Goal: Task Accomplishment & Management: Manage account settings

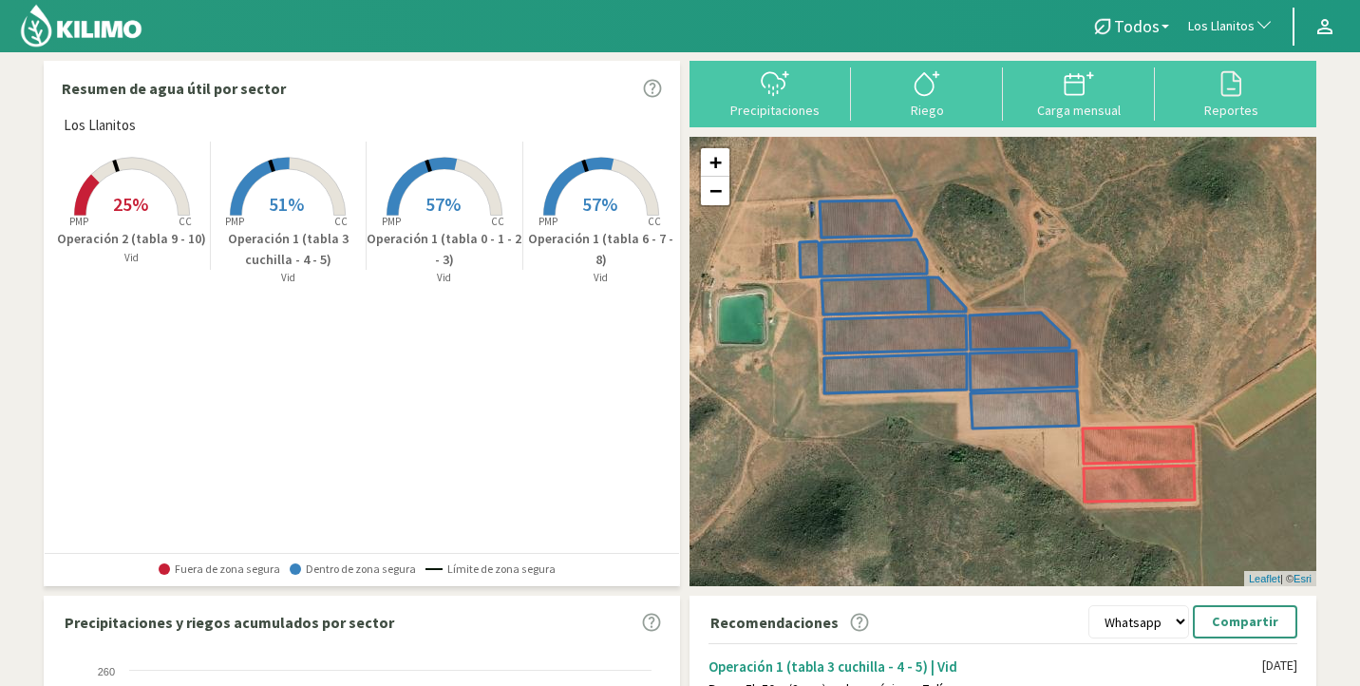
click at [559, 206] on rect at bounding box center [601, 218] width 152 height 152
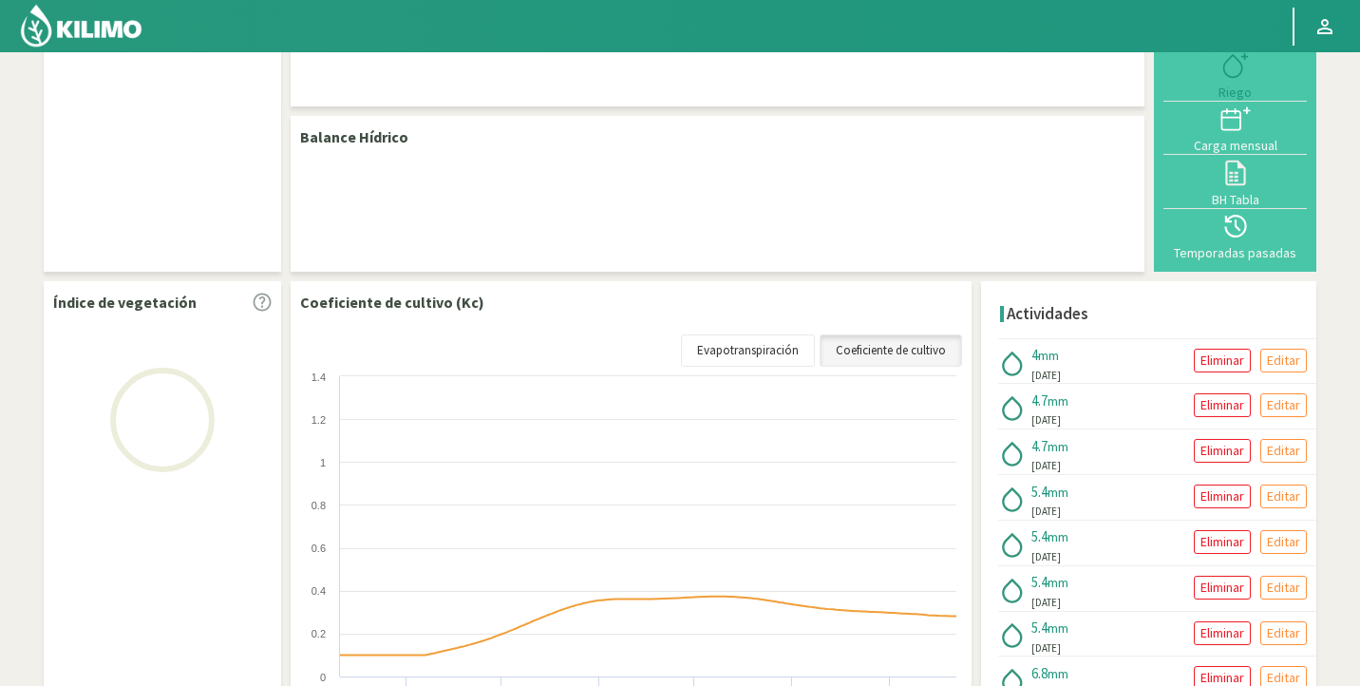
scroll to position [85, 0]
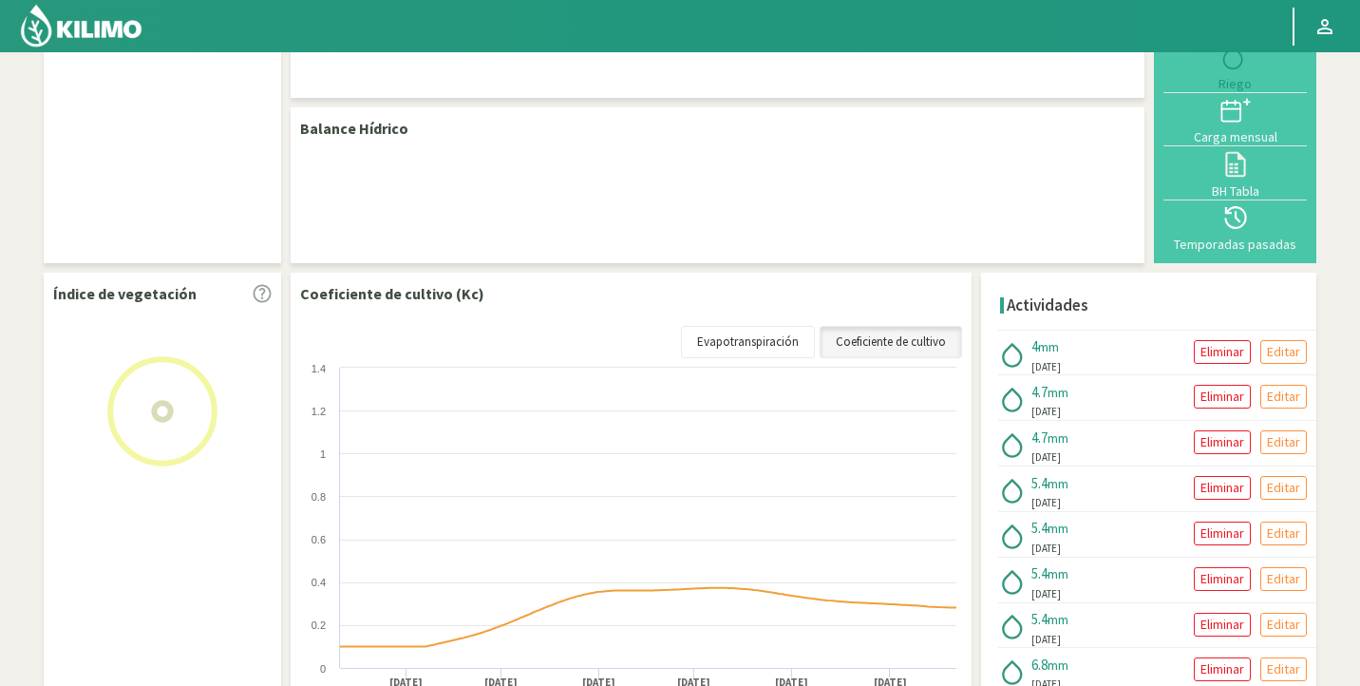
select select "193: Object"
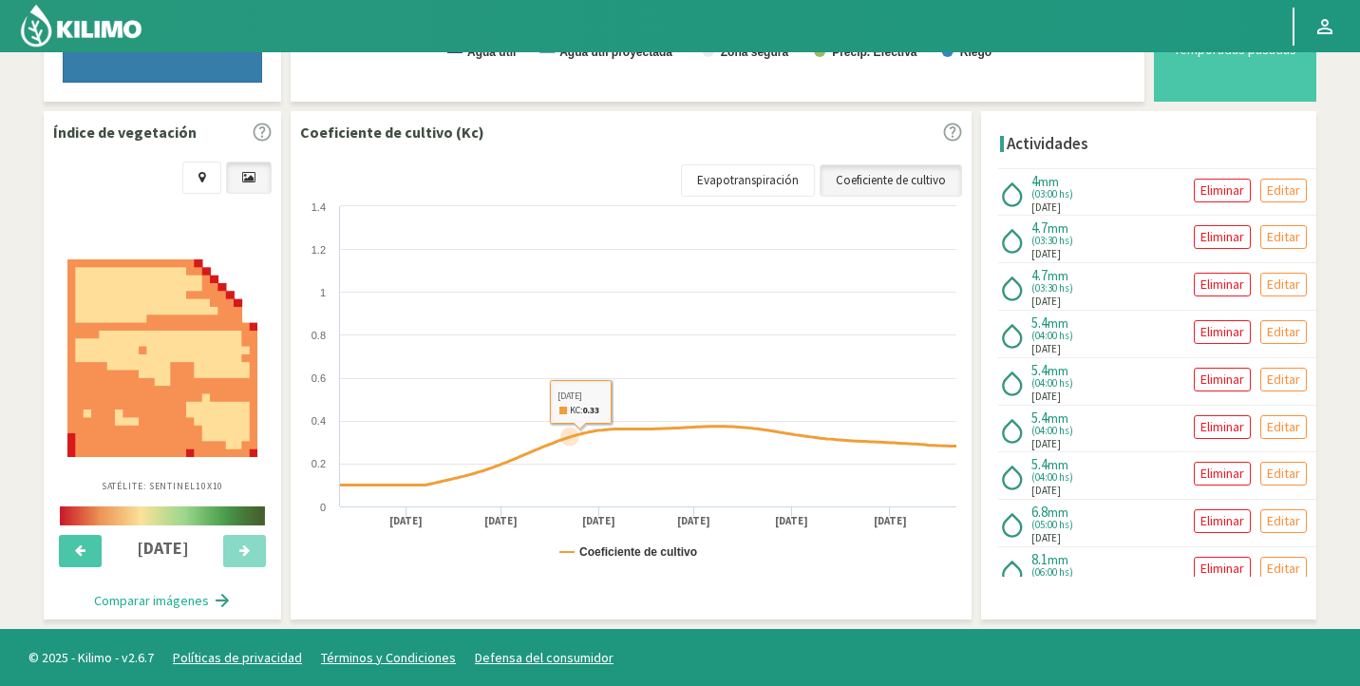
scroll to position [0, 0]
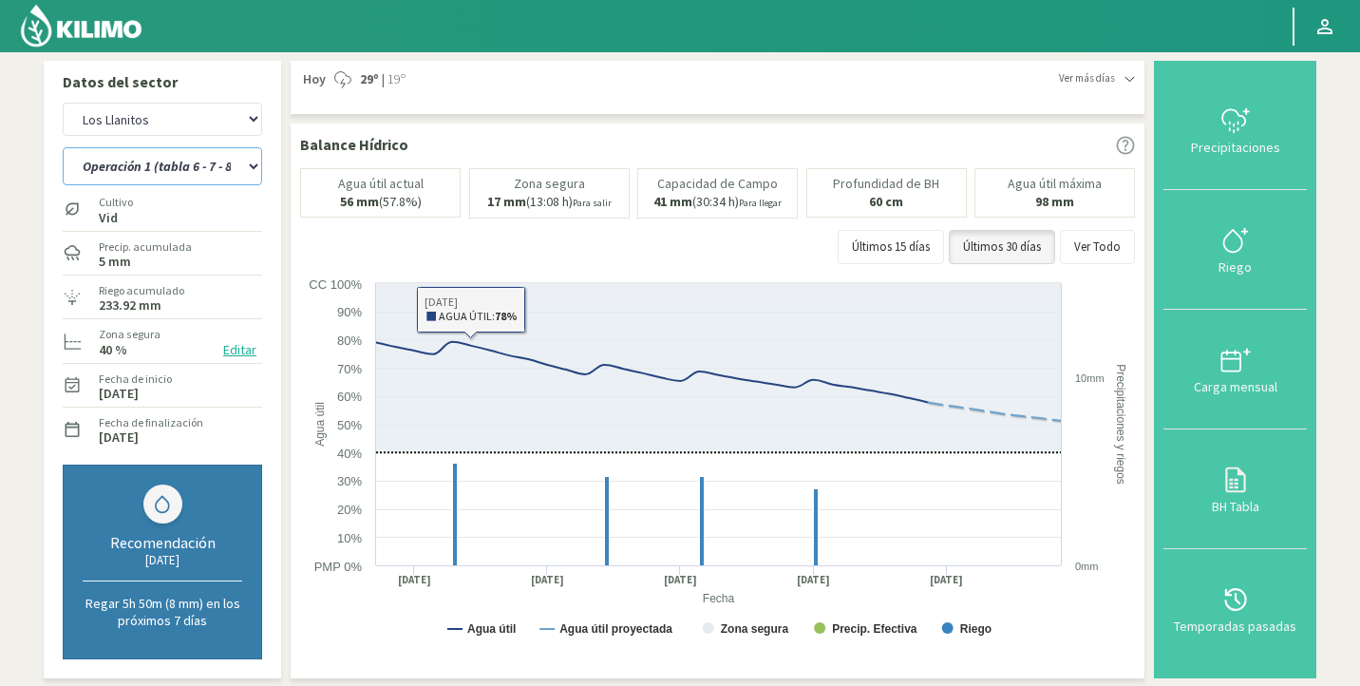
click at [203, 175] on select "Operación 1 (tabla 0 - 1 - 2 - 3) Operación 1 (tabla 3 cuchilla - 4 - 5) Operac…" at bounding box center [162, 166] width 199 height 38
click at [63, 147] on select "Operación 1 (tabla 0 - 1 - 2 - 3) Operación 1 (tabla 3 cuchilla - 4 - 5) Operac…" at bounding box center [162, 166] width 199 height 38
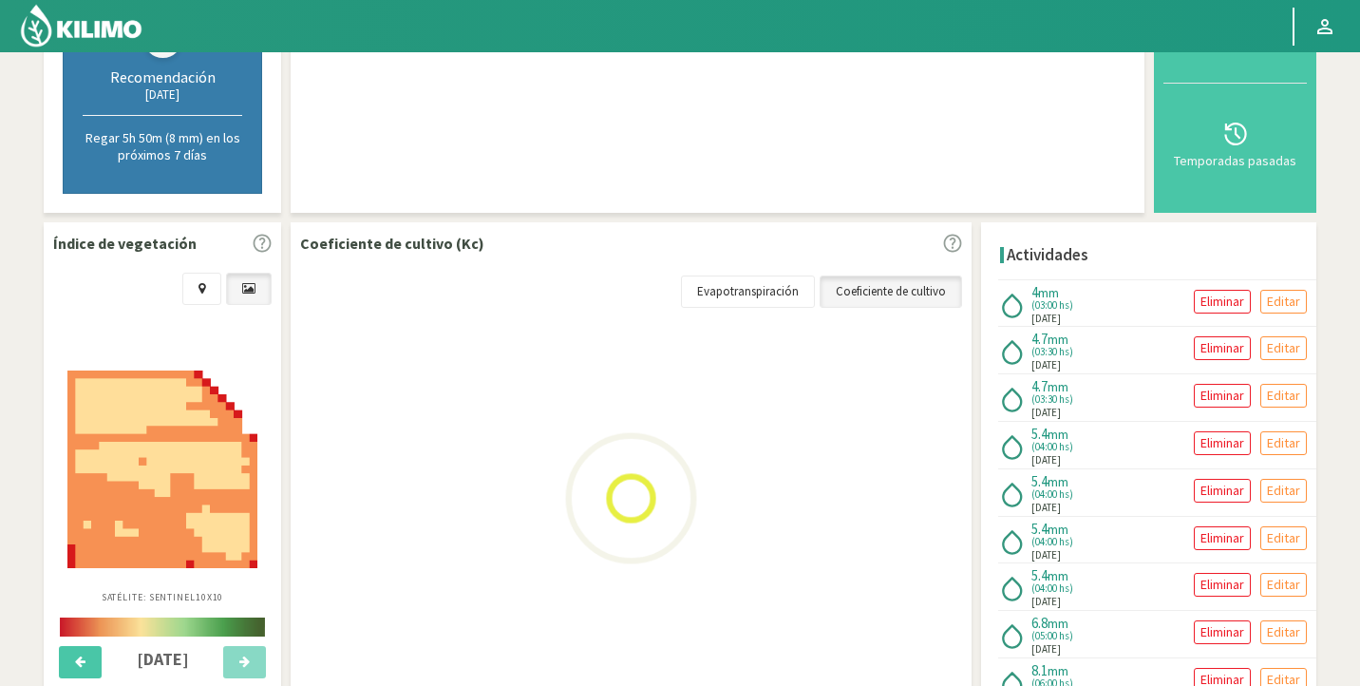
scroll to position [577, 0]
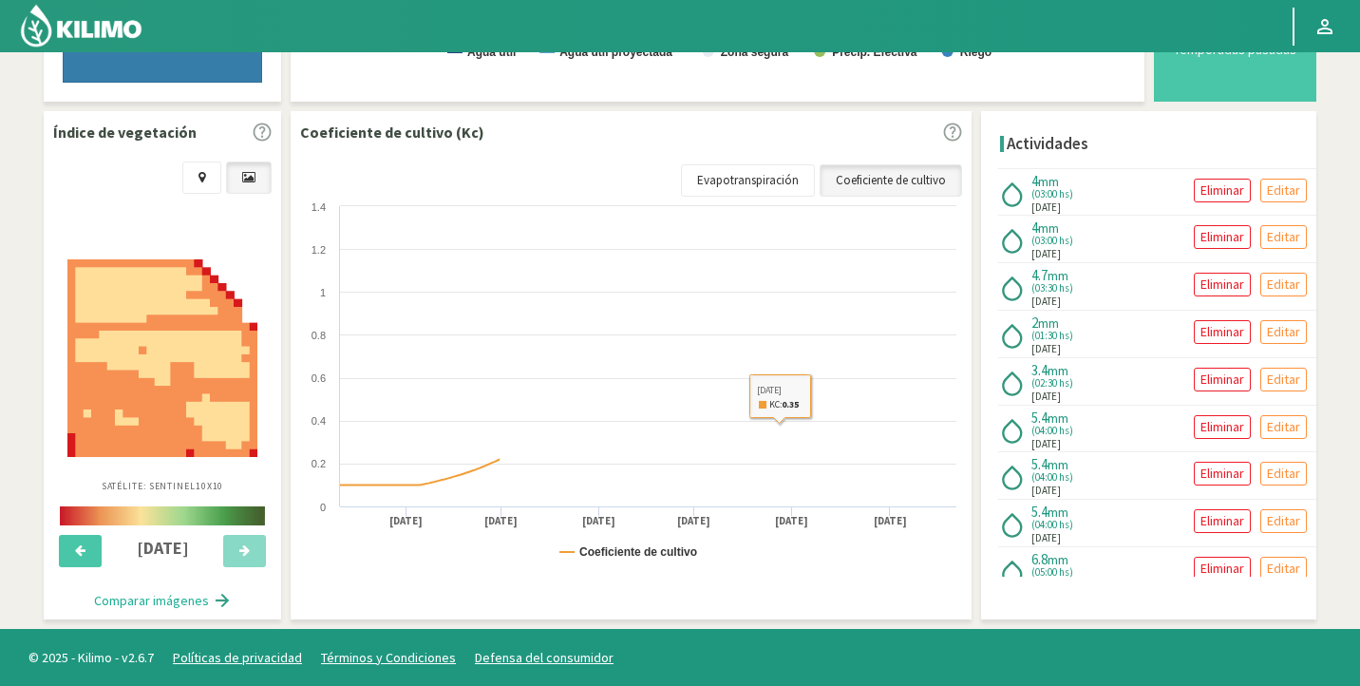
select select "2: Object"
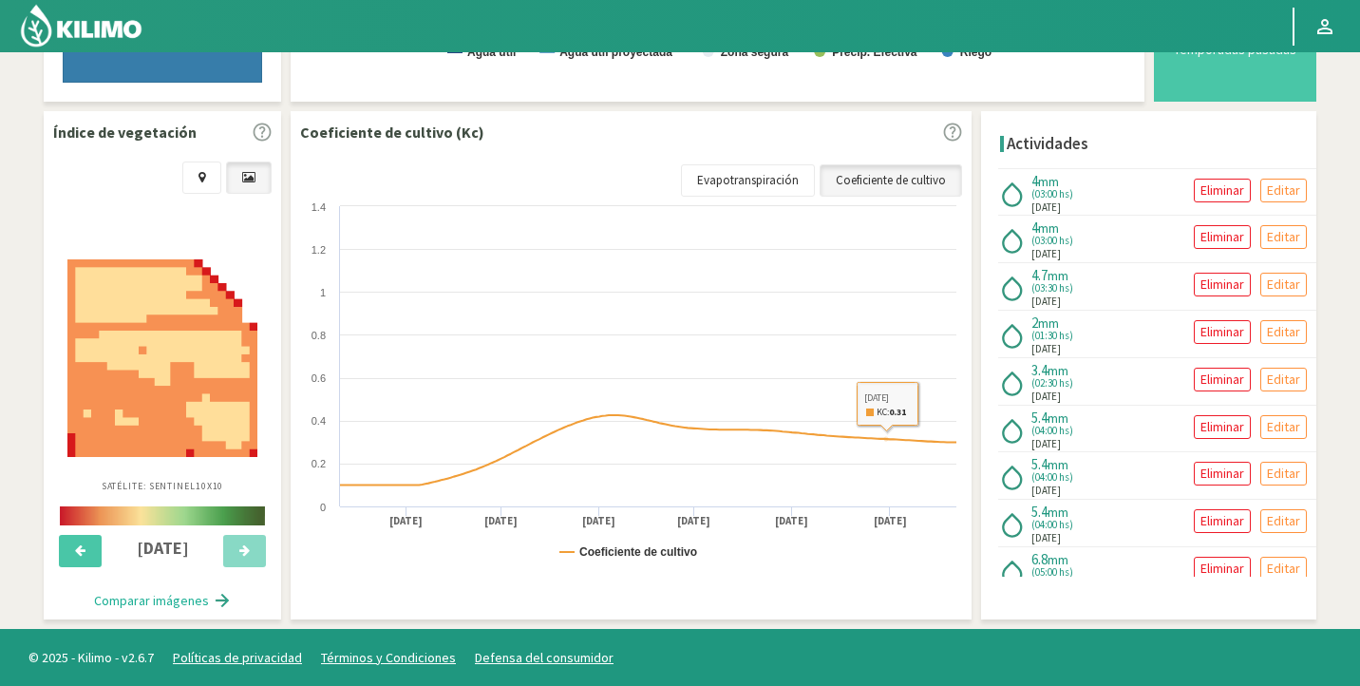
select select "464: Object"
select select "5: Object"
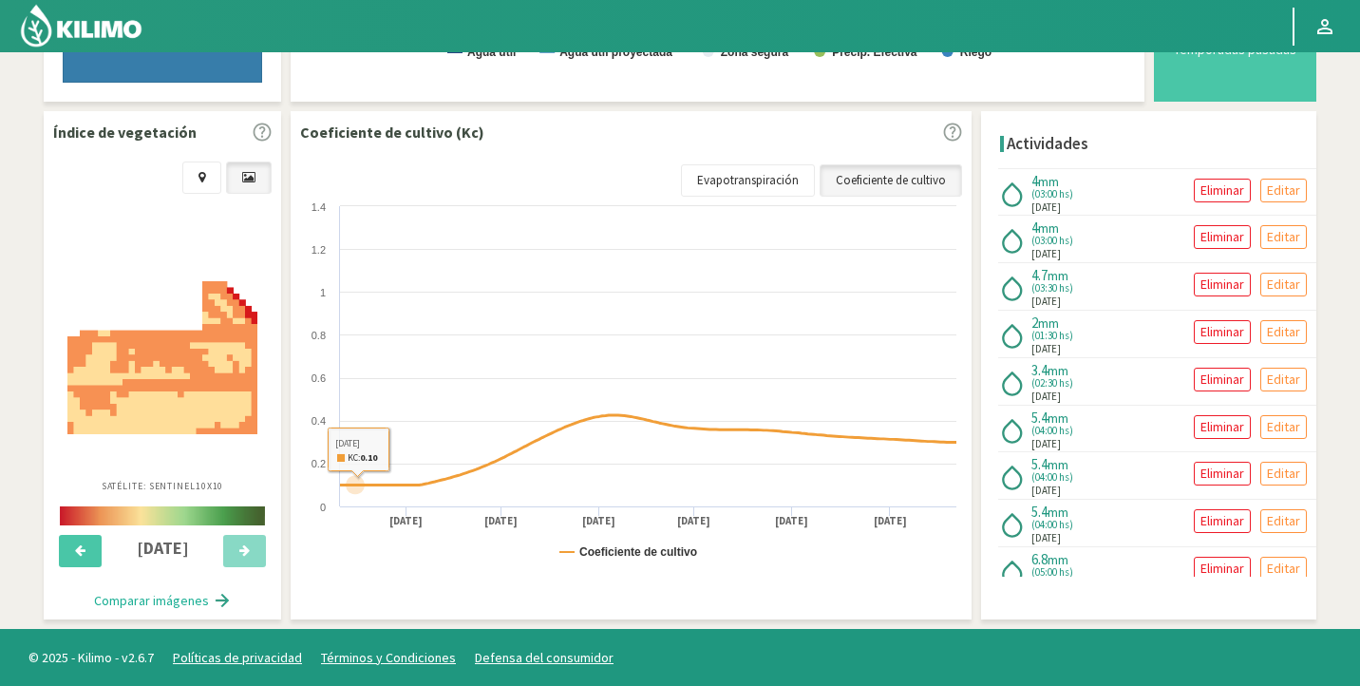
scroll to position [0, 0]
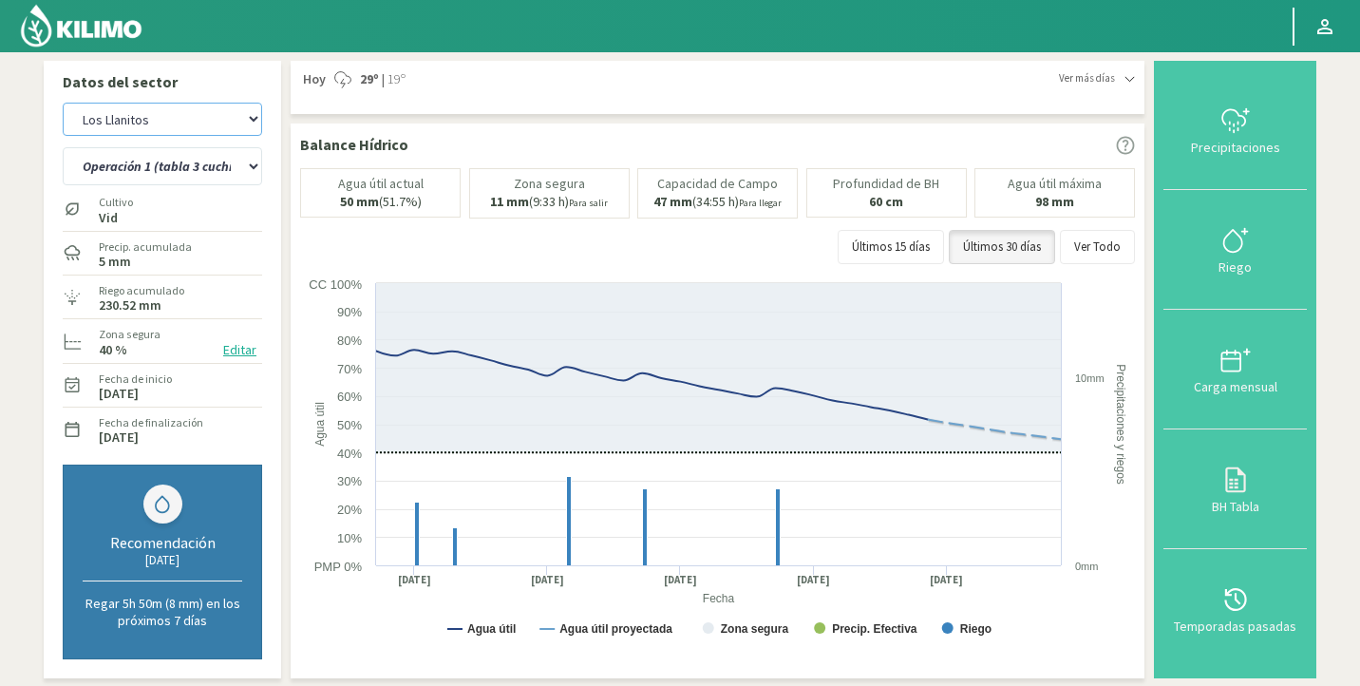
click at [188, 123] on select "Agr. Huertos de Chocalan Agrícola Bakia Agrícola [GEOGRAPHIC_DATA] - IC Agrícol…" at bounding box center [162, 119] width 199 height 33
click at [99, 28] on img at bounding box center [81, 26] width 124 height 46
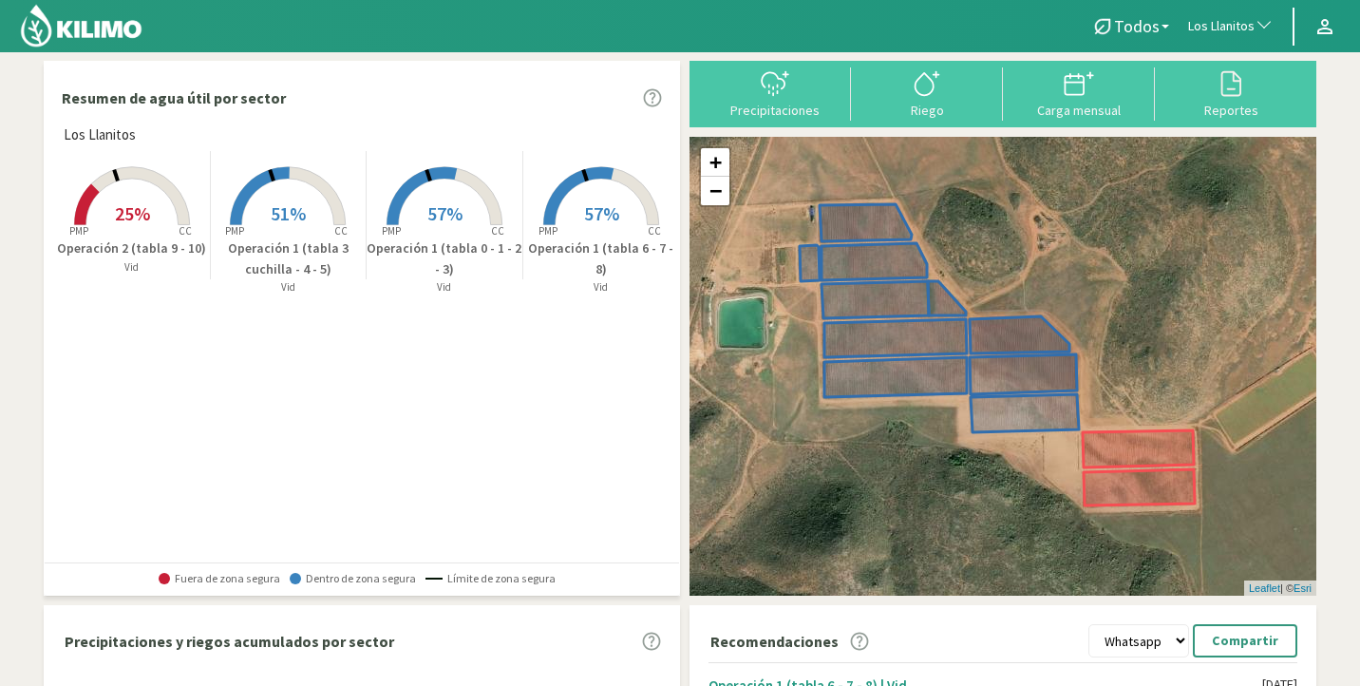
click at [1244, 33] on span "Los Llanitos" at bounding box center [1221, 26] width 66 height 19
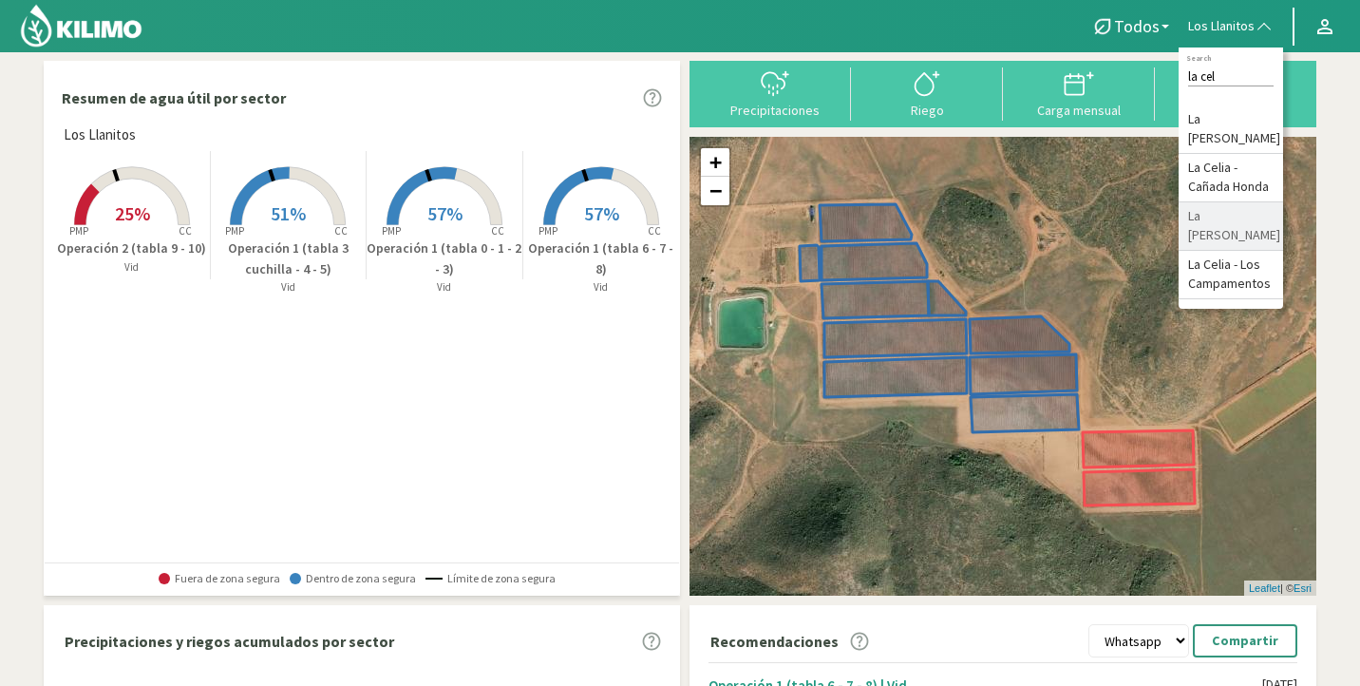
type input "la cel"
click at [1251, 233] on li "La [PERSON_NAME]" at bounding box center [1231, 226] width 104 height 48
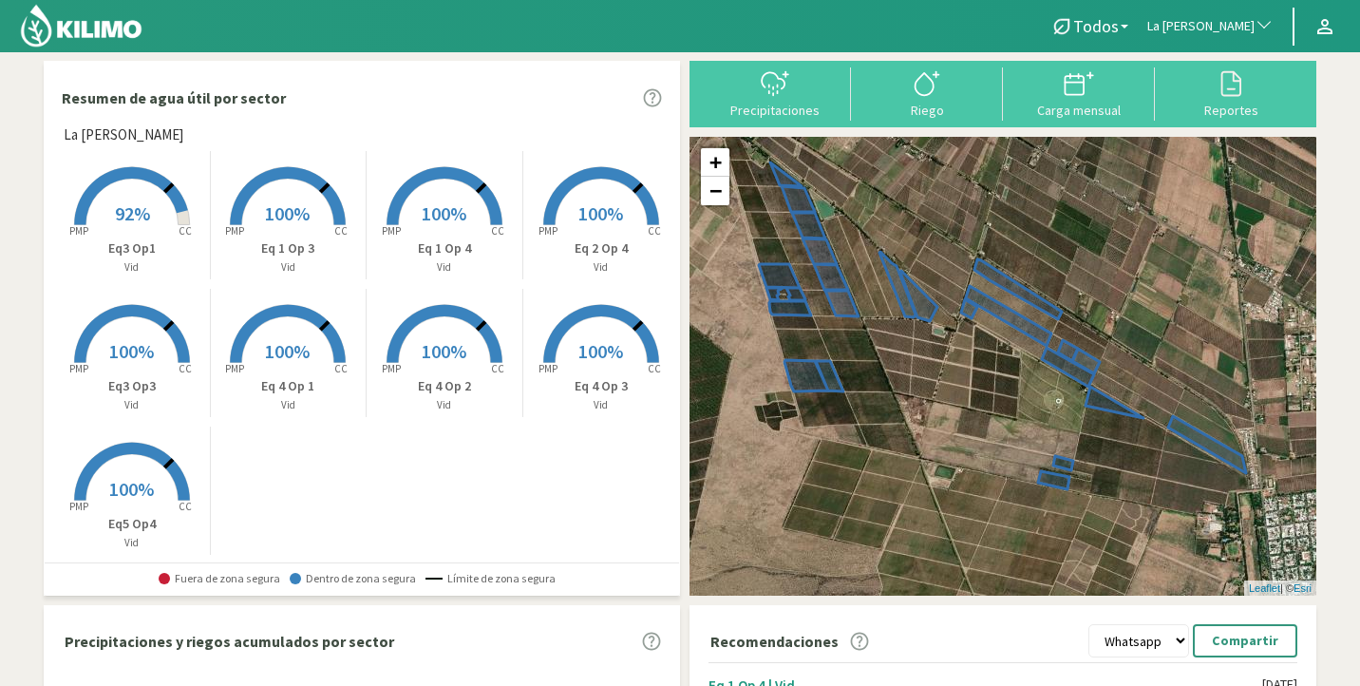
scroll to position [16, 0]
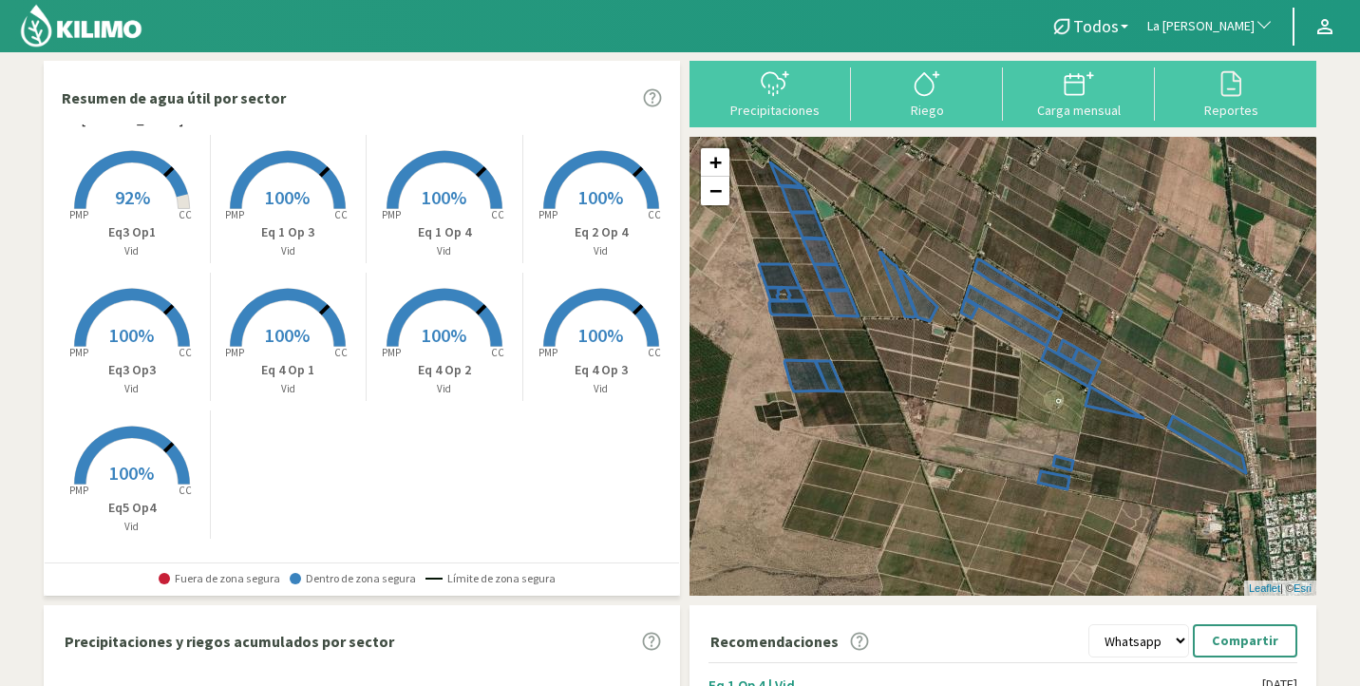
click at [113, 243] on p "Vid" at bounding box center [132, 251] width 156 height 16
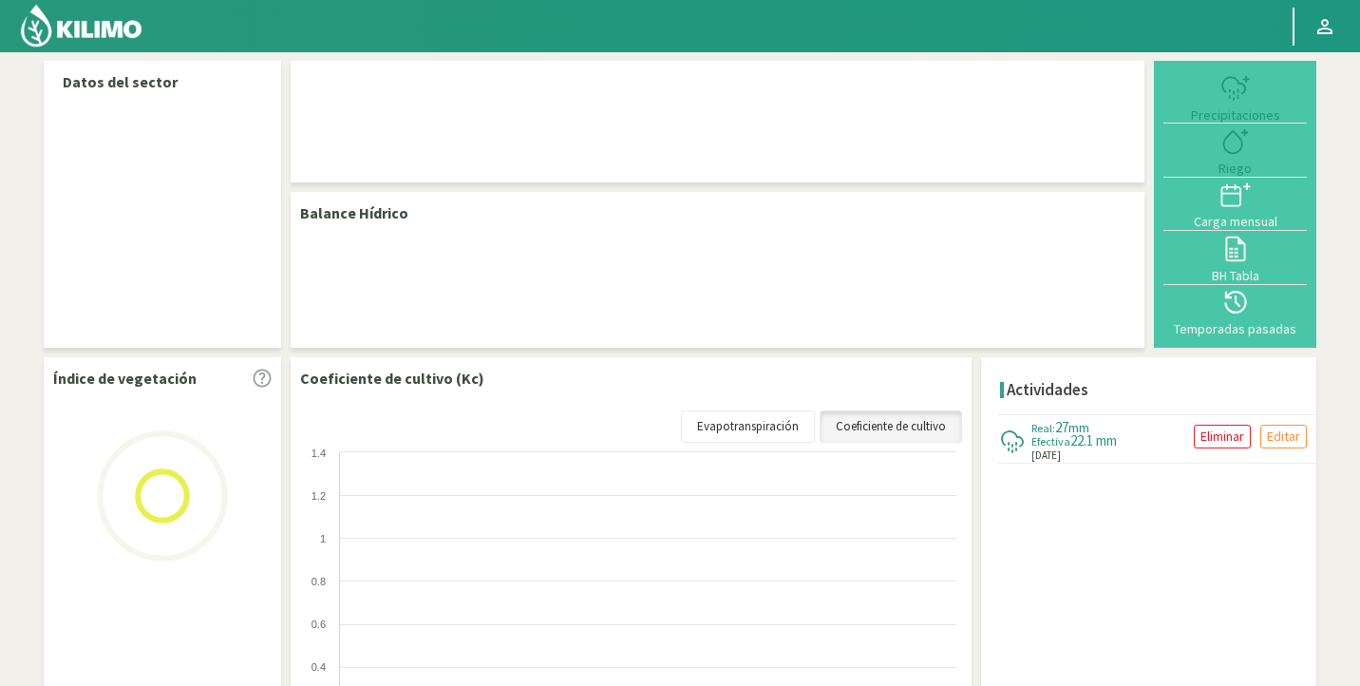
scroll to position [210, 0]
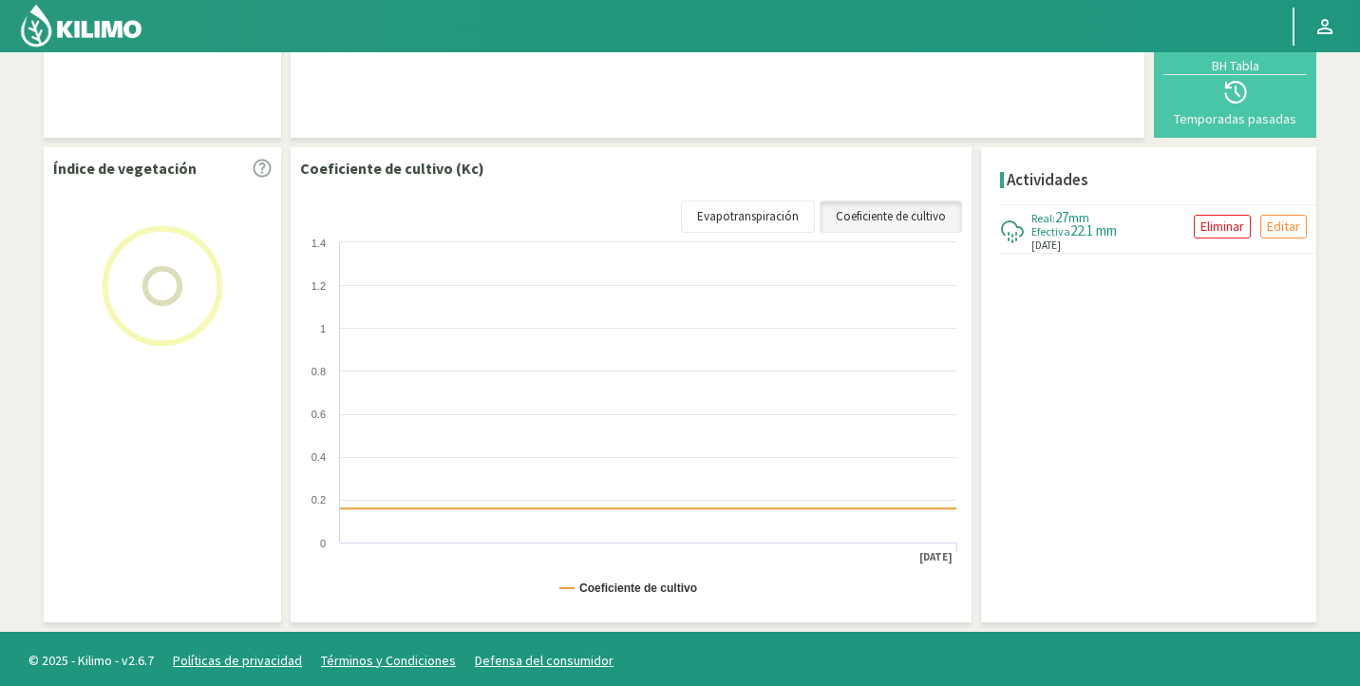
select select "131: Object"
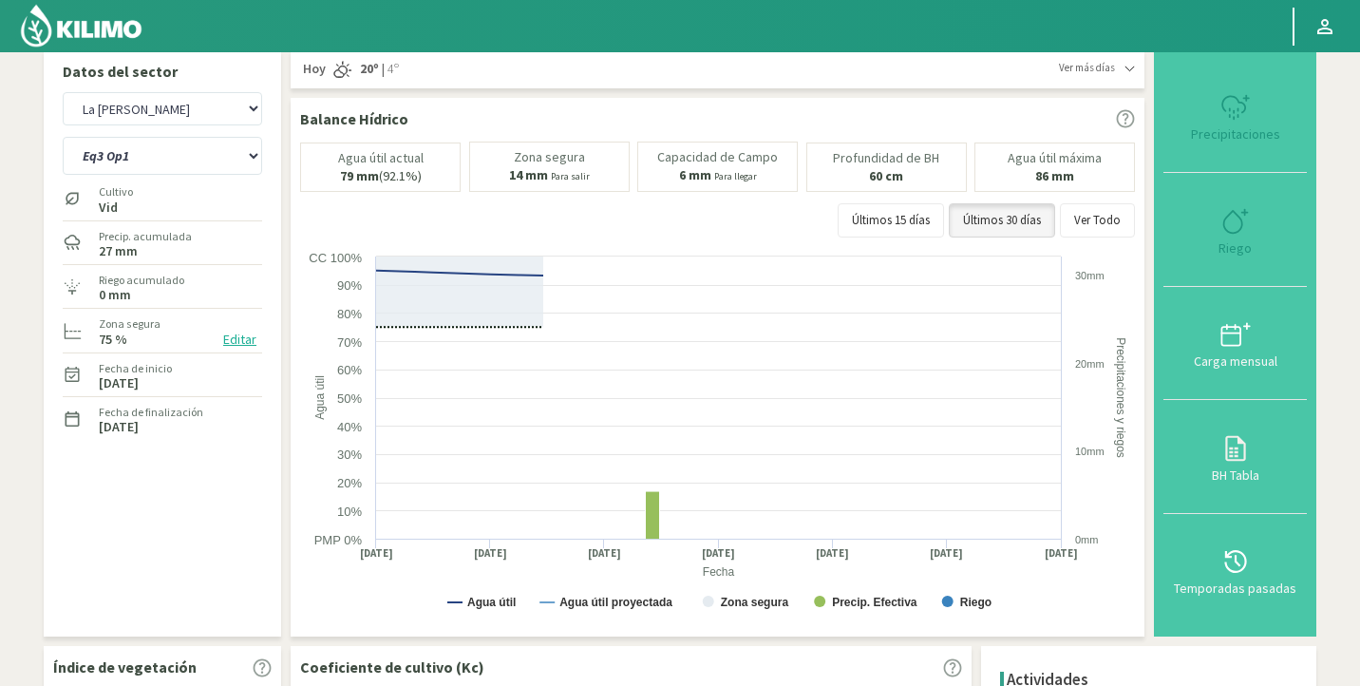
scroll to position [0, 0]
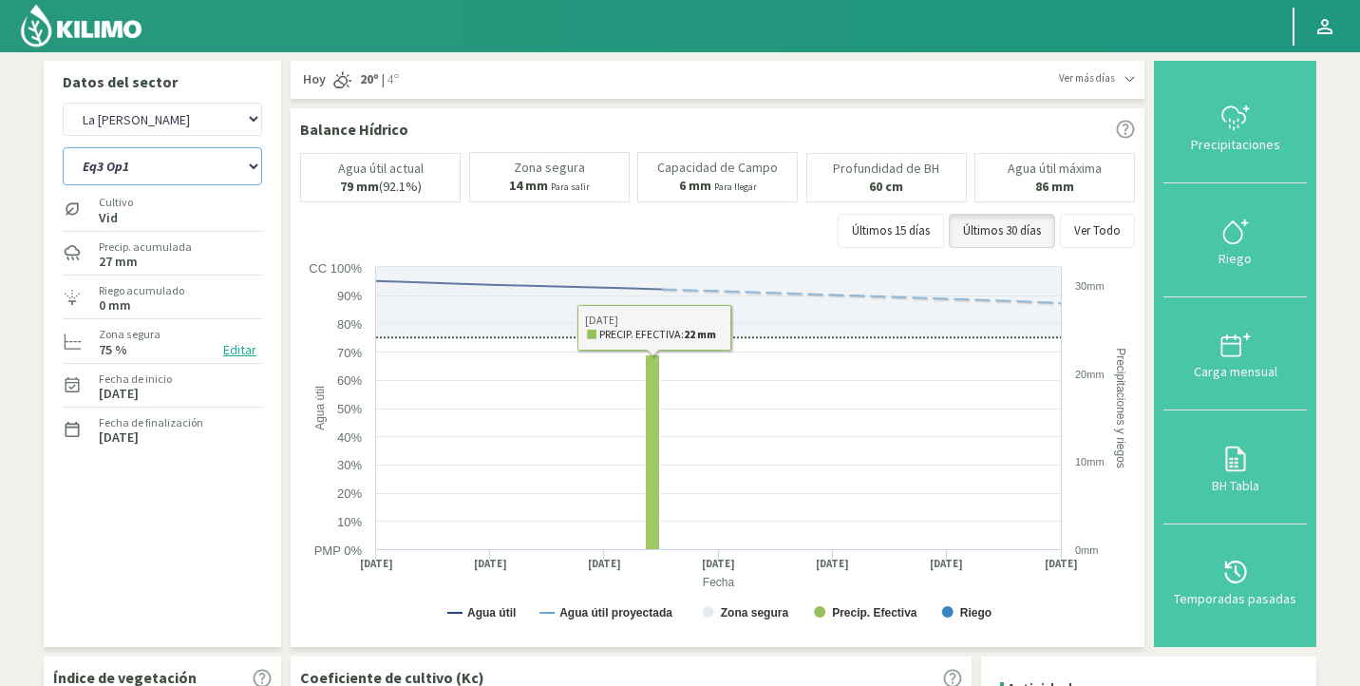
click at [169, 177] on select "Eq 1 Op 3 Eq 1 Op 4 Eq 2 Op 4 Eq3 Op1 Eq3 Op3 Eq 4 Op 1 Eq 4 Op 2 Eq 4 Op 3 Eq5…" at bounding box center [162, 166] width 199 height 38
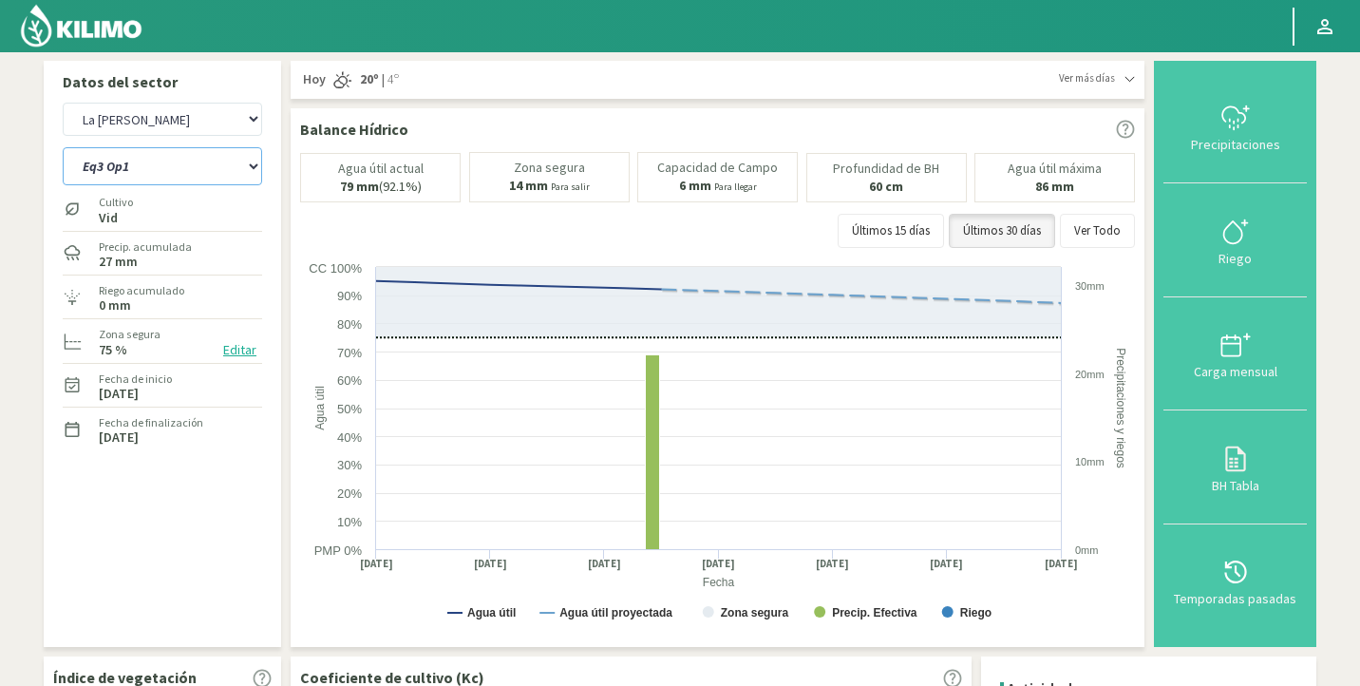
click at [63, 147] on select "Eq 1 Op 3 Eq 1 Op 4 Eq 2 Op 4 Eq3 Op1 Eq3 Op3 Eq 4 Op 1 Eq 4 Op 2 Eq 4 Op 3 Eq5…" at bounding box center [162, 166] width 199 height 38
click at [176, 186] on div "Eq 1 Op 3 Eq 1 Op 4 Eq 2 Op 4 Eq3 Op1 Eq3 Op3 Eq 4 Op 1 Eq 4 Op 2 Eq 4 Op 3 Eq5…" at bounding box center [162, 164] width 199 height 47
click at [182, 161] on select "Eq 1 Op 3 Eq 1 Op 4 Eq 2 Op 4 Eq3 Op1 Eq3 Op3 Eq 4 Op 1 Eq 4 Op 2 Eq 4 Op 3 Eq5…" at bounding box center [162, 166] width 199 height 38
click at [63, 147] on select "Eq 1 Op 3 Eq 1 Op 4 Eq 2 Op 4 Eq3 Op1 Eq3 Op3 Eq 4 Op 1 Eq 4 Op 2 Eq 4 Op 3 Eq5…" at bounding box center [162, 166] width 199 height 38
click at [118, 184] on select "Eq 1 Op 3 Eq 1 Op 4 Eq 2 Op 4 Eq3 Op1 Eq3 Op3 Eq 4 Op 1 Eq 4 Op 2 Eq 4 Op 3 Eq5…" at bounding box center [162, 166] width 199 height 38
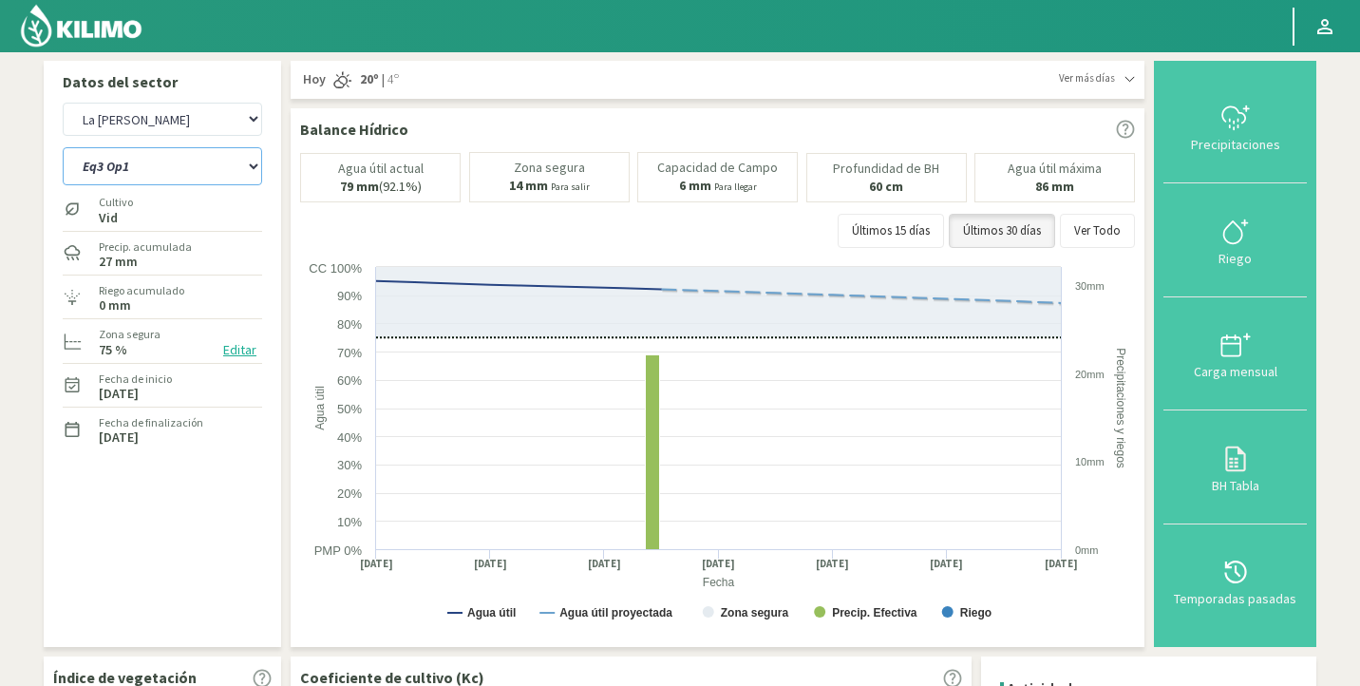
click at [185, 159] on select "Eq 1 Op 3 Eq 1 Op 4 Eq 2 Op 4 Eq3 Op1 Eq3 Op3 Eq 4 Op 1 Eq 4 Op 2 Eq 4 Op 3 Eq5…" at bounding box center [162, 166] width 199 height 38
click at [63, 147] on select "Eq 1 Op 3 Eq 1 Op 4 Eq 2 Op 4 Eq3 Op1 Eq3 Op3 Eq 4 Op 1 Eq 4 Op 2 Eq 4 Op 3 Eq5…" at bounding box center [162, 166] width 199 height 38
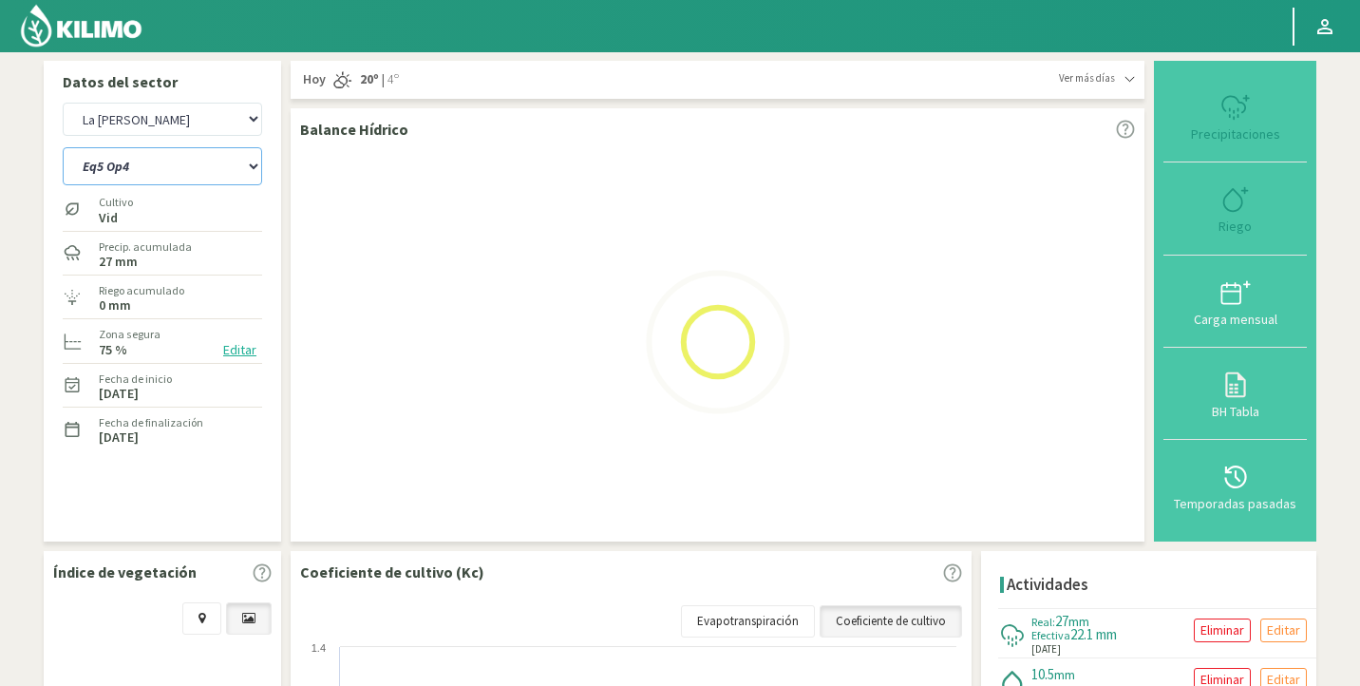
select select "3: Object"
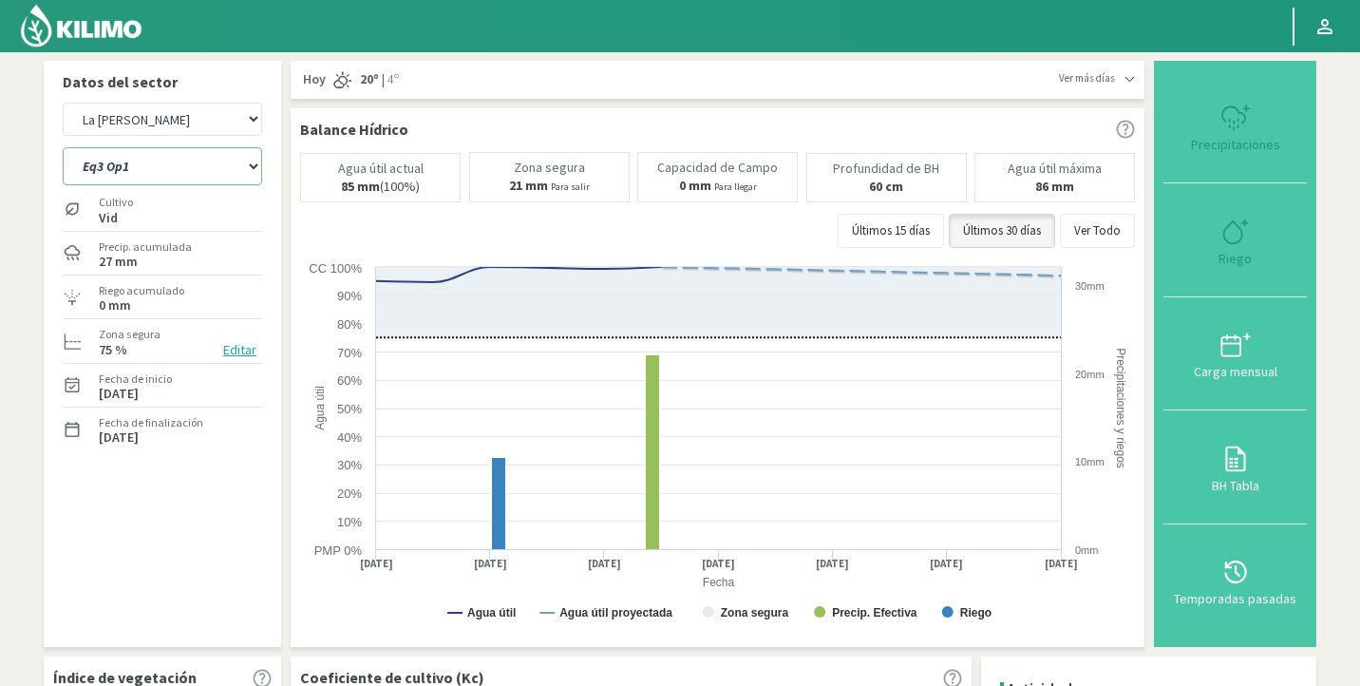
click at [182, 152] on select "Eq 1 Op 3 Eq 1 Op 4 Eq 2 Op 4 Eq3 Op1 Eq3 Op3 Eq 4 Op 1 Eq 4 Op 2 Eq 4 Op 3 Eq5…" at bounding box center [162, 166] width 199 height 38
select select "402: Object"
click at [63, 147] on select "Eq 1 Op 3 Eq 1 Op 4 Eq 2 Op 4 Eq3 Op1 Eq3 Op3 Eq 4 Op 1 Eq 4 Op 2 Eq 4 Op 3 Eq5…" at bounding box center [162, 166] width 199 height 38
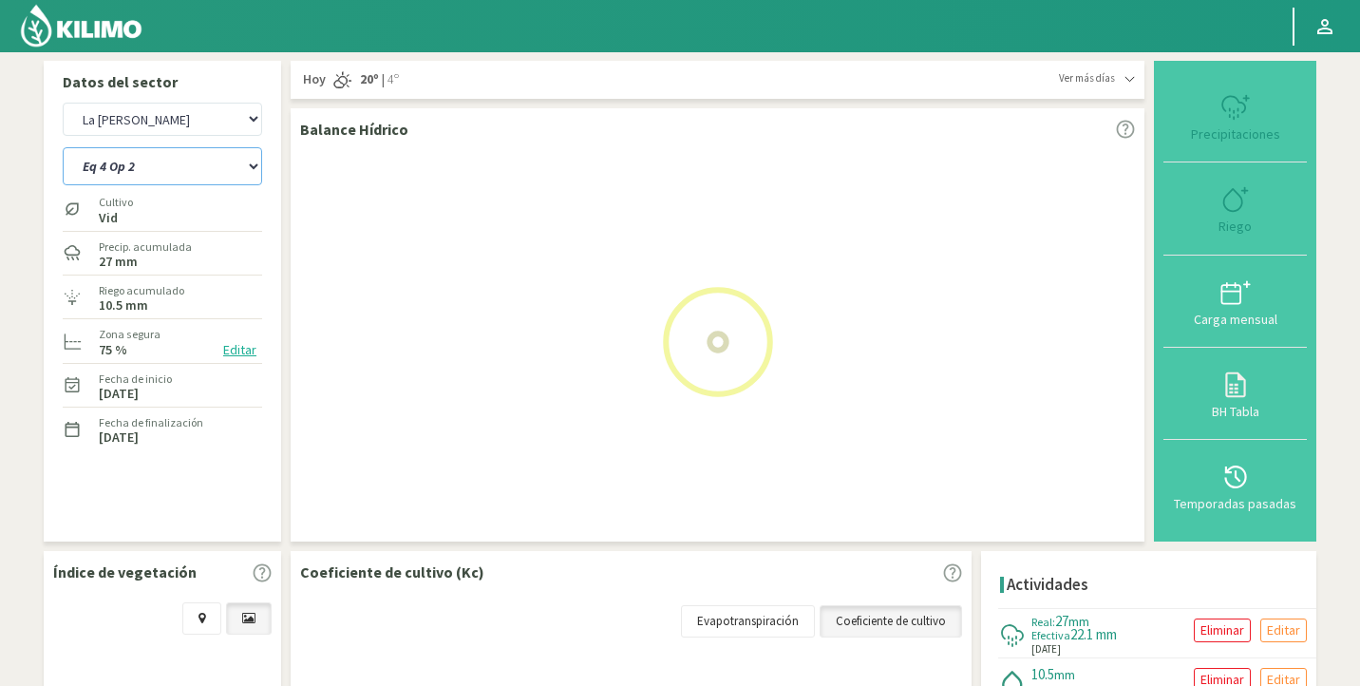
select select "17: Object"
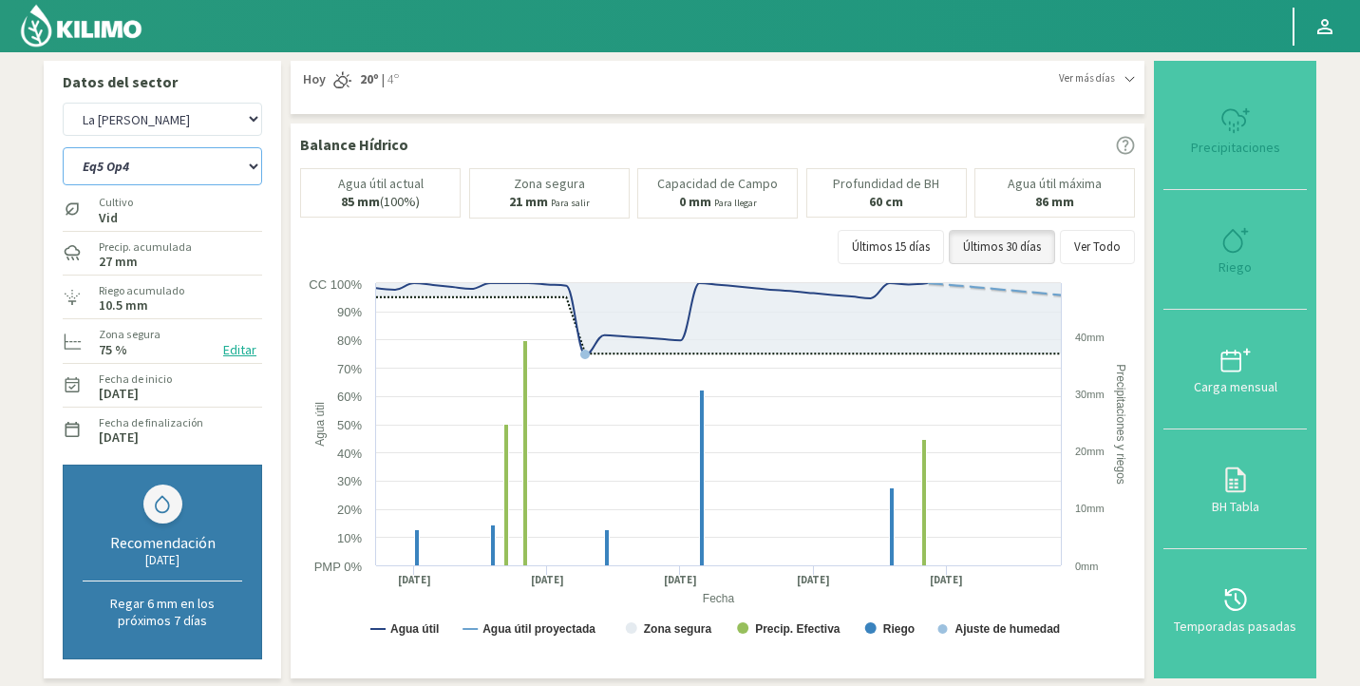
select select "673: Object"
click at [149, 166] on select "Eq 1 Op 3 Eq 1 Op 4 Eq 2 Op 4 Eq3 Op1 Eq3 Op3 Eq 4 Op 1 Eq 4 Op 2 Eq 4 Op 3 Eq5…" at bounding box center [162, 166] width 199 height 38
click at [63, 147] on select "Eq 1 Op 3 Eq 1 Op 4 Eq 2 Op 4 Eq3 Op1 Eq3 Op3 Eq 4 Op 1 Eq 4 Op 2 Eq 4 Op 3 Eq5…" at bounding box center [162, 166] width 199 height 38
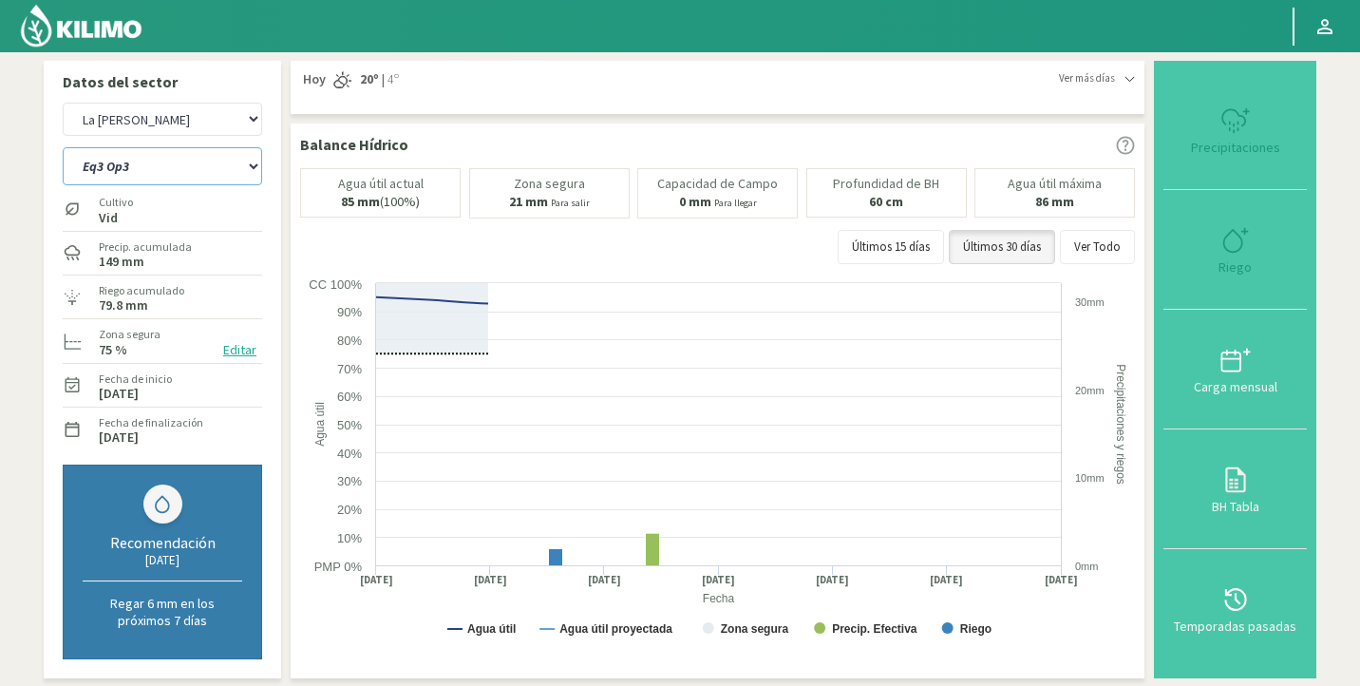
select select "24: Object"
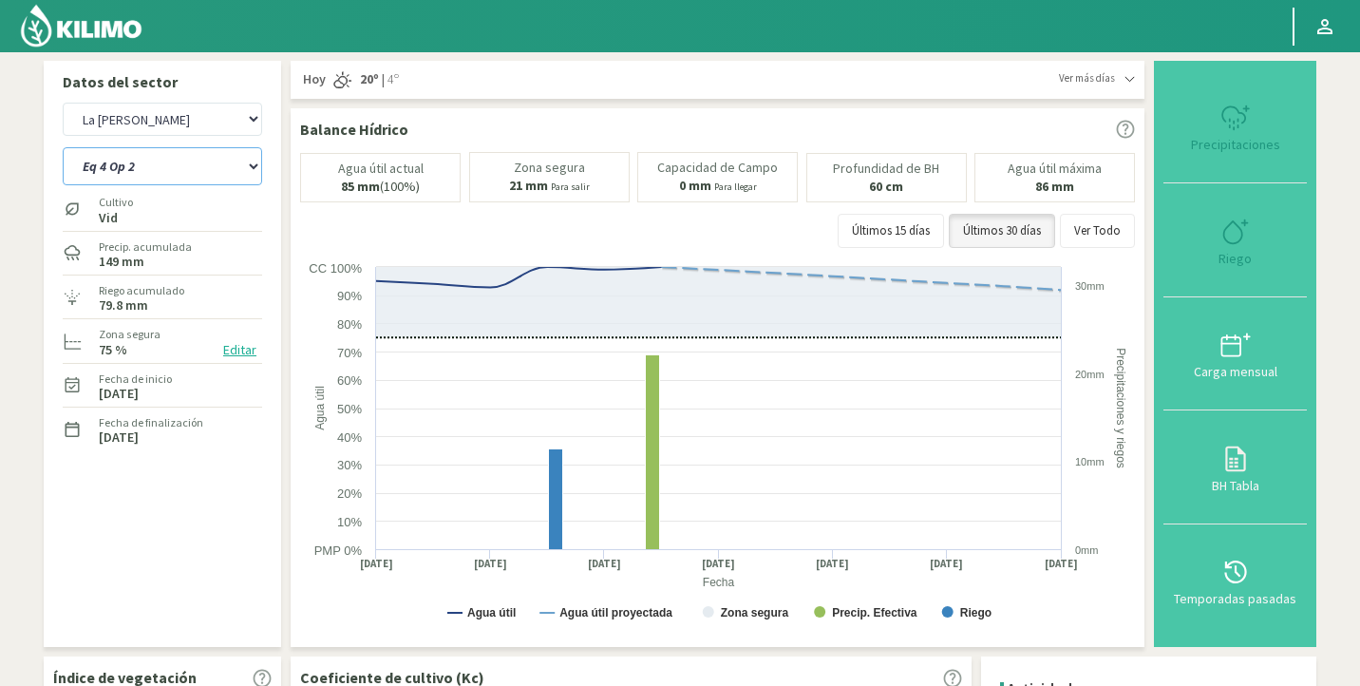
select select "944: Object"
select select "31: Object"
click at [216, 131] on select "Agr. Huertos de Chocalan Agrícola Bakia Agrícola [GEOGRAPHIC_DATA] - IC Agrícol…" at bounding box center [162, 119] width 199 height 33
click at [63, 103] on select "Agr. Huertos de Chocalan Agrícola Bakia Agrícola [GEOGRAPHIC_DATA] - IC Agrícol…" at bounding box center [162, 119] width 199 height 33
select select "1179: Object"
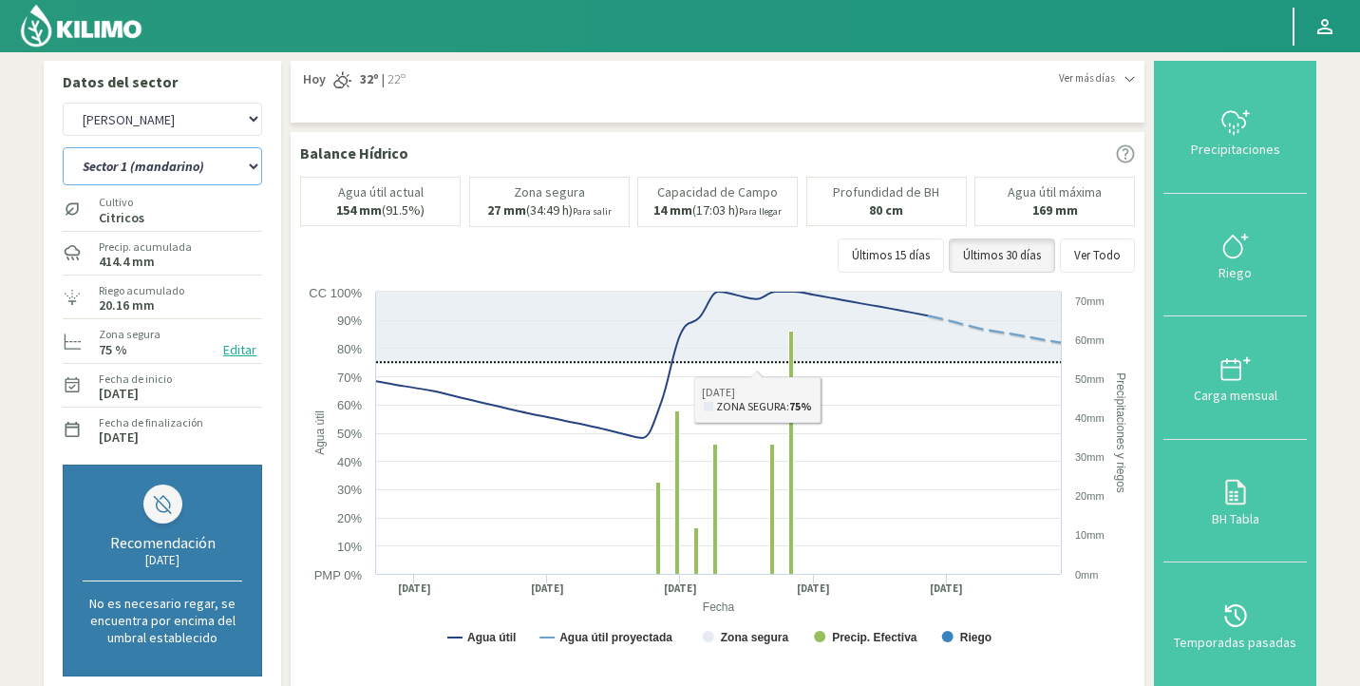
click at [144, 166] on select "Sector 1 (mandarino) Sector 1 ([GEOGRAPHIC_DATA]) Sector 2 (mandarino) Sector 2…" at bounding box center [162, 166] width 199 height 38
click at [63, 147] on select "Sector 1 (mandarino) Sector 1 ([GEOGRAPHIC_DATA]) Sector 2 (mandarino) Sector 2…" at bounding box center [162, 166] width 199 height 38
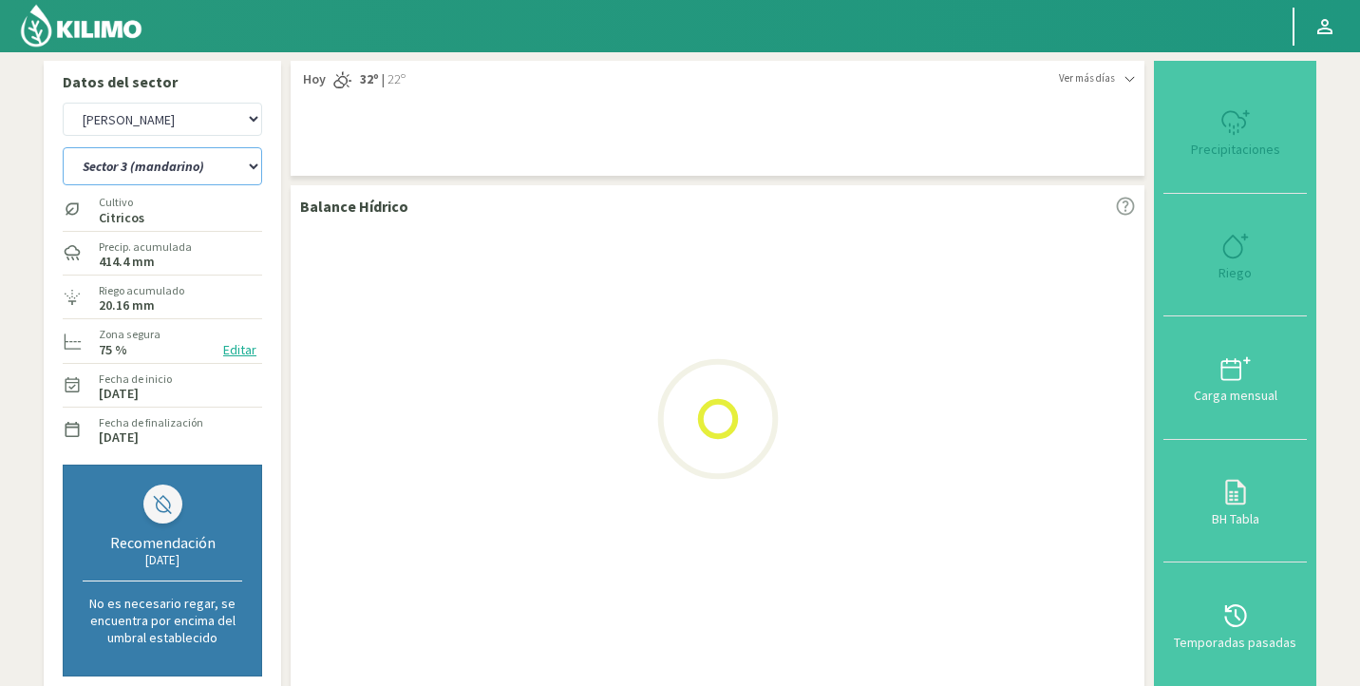
select select "36: Object"
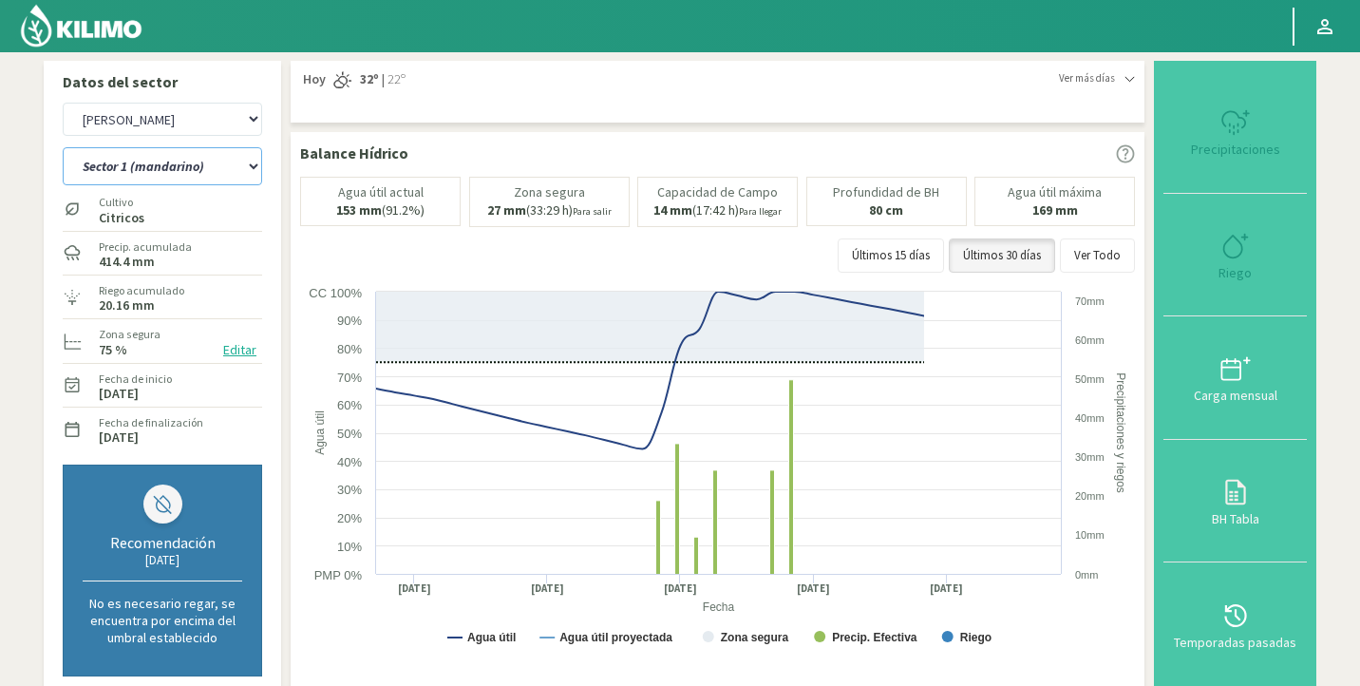
click at [188, 174] on select "Sector 1 (mandarino) Sector 1 ([GEOGRAPHIC_DATA]) Sector 2 (mandarino) Sector 2…" at bounding box center [162, 166] width 199 height 38
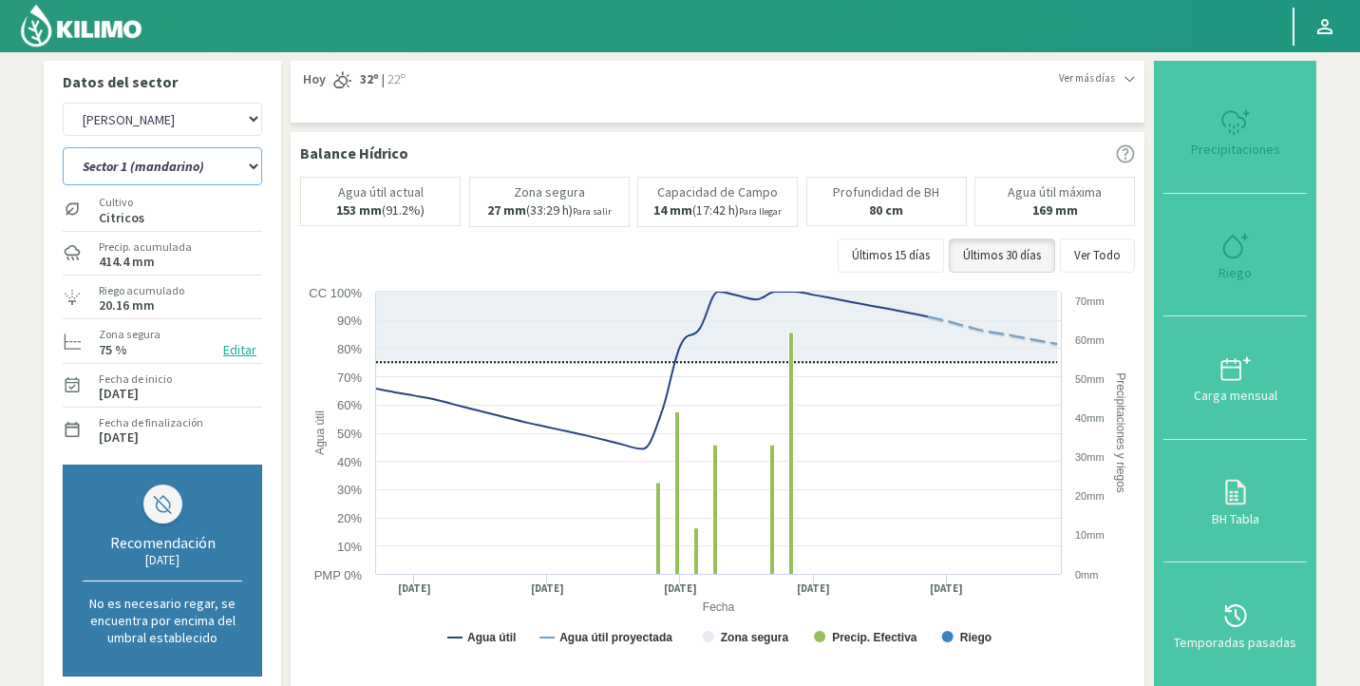
select select "1452: Object"
click at [63, 147] on select "Sector 1 (mandarino) Sector 1 ([GEOGRAPHIC_DATA]) Sector 2 (mandarino) Sector 2…" at bounding box center [162, 166] width 199 height 38
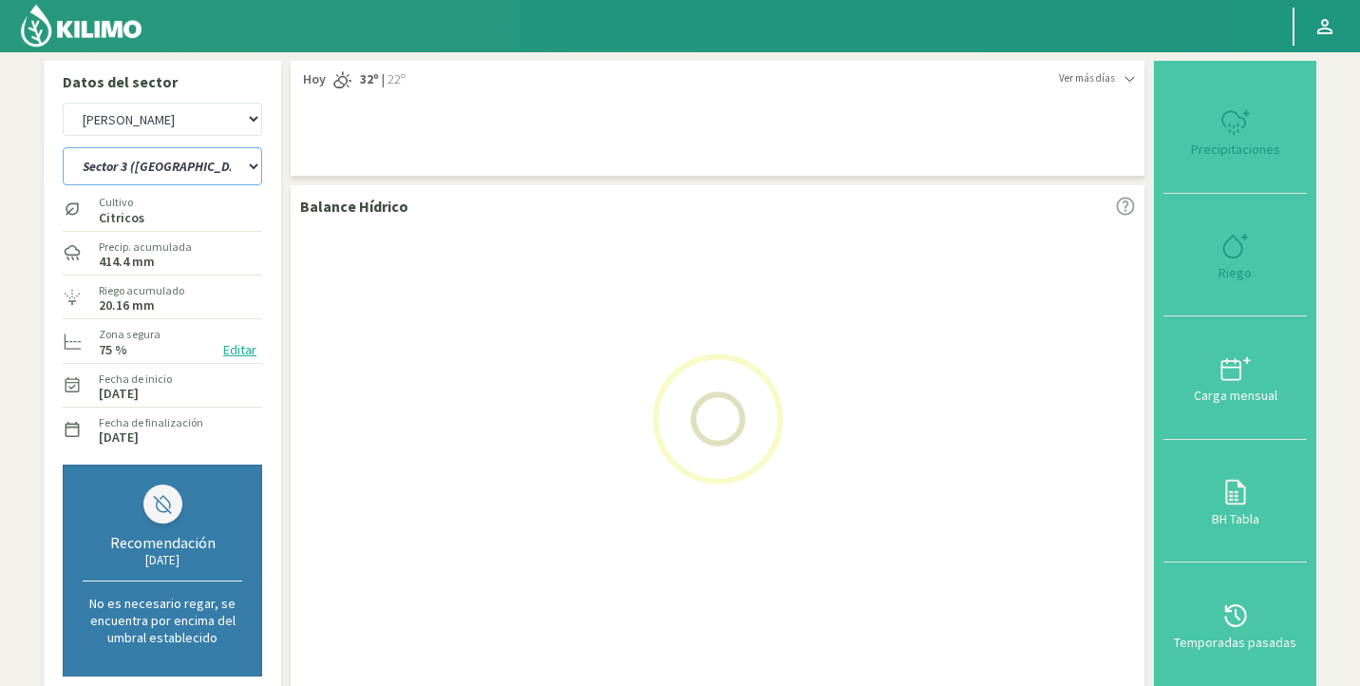
select select "48: Object"
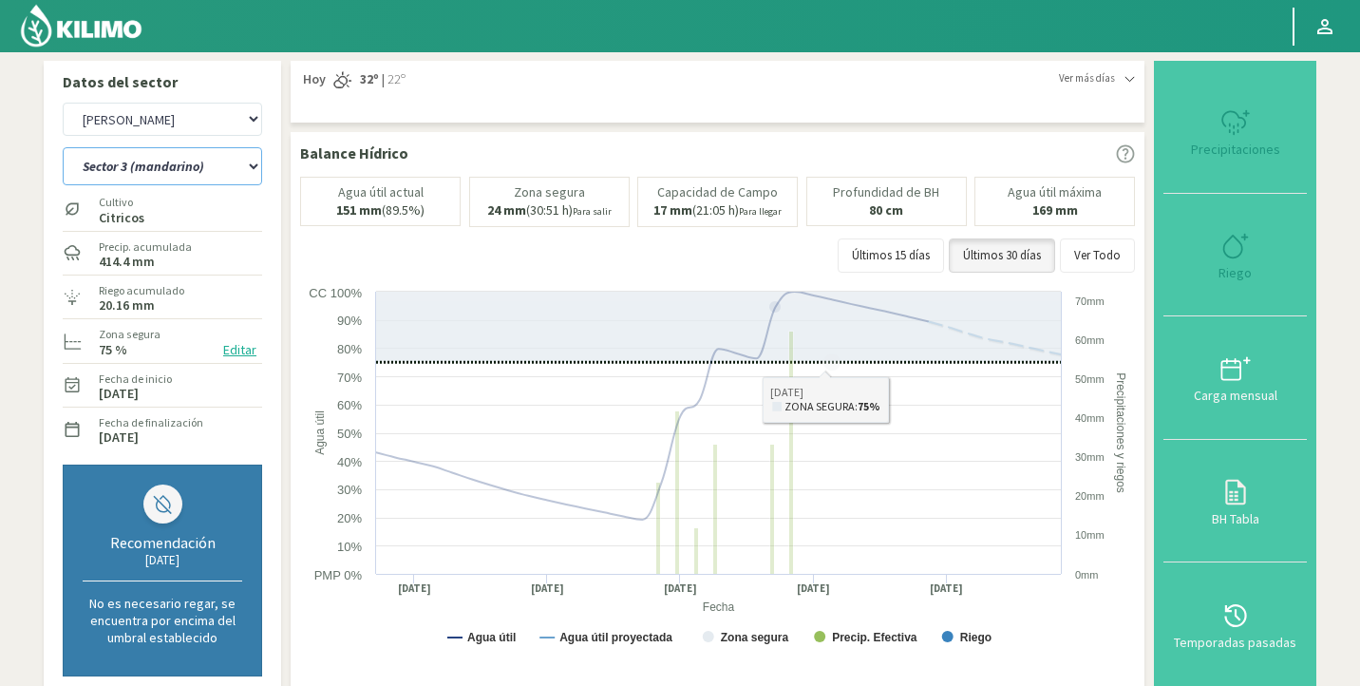
select select "1725: Object"
select select "57: Object"
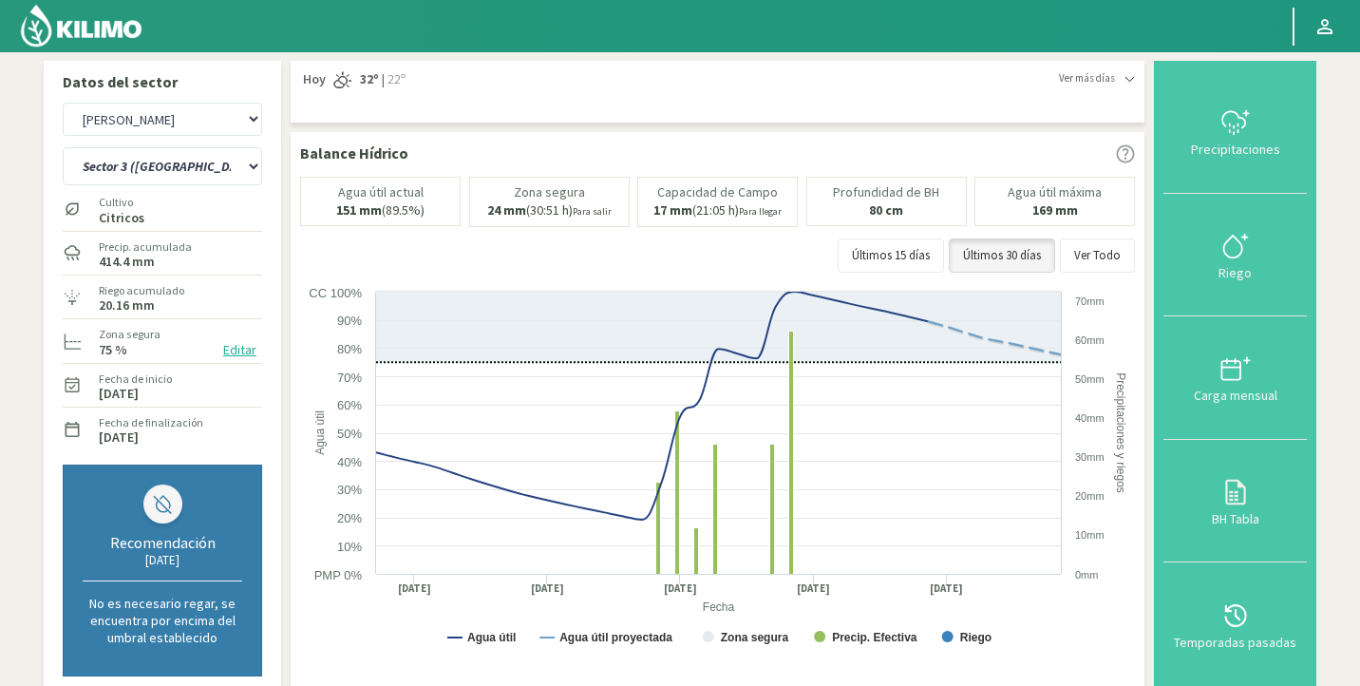
click at [240, 352] on button "Editar" at bounding box center [240, 350] width 45 height 22
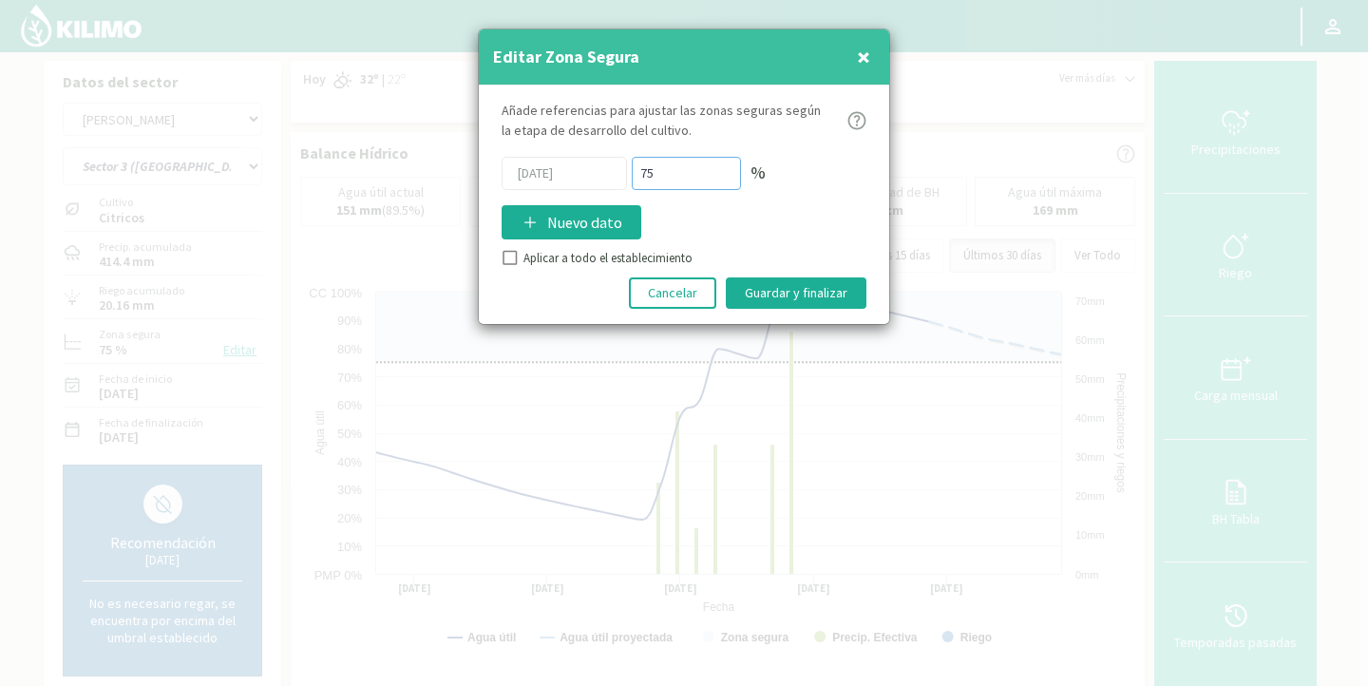
drag, startPoint x: 684, startPoint y: 175, endPoint x: 640, endPoint y: 166, distance: 44.5
click at [640, 166] on input "75" at bounding box center [686, 173] width 109 height 33
type input "70"
click at [678, 280] on button "Cancelar" at bounding box center [672, 292] width 87 height 31
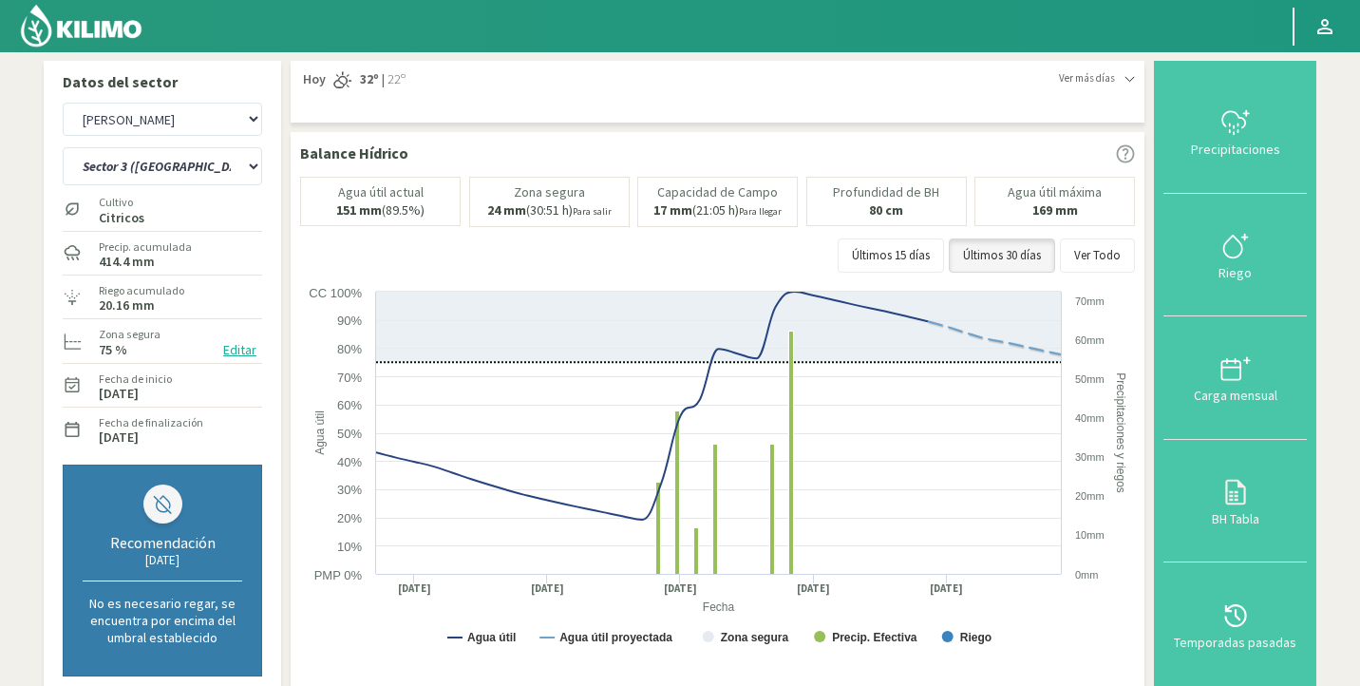
click at [234, 348] on button "Editar" at bounding box center [240, 350] width 45 height 22
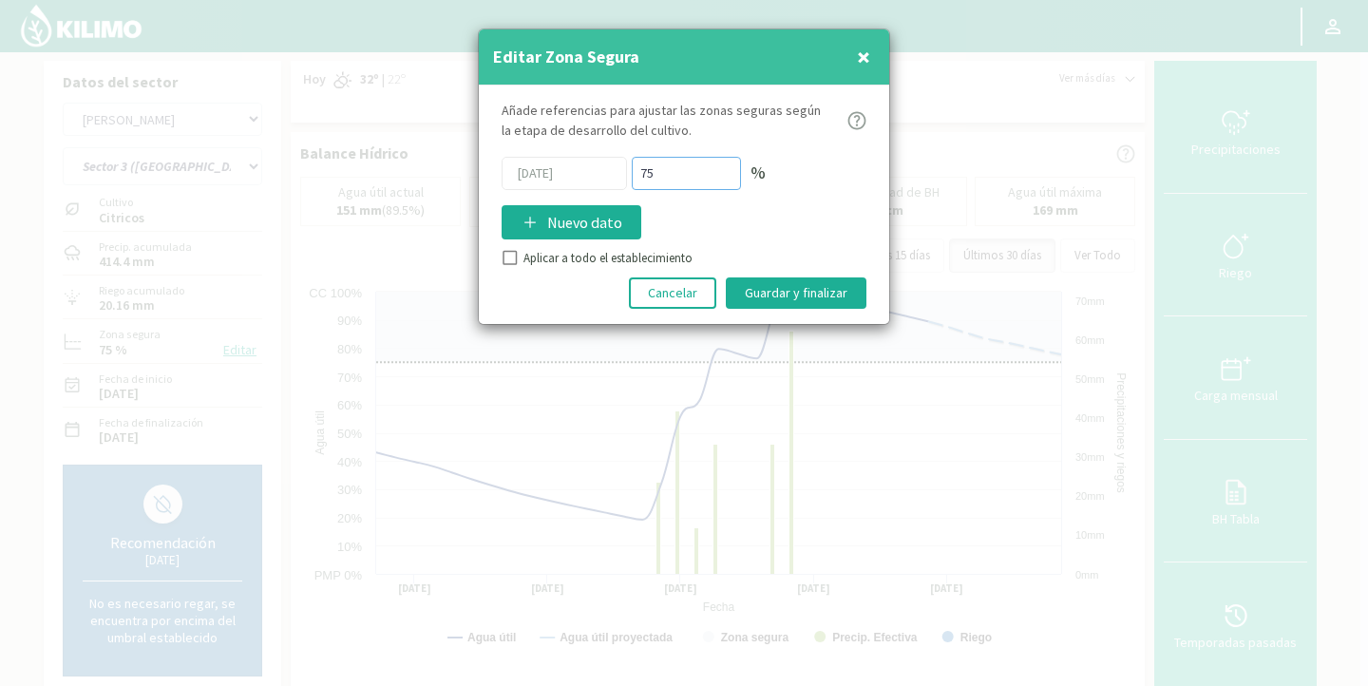
click at [610, 167] on div "[DATE] 75 %" at bounding box center [684, 173] width 365 height 33
type input "60"
click at [507, 256] on input "Aplicar a todo el establecimiento" at bounding box center [508, 260] width 19 height 19
checkbox input "true"
click at [837, 293] on button "Guardar y finalizar" at bounding box center [796, 292] width 141 height 31
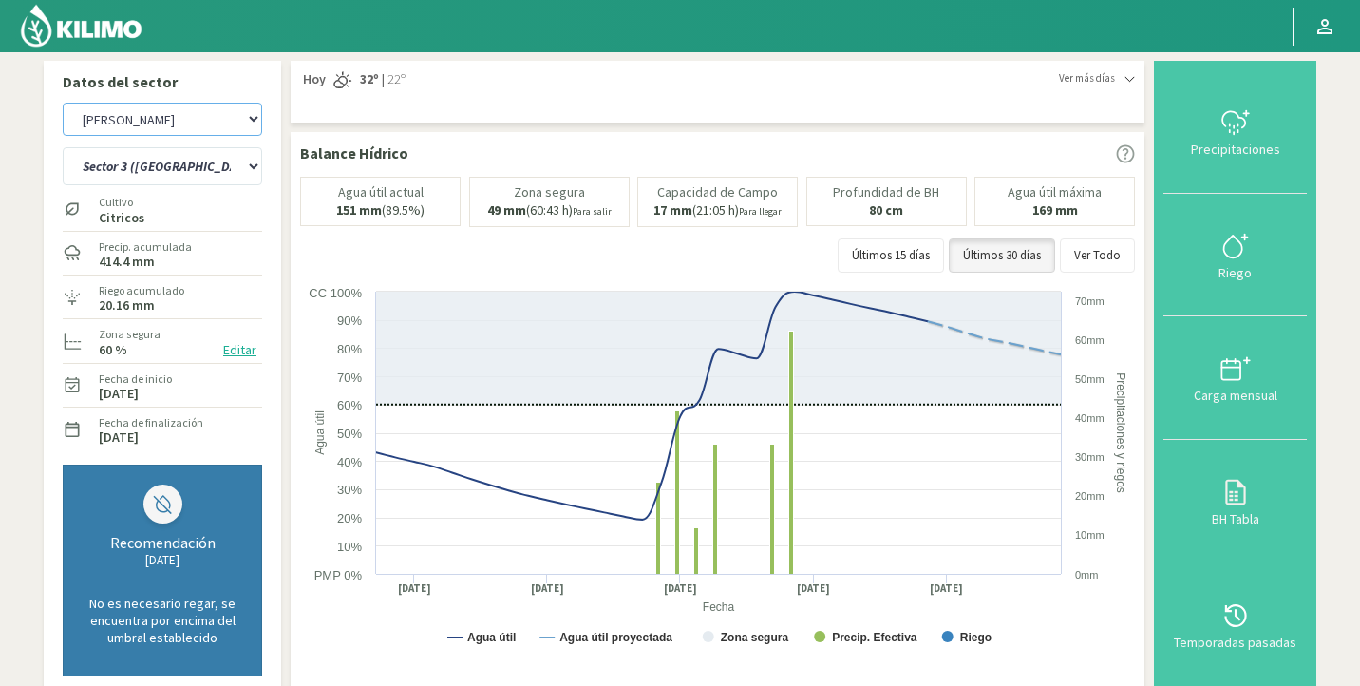
click at [211, 128] on select "Agr. Huertos de Chocalan Agrícola Bakia Agrícola [GEOGRAPHIC_DATA] - IC Agrícol…" at bounding box center [162, 119] width 199 height 33
click at [63, 103] on select "Agr. Huertos de Chocalan Agrícola Bakia Agrícola [GEOGRAPHIC_DATA] - IC Agrícol…" at bounding box center [162, 119] width 199 height 33
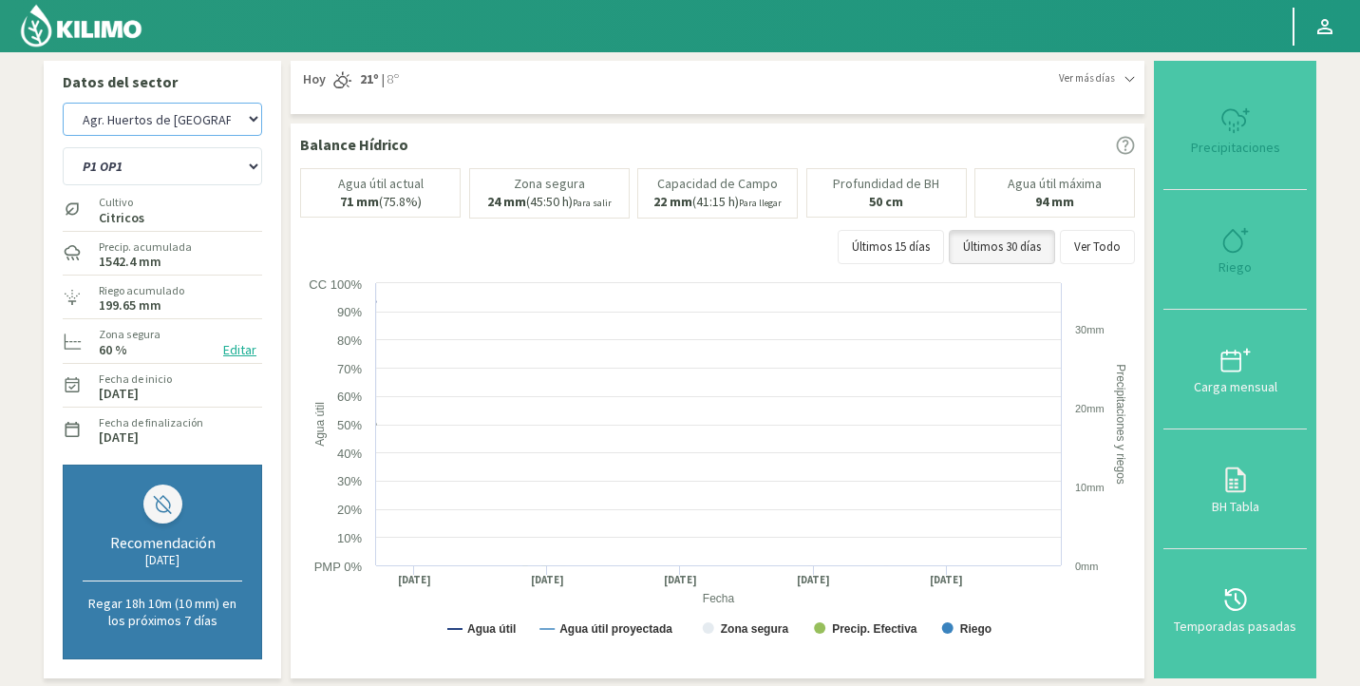
select select "2011: Object"
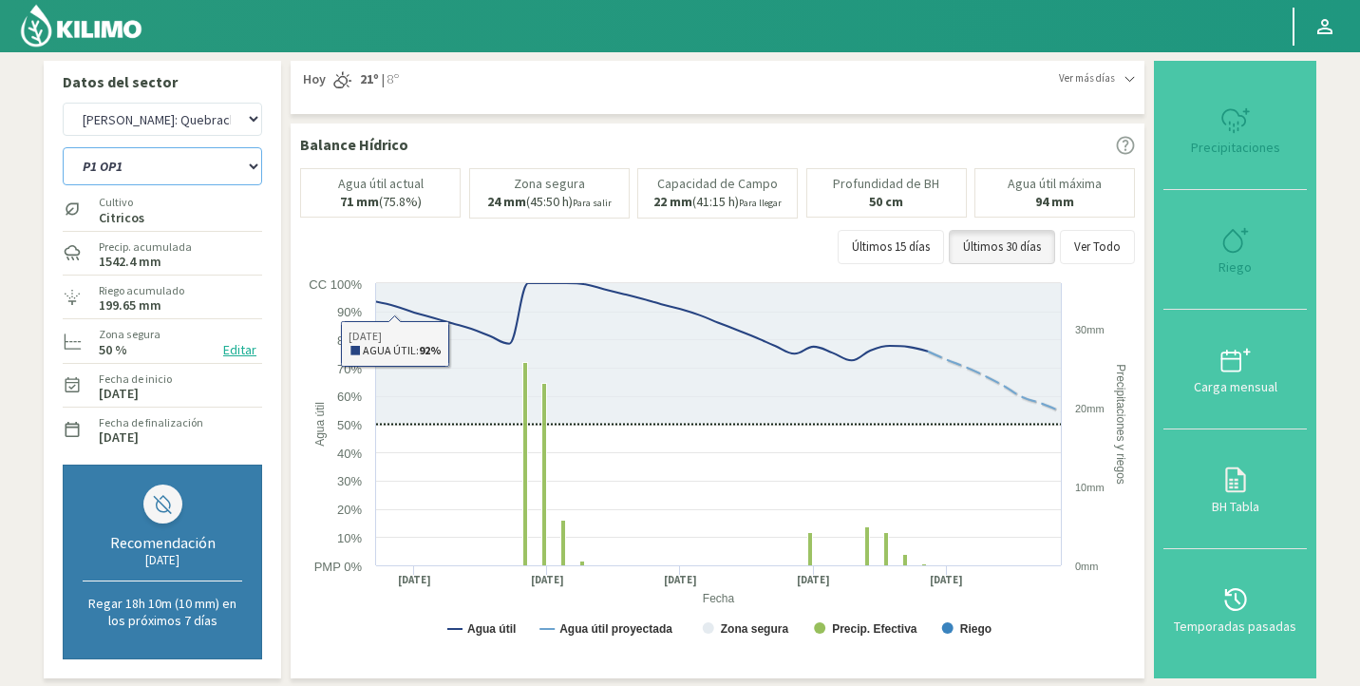
click at [192, 163] on select "P1 OP1 P1 OP2 P1 OP3 P1 OP4 P1 OP5 P2 OP2 (Modificado) P2 OP3 (Modificado) P2 O…" at bounding box center [162, 166] width 199 height 38
click at [186, 166] on select "P1 OP1 P1 OP2 P1 OP3 P1 OP4 P1 OP5 P2 OP2 (Modificado) P2 OP3 (Modificado) P2 O…" at bounding box center [162, 166] width 199 height 38
select select "72: Object"
click at [63, 147] on select "P1 OP1 P1 OP2 P1 OP3 P1 OP4 P1 OP5 P2 OP2 (Modificado) P2 OP3 (Modificado) P2 O…" at bounding box center [162, 166] width 199 height 38
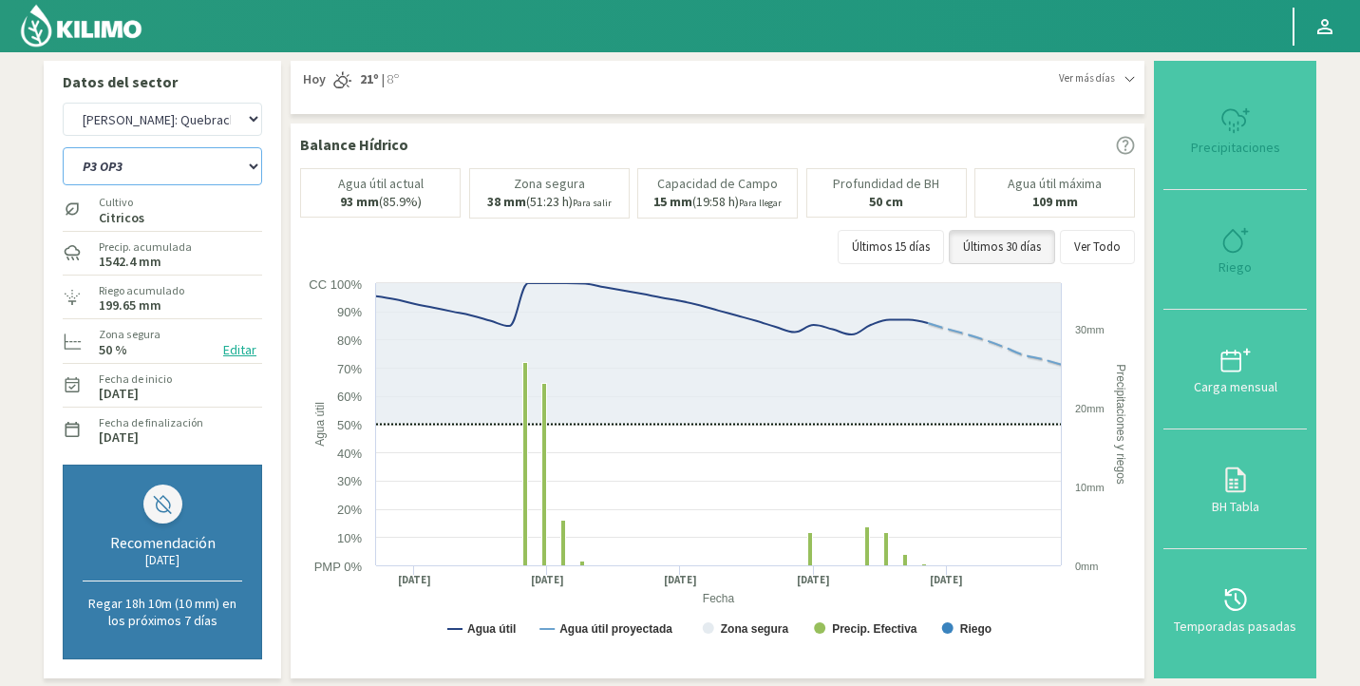
select select "2285: Object"
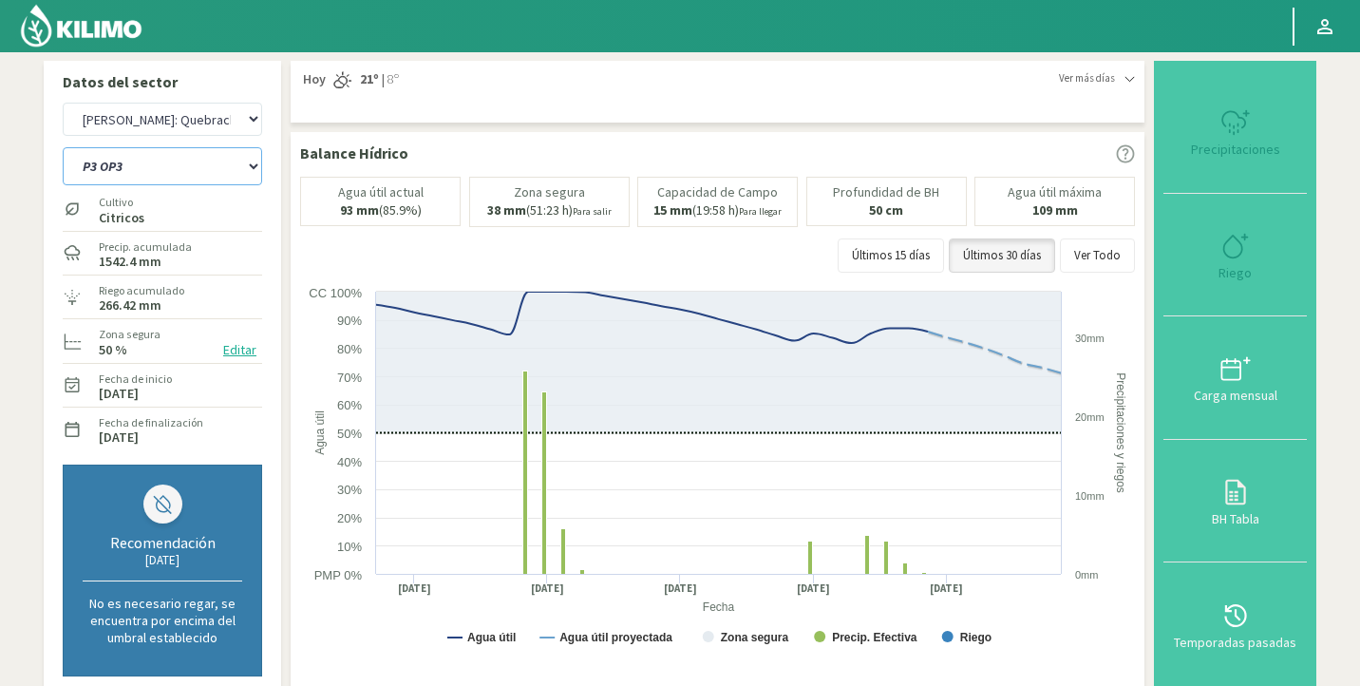
click at [158, 167] on select "P1 OP1 P1 OP2 P1 OP3 P1 OP4 P1 OP5 P2 OP2 (Modificado) P2 OP3 (Modificado) P2 O…" at bounding box center [162, 166] width 199 height 38
click at [63, 147] on select "P1 OP1 P1 OP2 P1 OP3 P1 OP4 P1 OP5 P2 OP2 (Modificado) P2 OP3 (Modificado) P2 O…" at bounding box center [162, 166] width 199 height 38
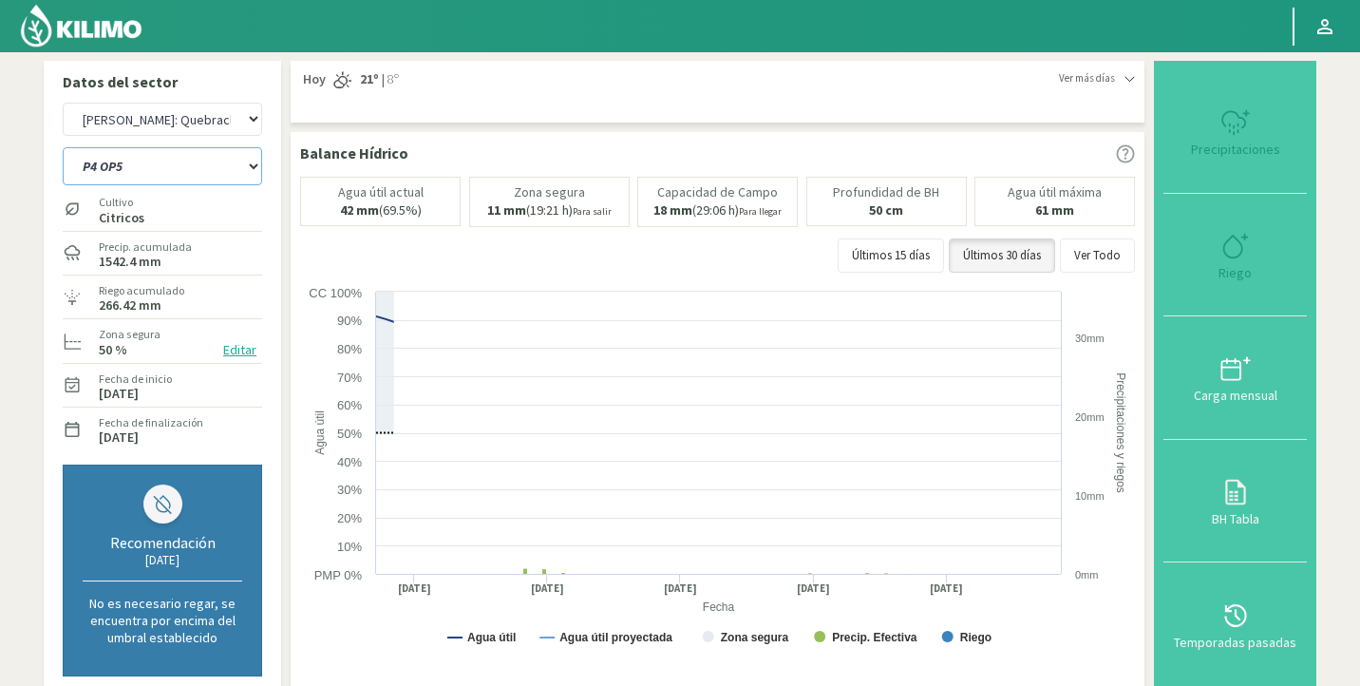
select select "95: Object"
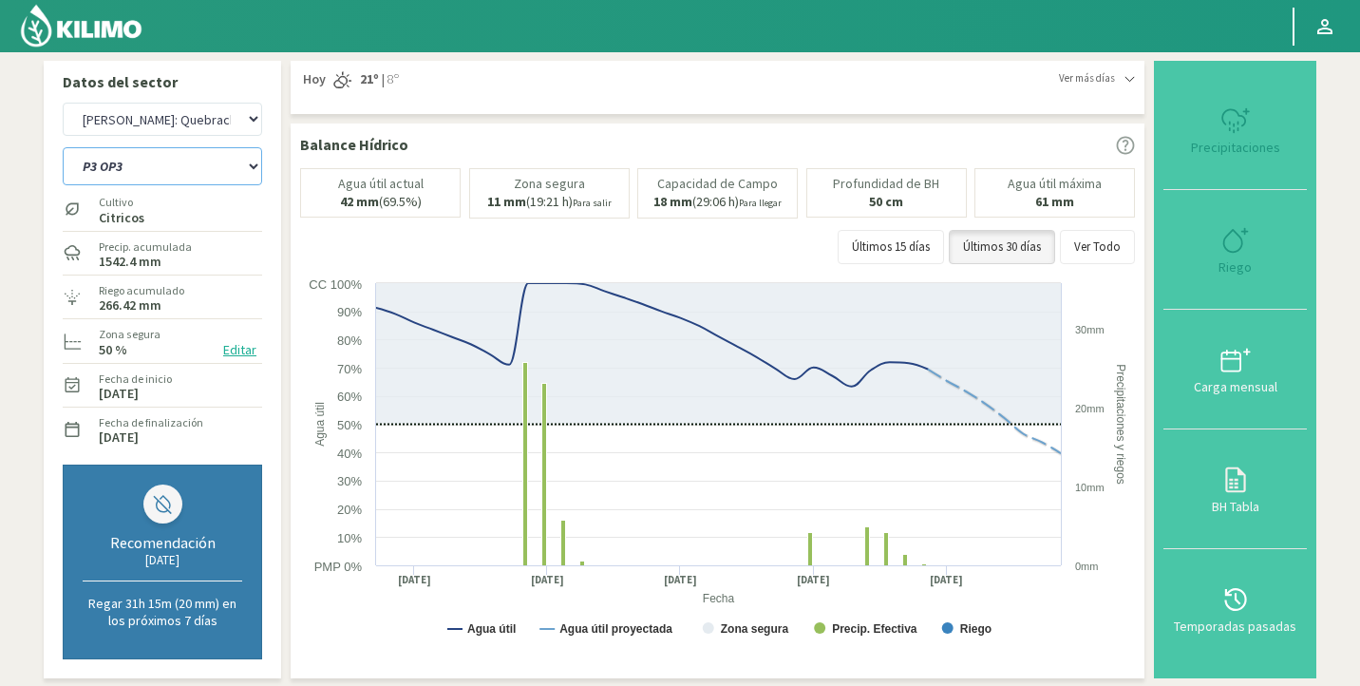
select select "2559: Object"
select select "126: Object"
click at [216, 123] on select "Agr. Huertos de Chocalan Agrícola Bakia Agrícola [GEOGRAPHIC_DATA] - IC Agrícol…" at bounding box center [162, 119] width 199 height 33
click at [63, 103] on select "Agr. Huertos de Chocalan Agrícola Bakia Agrícola [GEOGRAPHIC_DATA] - IC Agrícol…" at bounding box center [162, 119] width 199 height 33
select select "2834: Object"
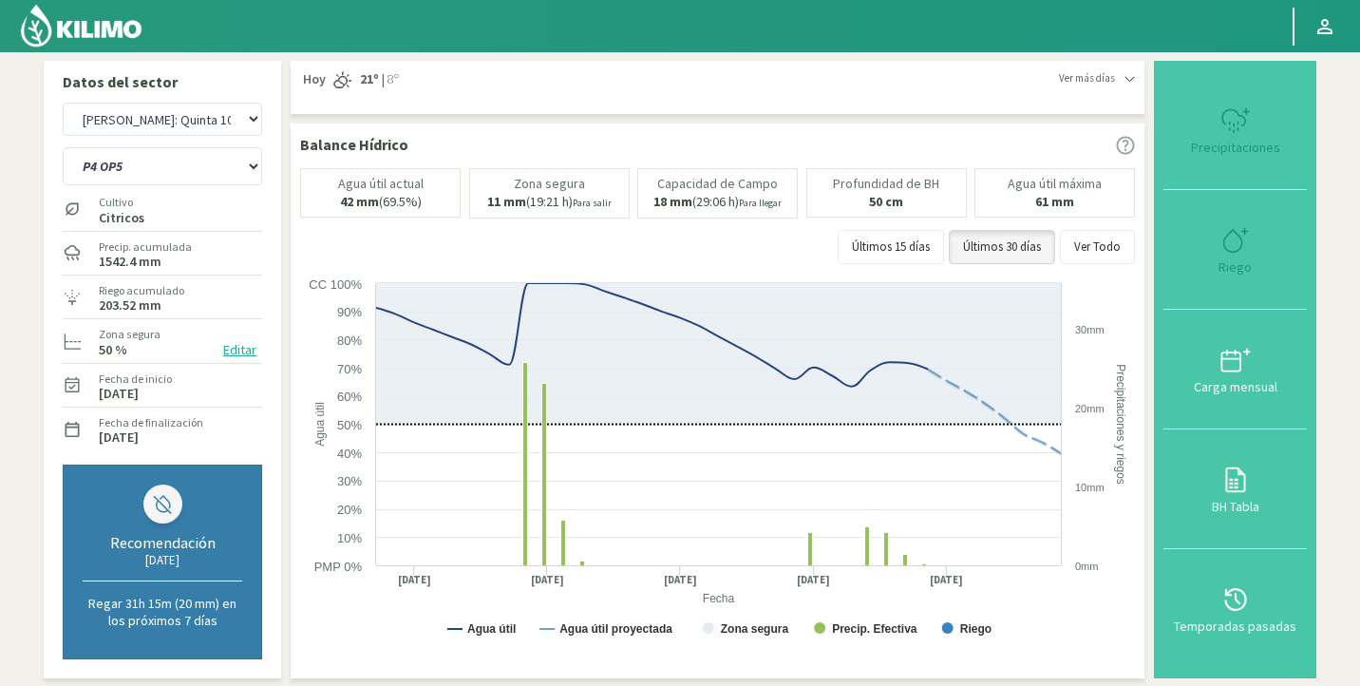
select select "129: Object"
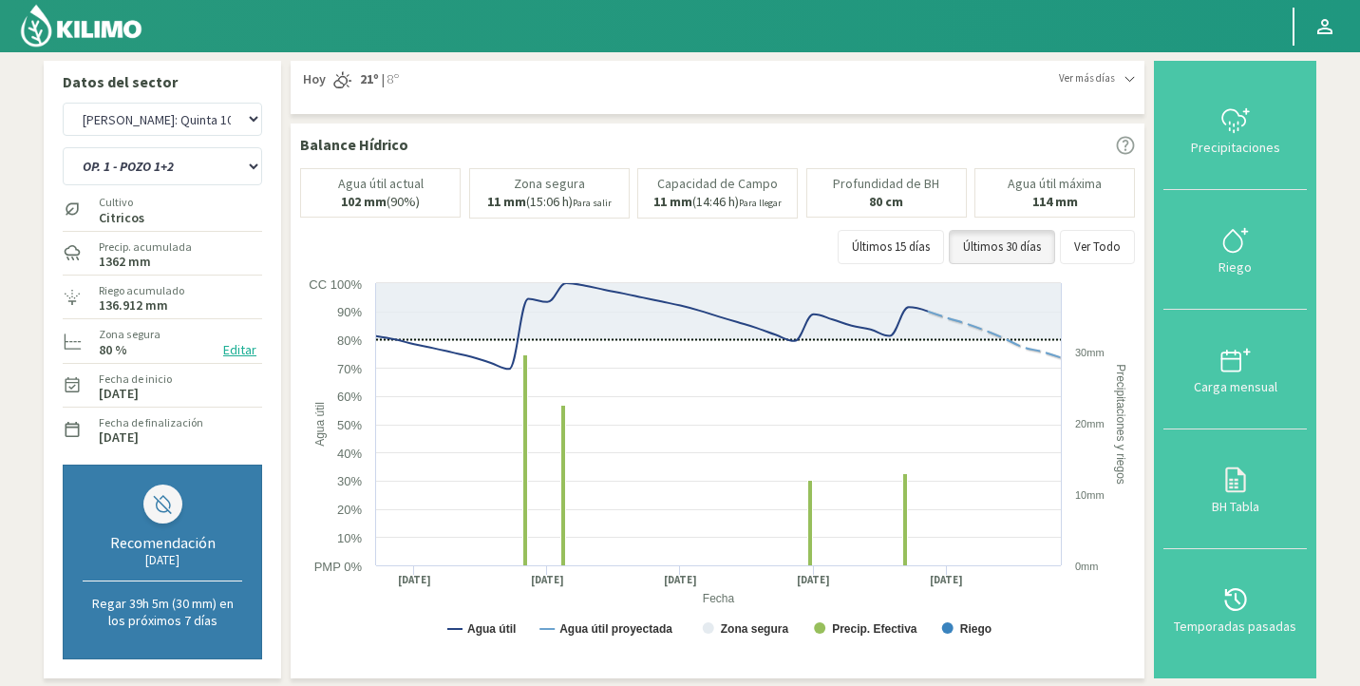
click at [252, 352] on button "Editar" at bounding box center [240, 350] width 45 height 22
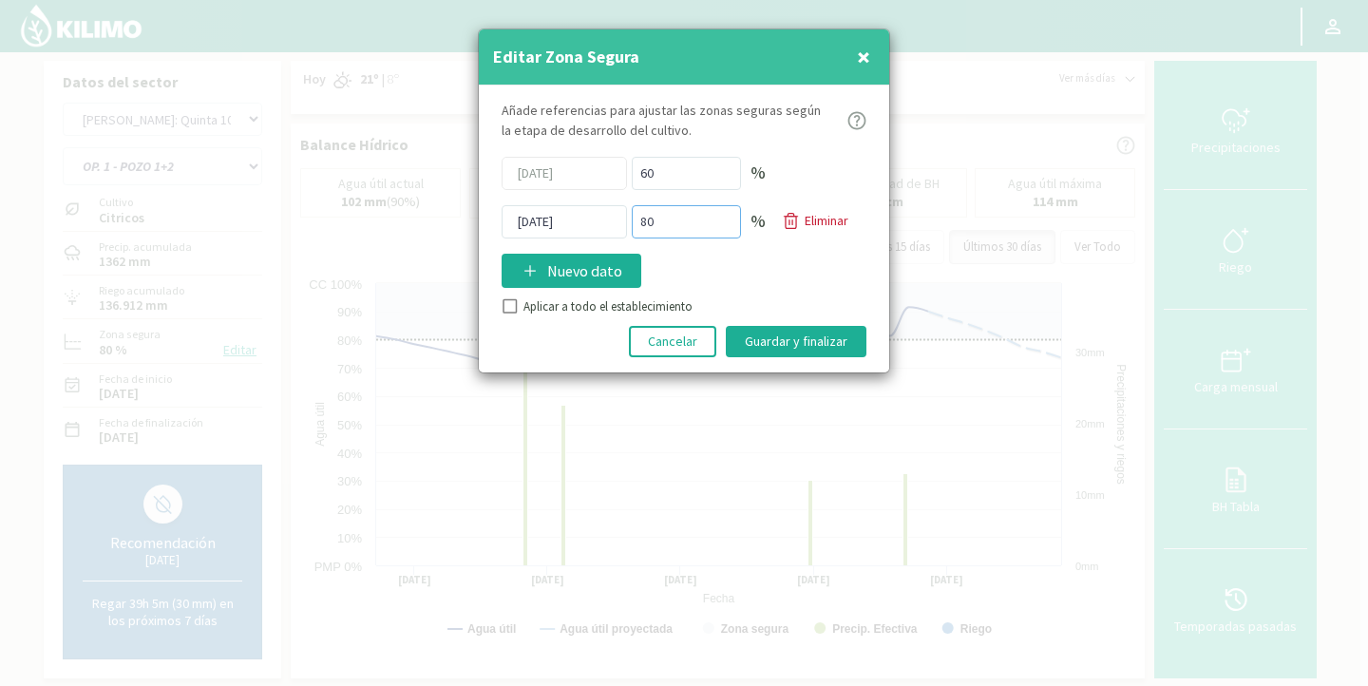
click at [649, 216] on input "80" at bounding box center [686, 221] width 109 height 33
click at [643, 216] on input "80" at bounding box center [686, 221] width 109 height 33
click at [668, 216] on input "80" at bounding box center [686, 221] width 109 height 33
type input "8"
type input "70"
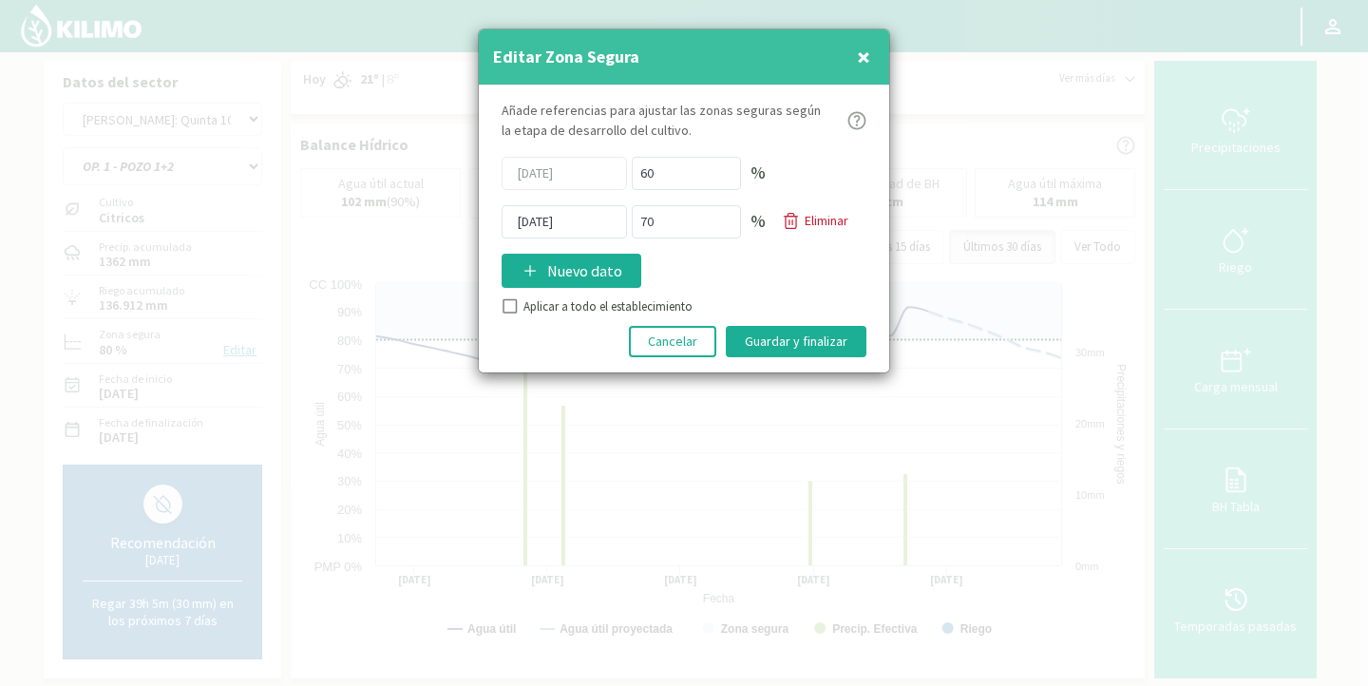
click at [517, 304] on input "Aplicar a todo el establecimiento" at bounding box center [508, 308] width 19 height 19
checkbox input "true"
click at [764, 334] on button "Guardar y finalizar" at bounding box center [796, 341] width 141 height 31
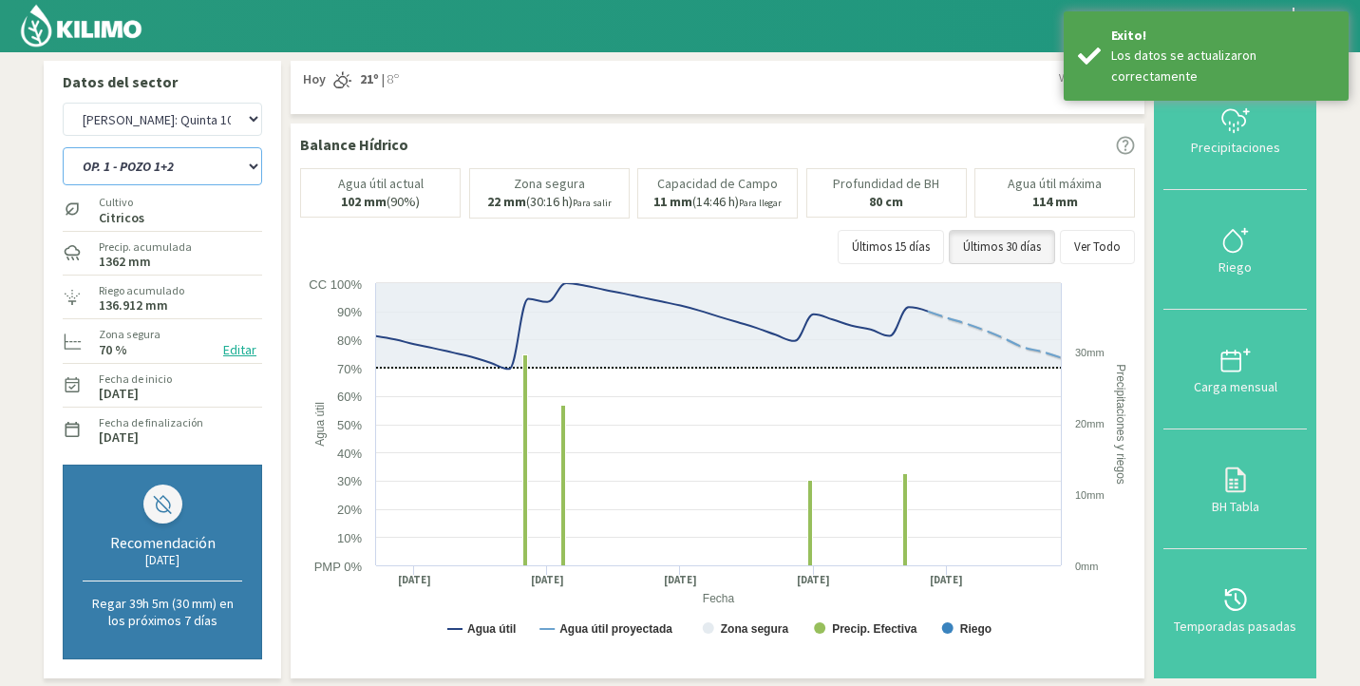
click at [149, 174] on select "OP. 1 - POZO 1+2 OP. 1 - POZO 2 OP. 1 - POZO 4 OP. 2 - POZO 1+2 OP. 2 - POZO 2 …" at bounding box center [162, 166] width 199 height 38
click at [63, 147] on select "OP. 1 - POZO 1+2 OP. 1 - POZO 2 OP. 1 - POZO 4 OP. 2 - POZO 1+2 OP. 2 - POZO 2 …" at bounding box center [162, 166] width 199 height 38
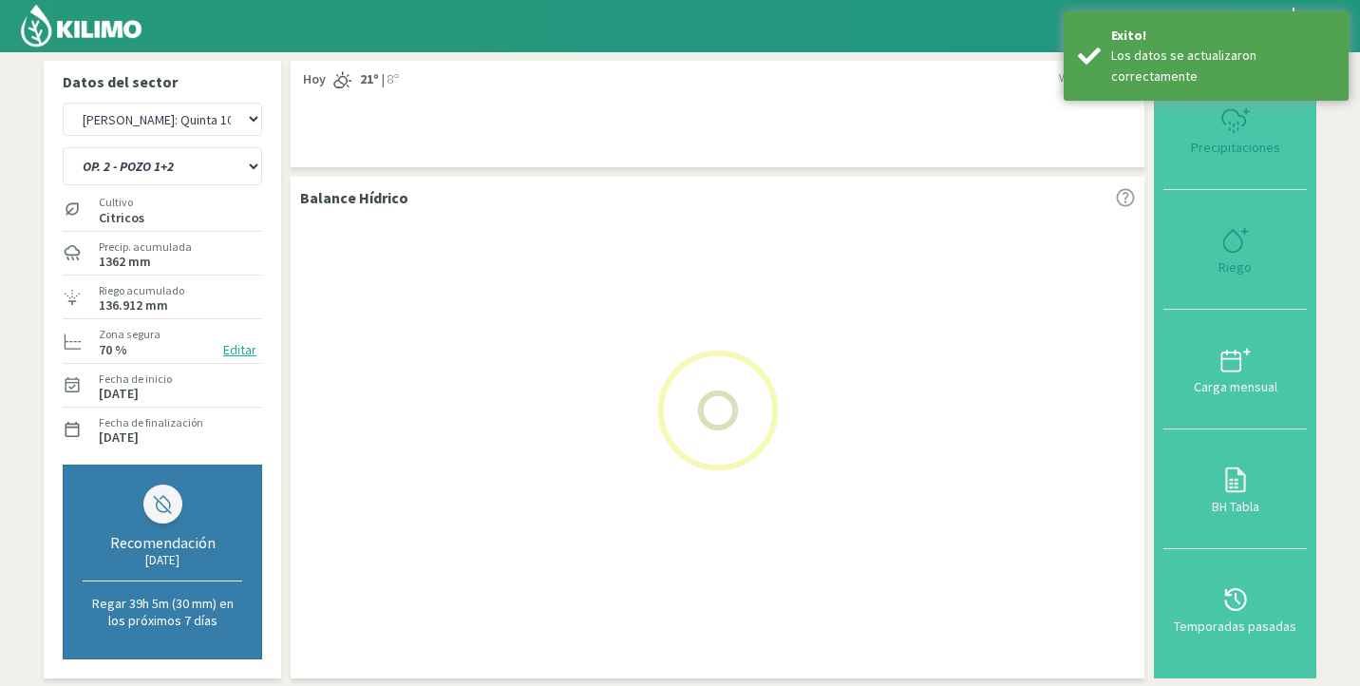
select select "129: Object"
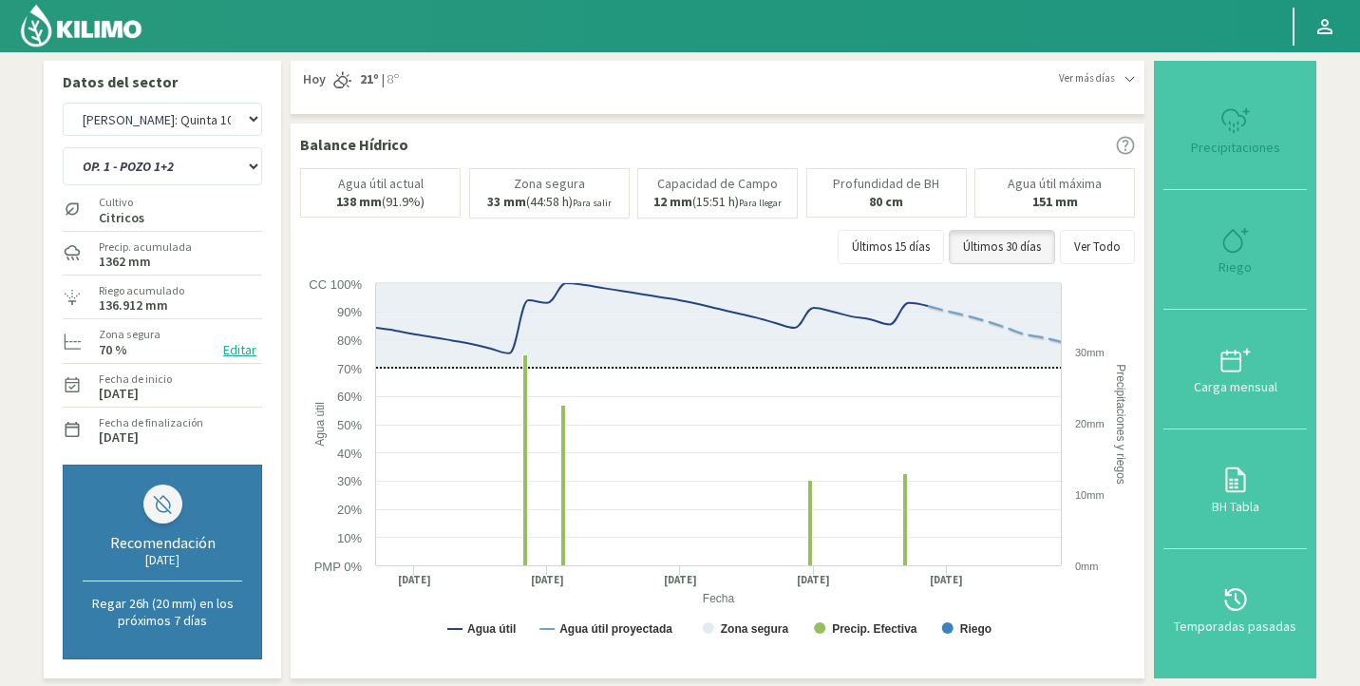
select select "3108: Object"
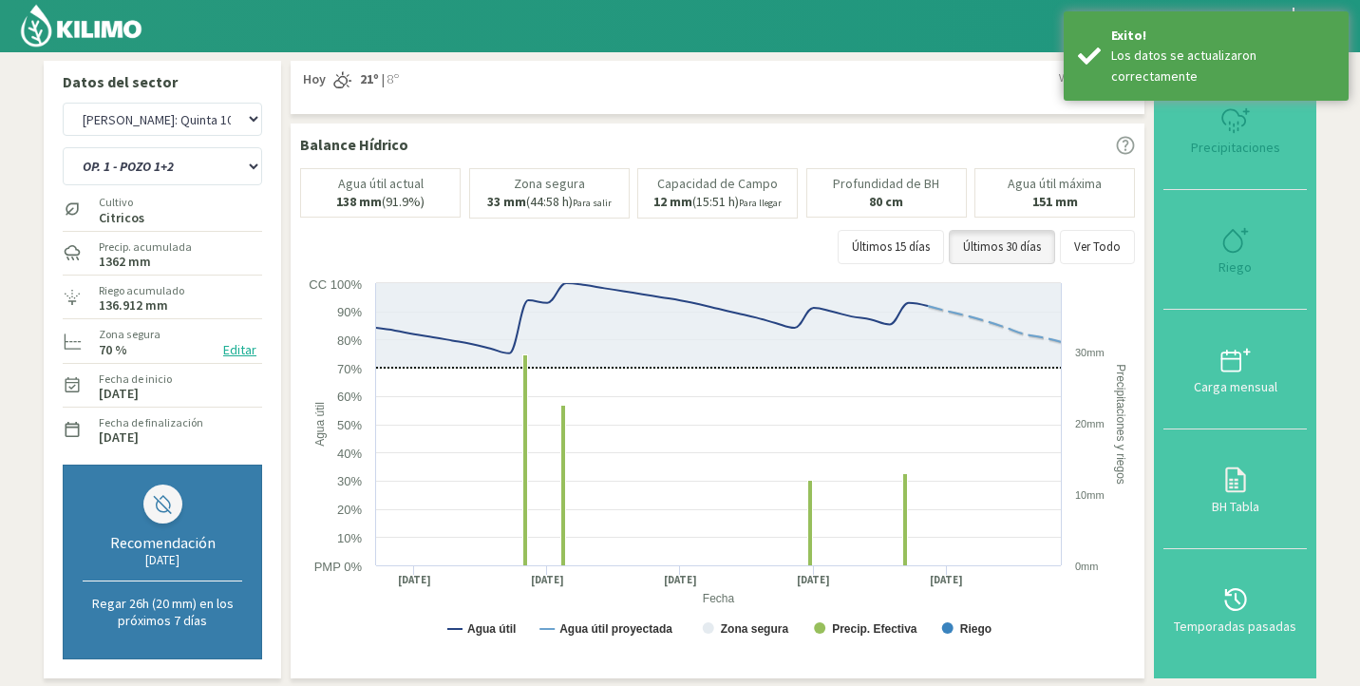
select select "139: Object"
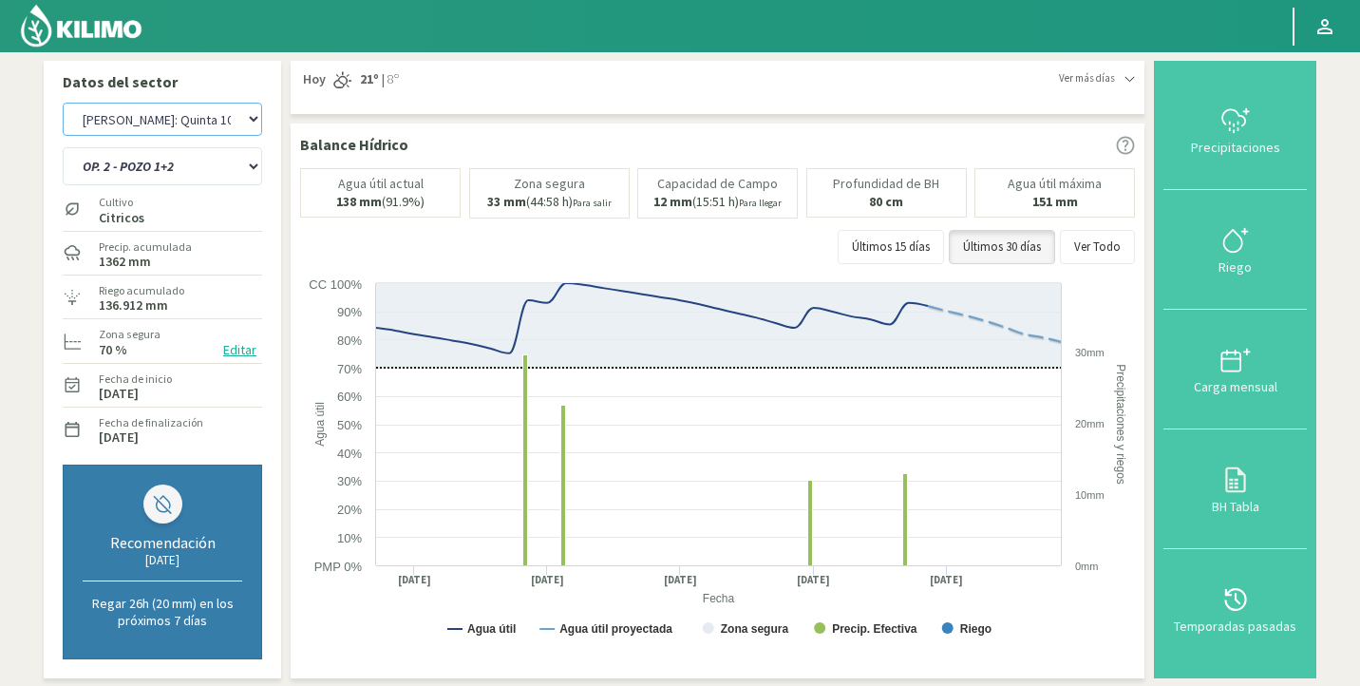
click at [169, 125] on select "Agr. Huertos de Chocalan Agrícola Bakia Agrícola [GEOGRAPHIC_DATA] - IC Agrícol…" at bounding box center [162, 119] width 199 height 33
click at [63, 103] on select "Agr. Huertos de Chocalan Agrícola Bakia Agrícola [GEOGRAPHIC_DATA] - IC Agrícol…" at bounding box center [162, 119] width 199 height 33
select select "3383: Object"
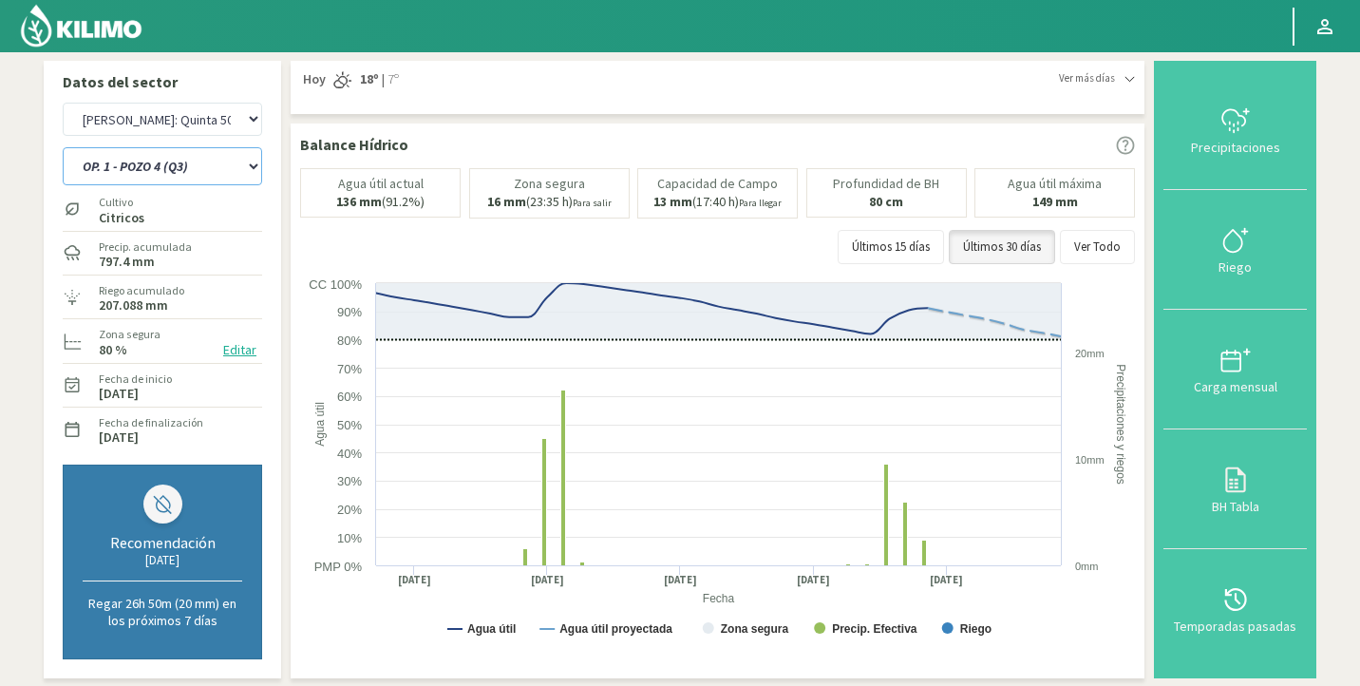
click at [190, 158] on select "OP. 1 - POZO 4 (Q3) OP. 2 - POZO 2 (Q1) OP. 2 - POZO 3 (Q2) OP. 2 - POZO 4 (Q3)…" at bounding box center [162, 166] width 199 height 38
click at [63, 147] on select "OP. 1 - POZO 4 (Q3) OP. 2 - POZO 2 (Q1) OP. 2 - POZO 3 (Q2) OP. 2 - POZO 4 (Q3)…" at bounding box center [162, 166] width 199 height 38
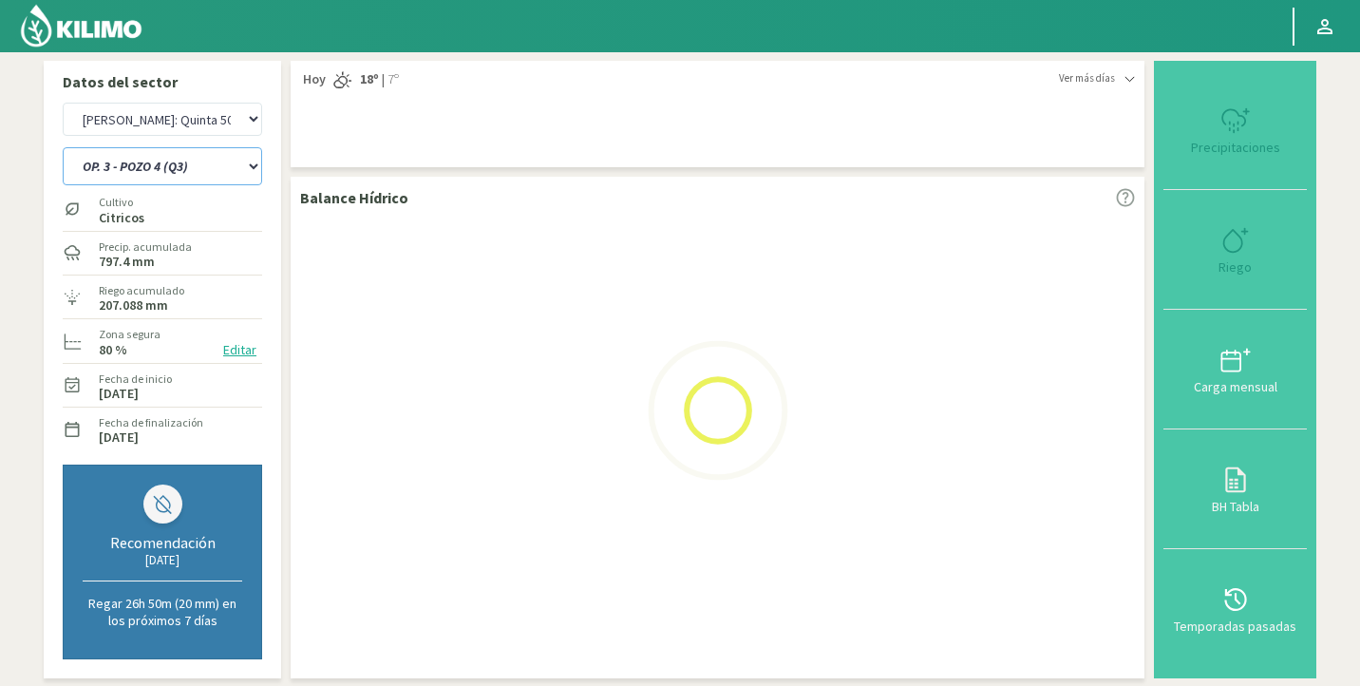
scroll to position [577, 0]
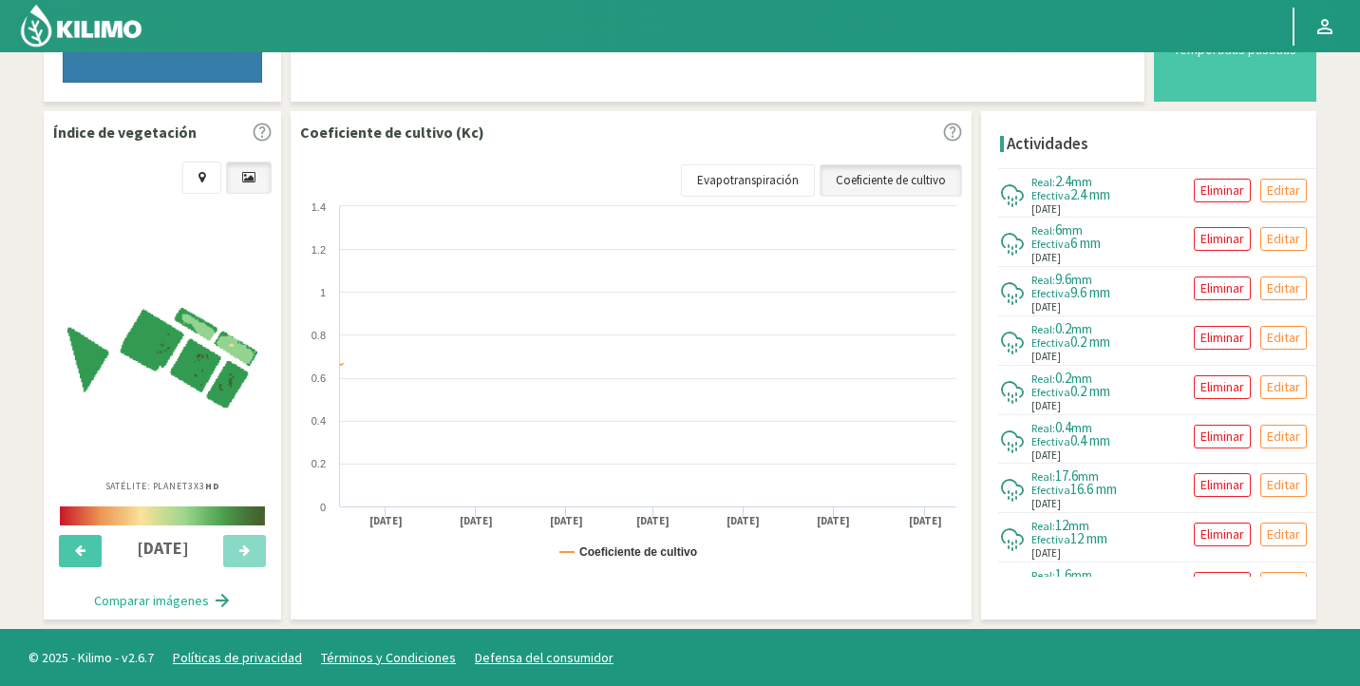
select select "143: Object"
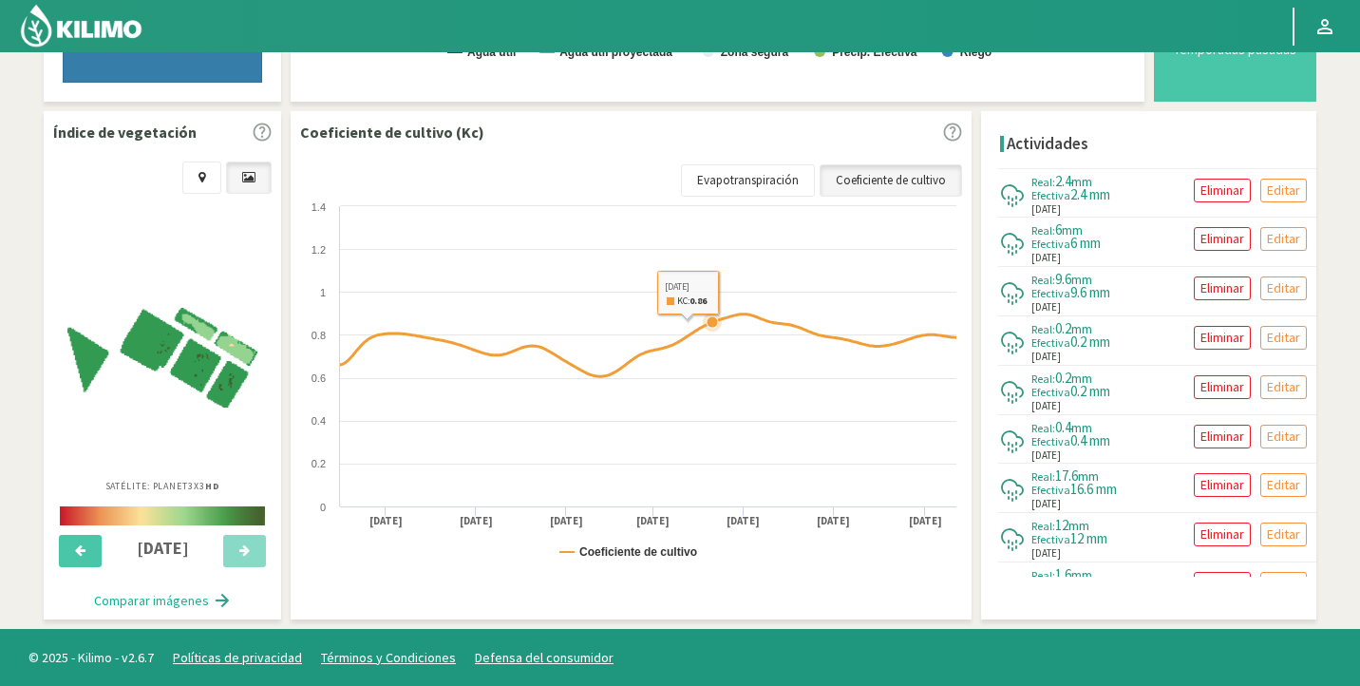
select select "3657: Object"
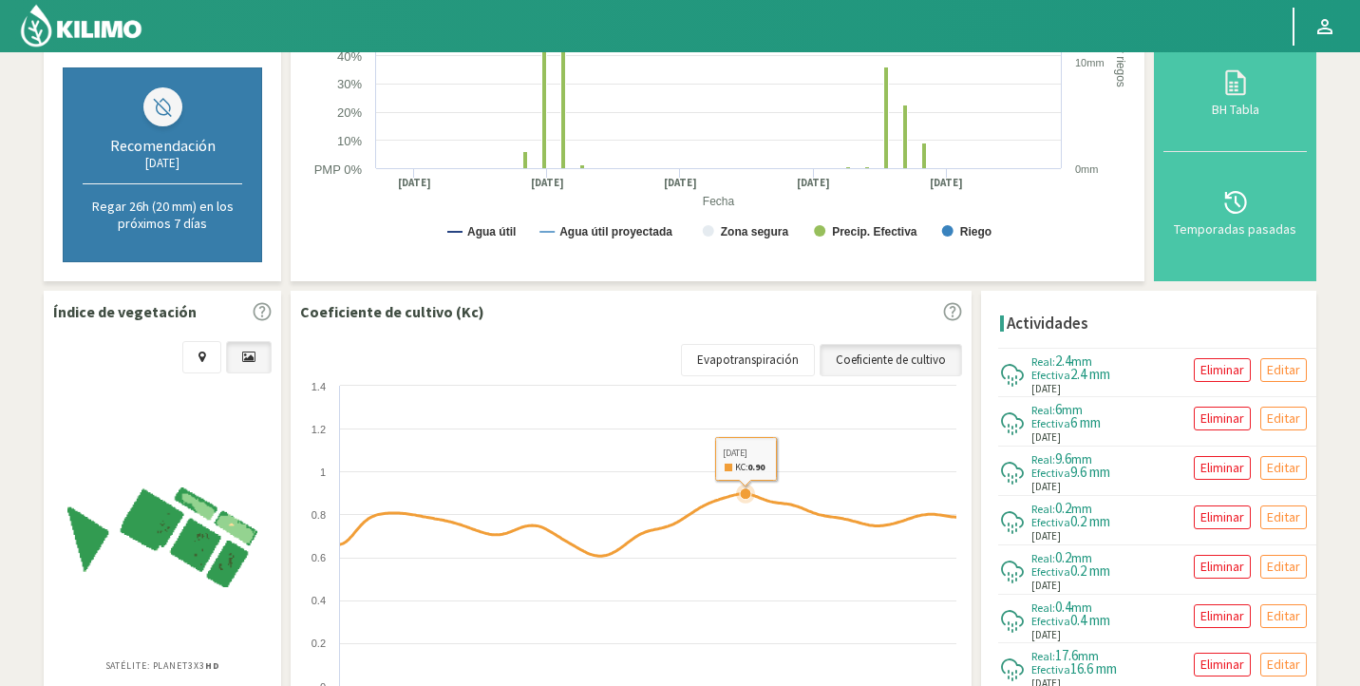
select select "156: Object"
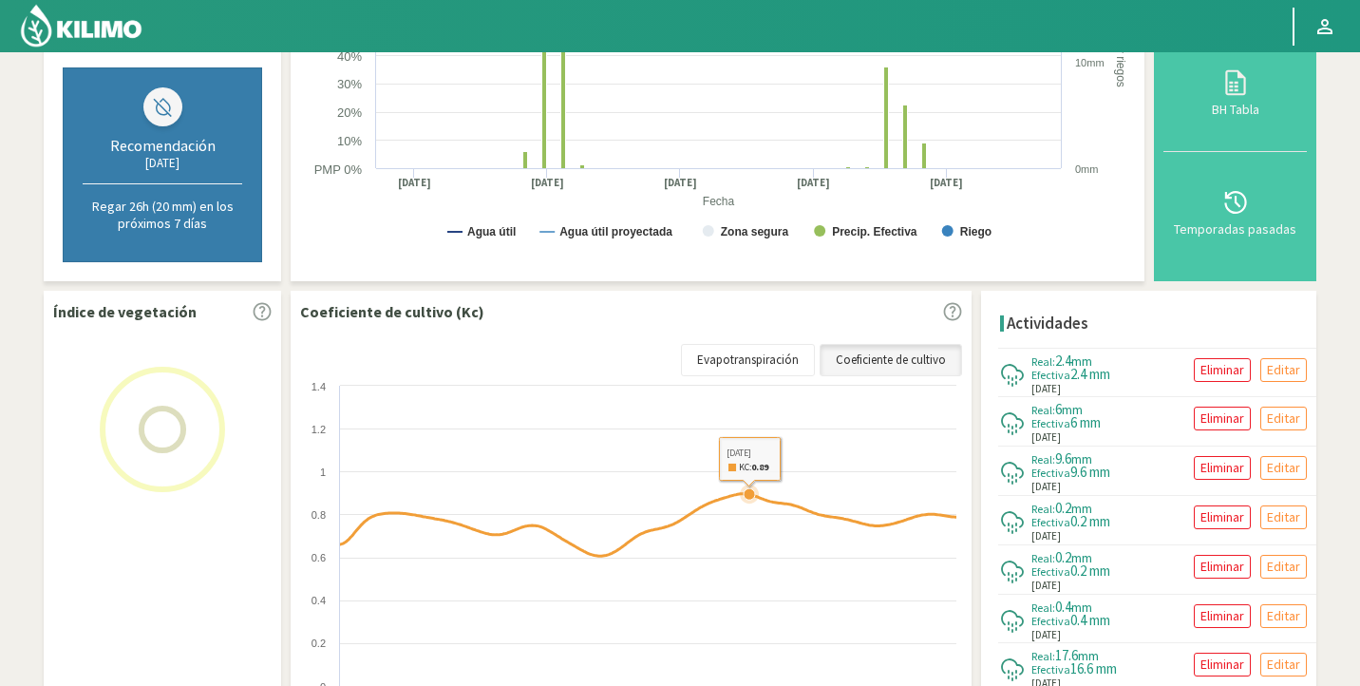
scroll to position [45, 0]
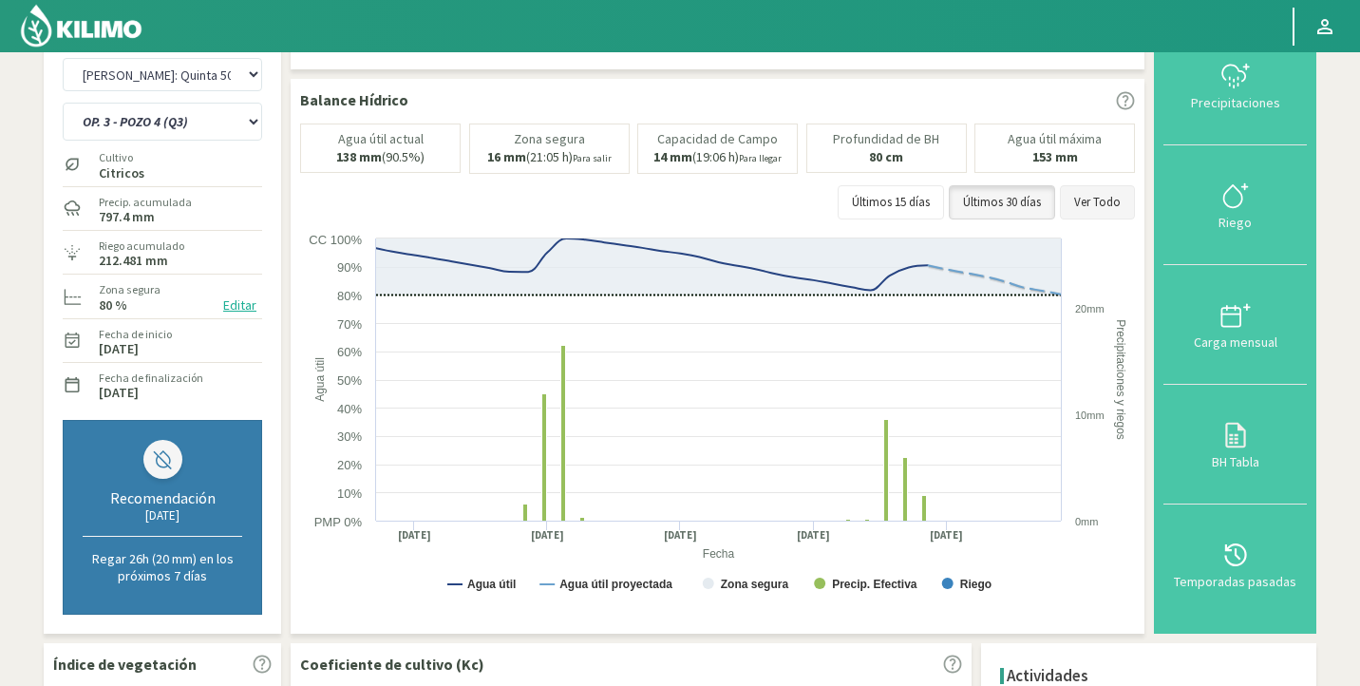
click at [1090, 209] on button "Ver Todo" at bounding box center [1097, 202] width 75 height 34
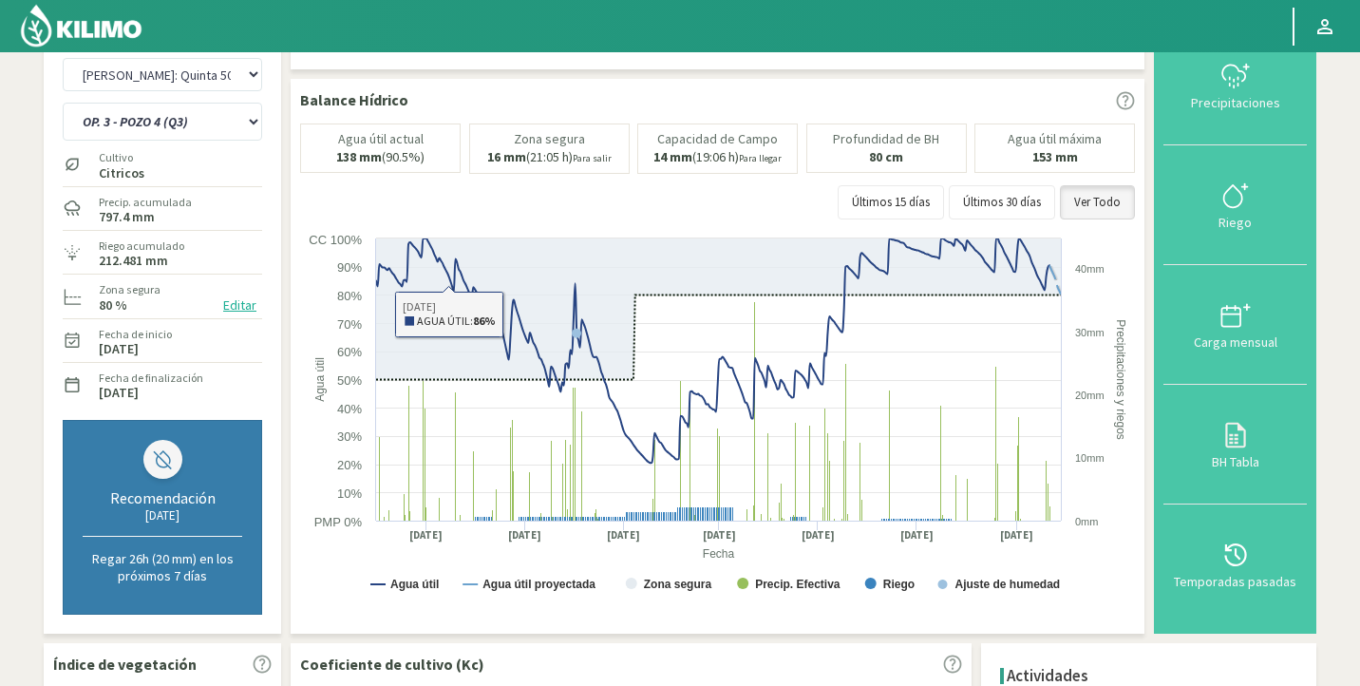
click at [250, 308] on button "Editar" at bounding box center [240, 305] width 45 height 22
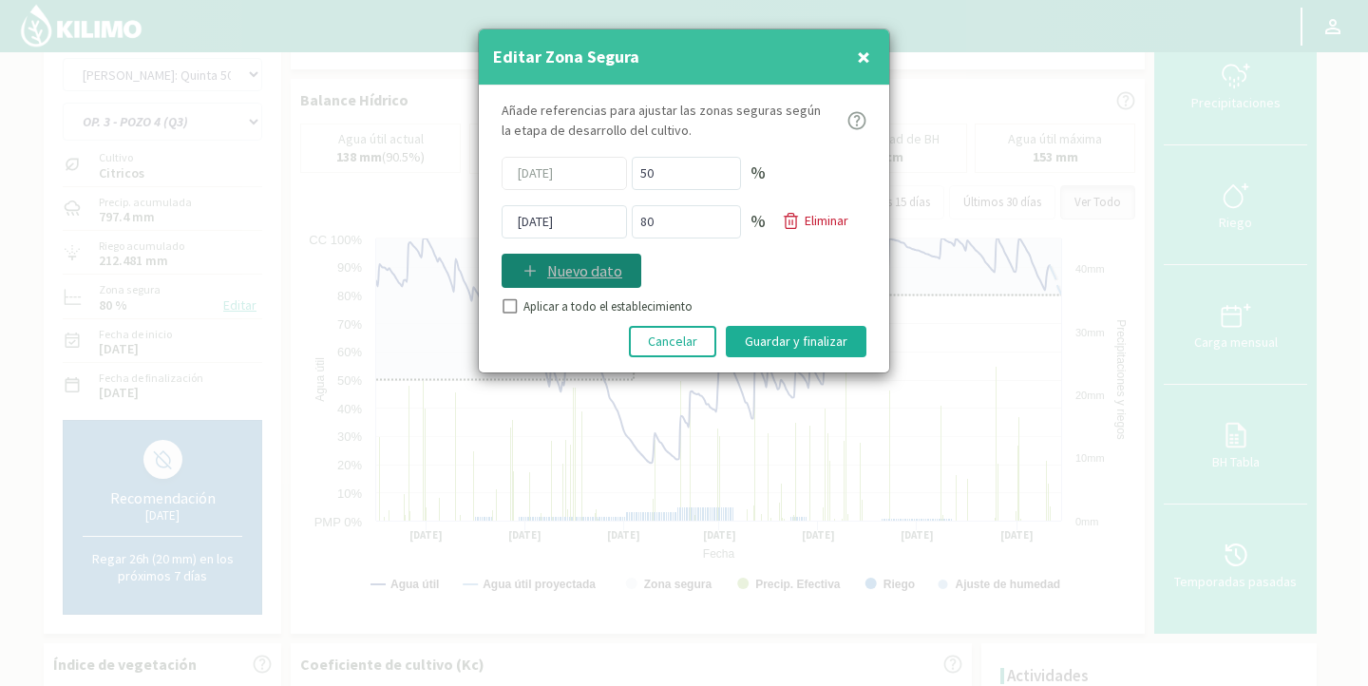
click at [593, 267] on p "Nuevo dato" at bounding box center [584, 270] width 75 height 23
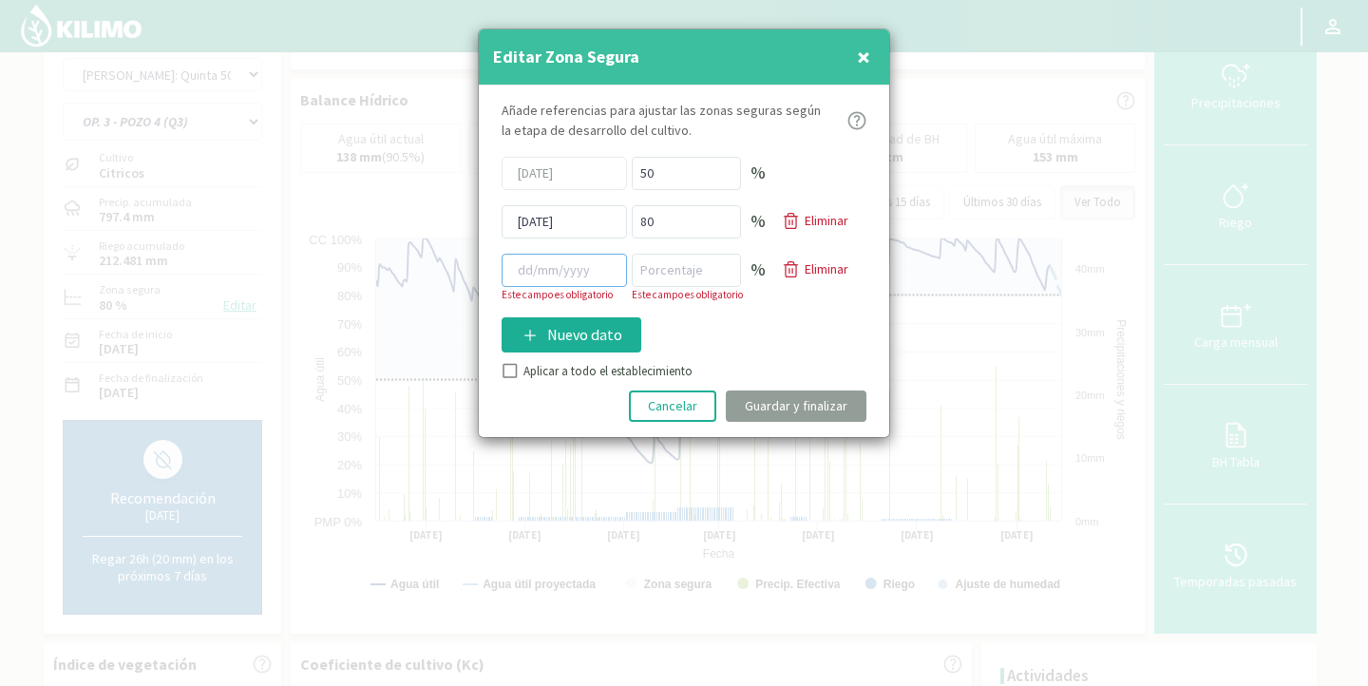
click at [589, 275] on input at bounding box center [564, 270] width 125 height 33
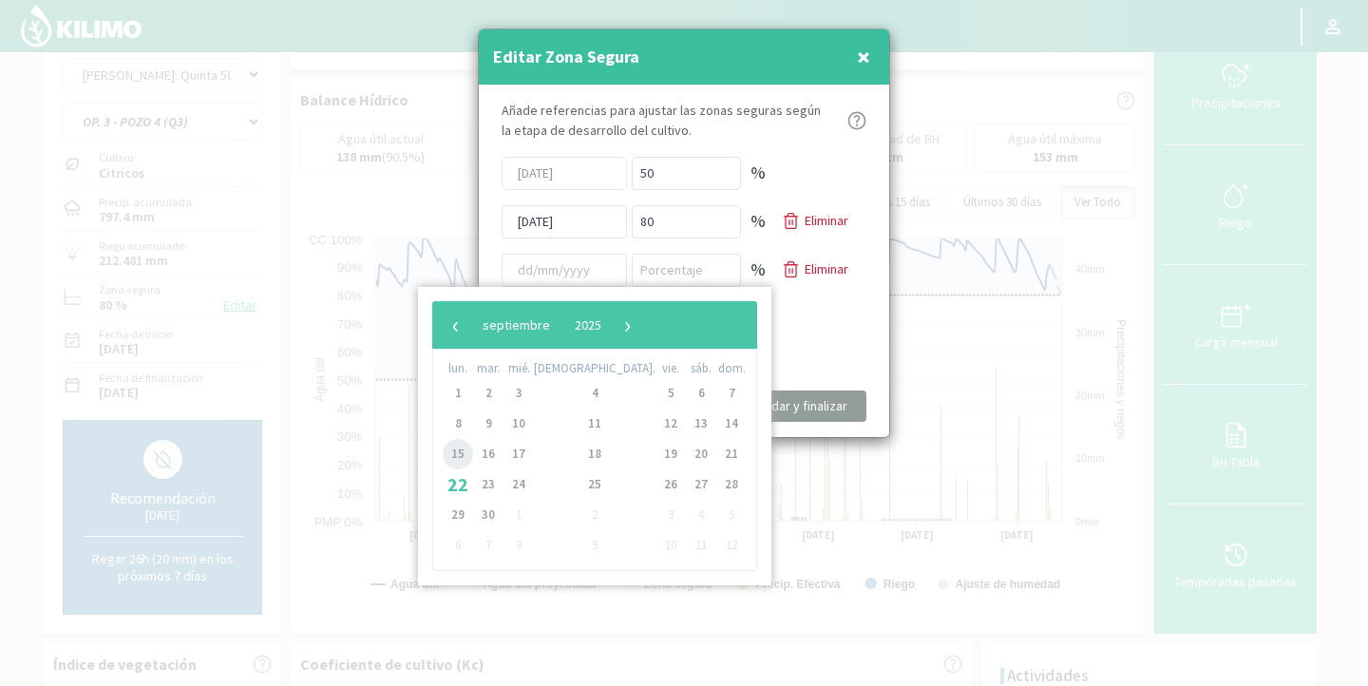
click at [461, 460] on span "15" at bounding box center [458, 454] width 30 height 30
type input "[DATE]"
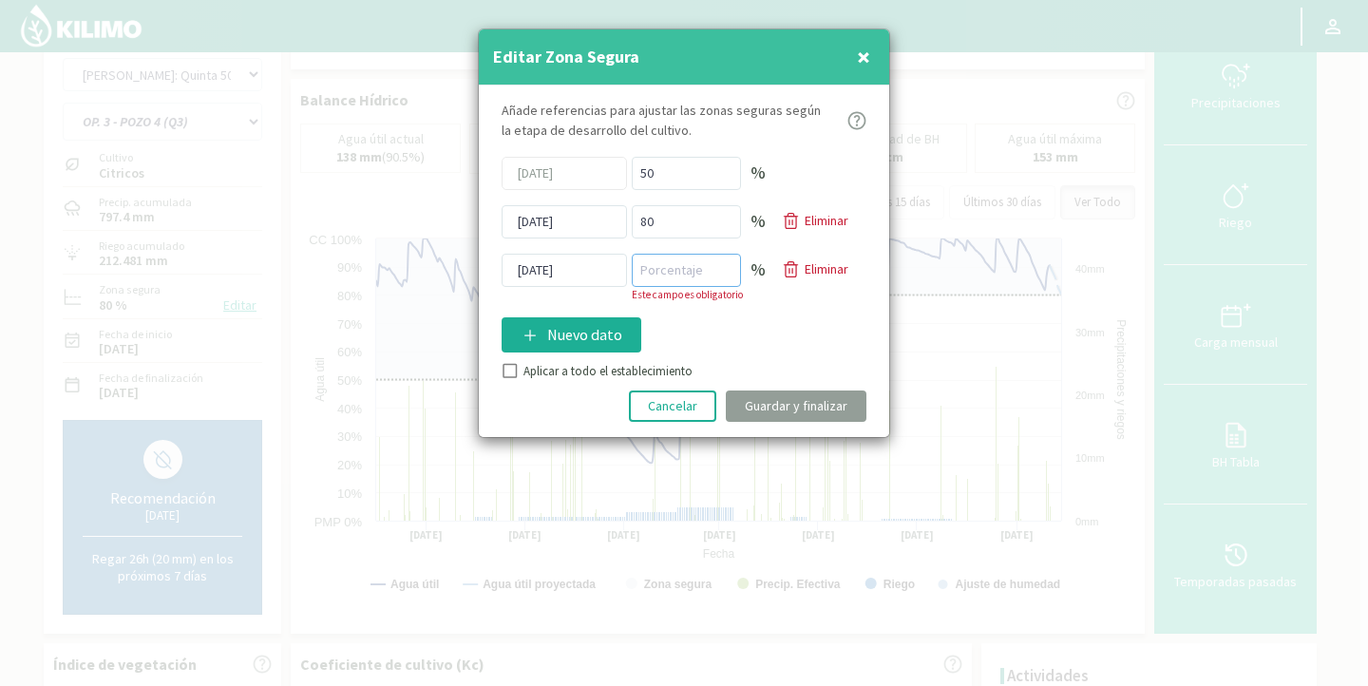
click at [650, 274] on input "number" at bounding box center [686, 270] width 109 height 33
type input "70"
click at [512, 370] on div "Añade referencias para ajustar las zonas seguras según la etapa de desarrollo d…" at bounding box center [684, 260] width 410 height 351
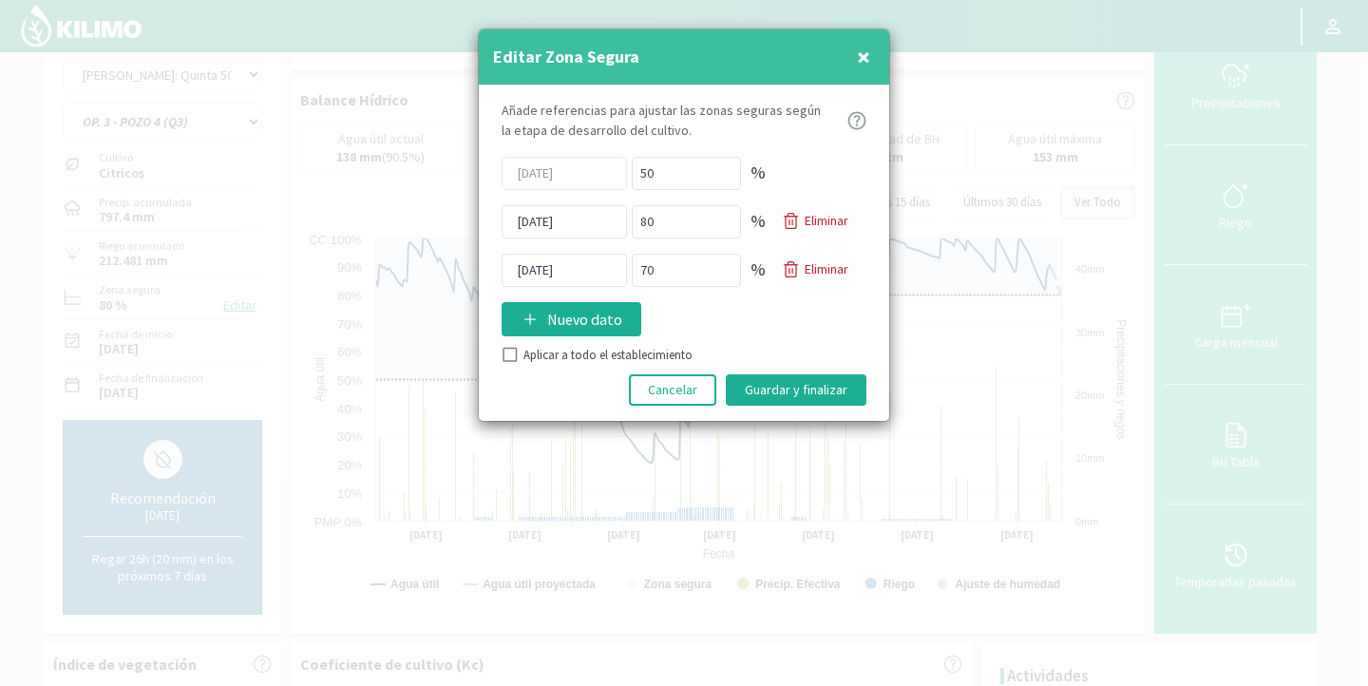
click at [514, 350] on input "Aplicar a todo el establecimiento" at bounding box center [508, 357] width 19 height 19
checkbox input "true"
click at [763, 383] on button "Guardar y finalizar" at bounding box center [796, 389] width 141 height 31
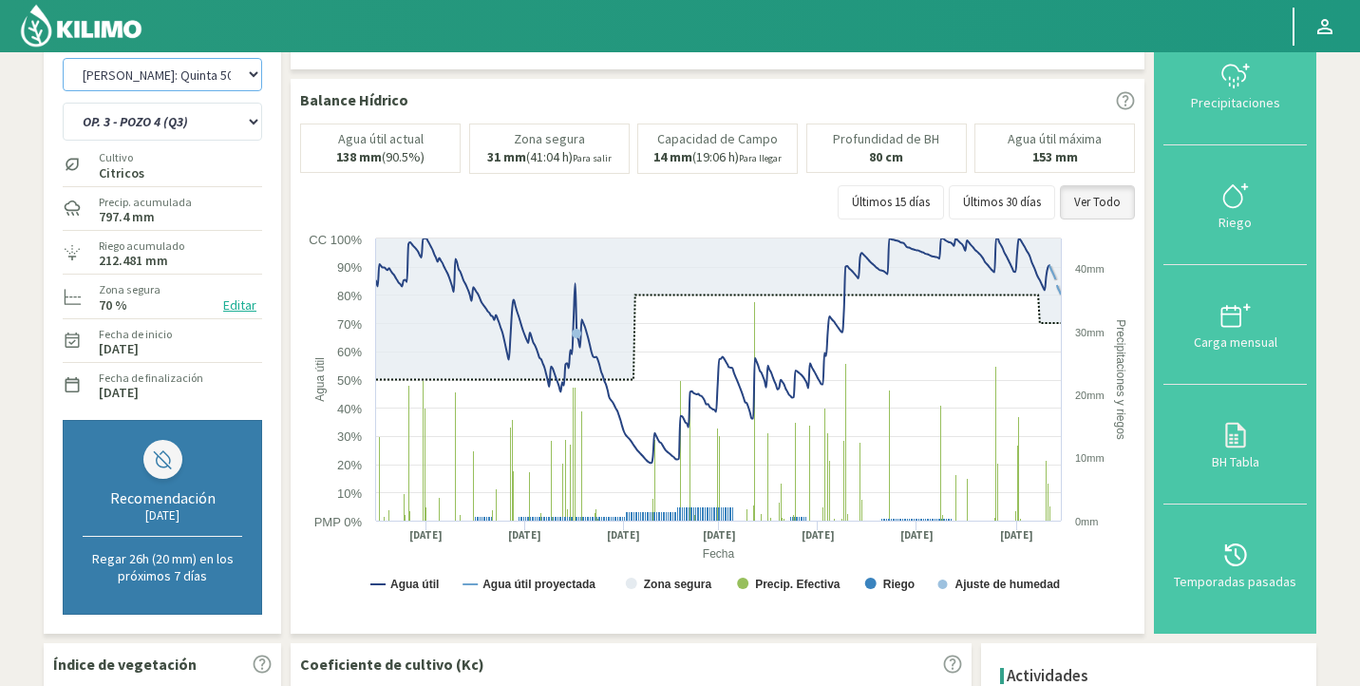
click at [145, 66] on select "Agr. Huertos de Chocalan Agrícola Bakia Agrícola [GEOGRAPHIC_DATA] - IC Agrícol…" at bounding box center [162, 74] width 199 height 33
click at [63, 58] on select "Agr. Huertos de Chocalan Agrícola Bakia Agrícola [GEOGRAPHIC_DATA] - IC Agrícol…" at bounding box center [162, 74] width 199 height 33
select select "3932: Object"
select select "159: Object"
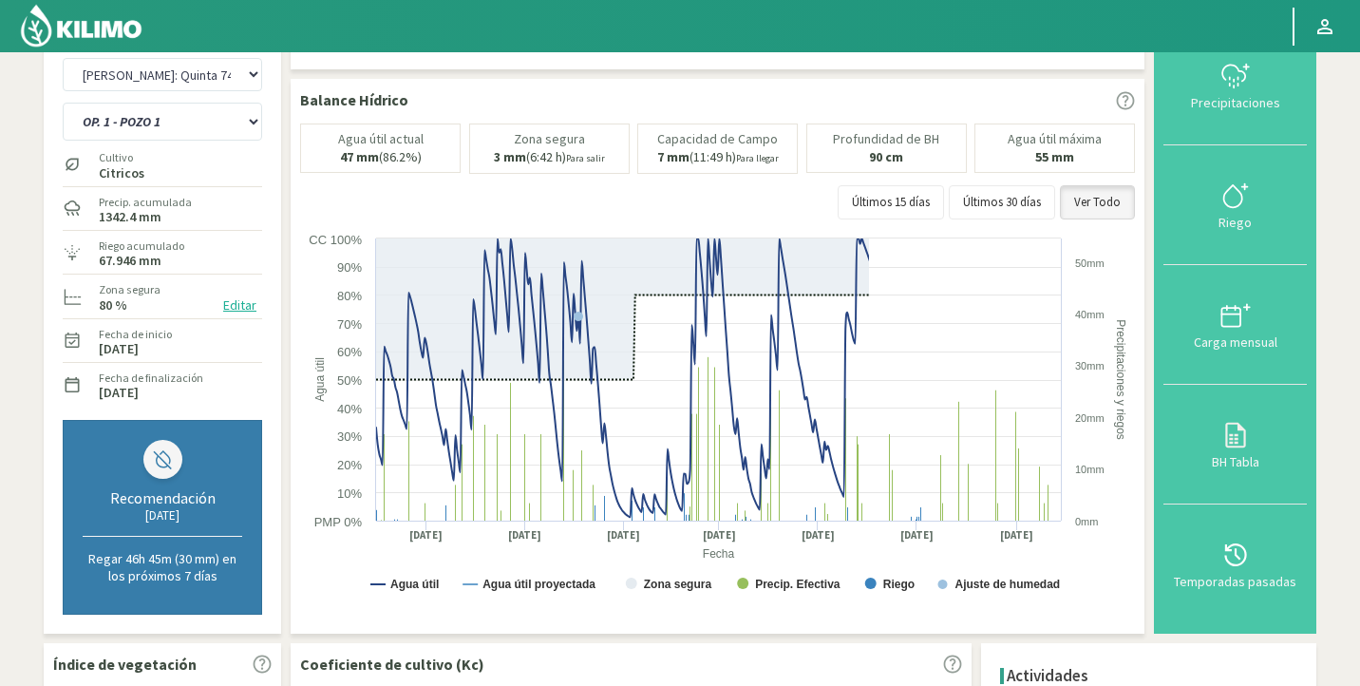
click at [236, 311] on button "Editar" at bounding box center [240, 305] width 45 height 22
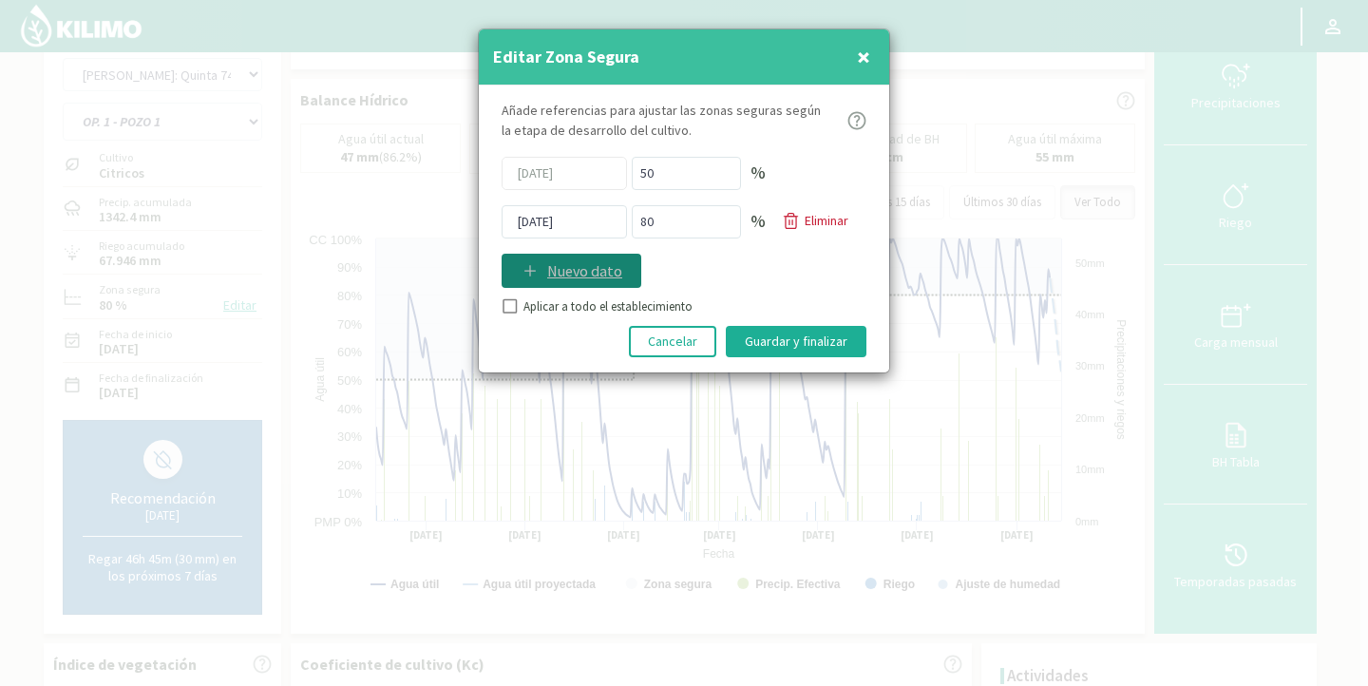
click at [548, 277] on p "Nuevo dato" at bounding box center [584, 270] width 75 height 23
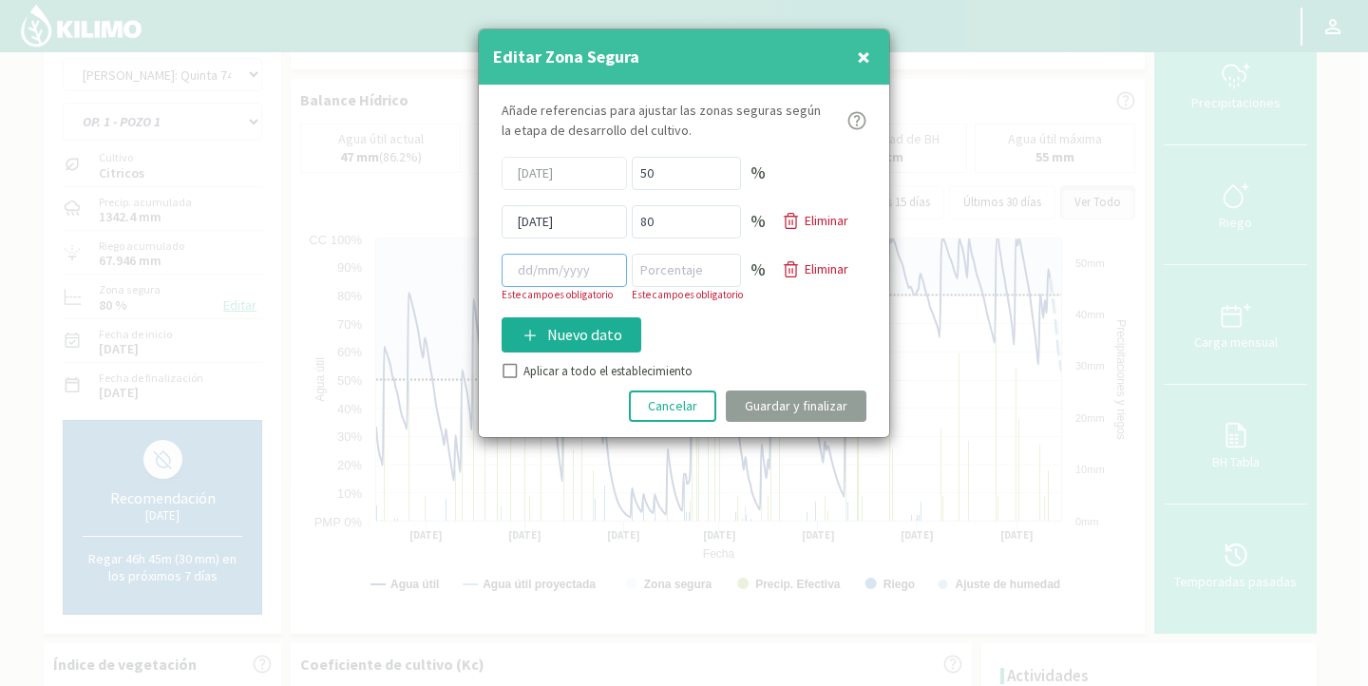
click at [538, 270] on input at bounding box center [564, 270] width 125 height 33
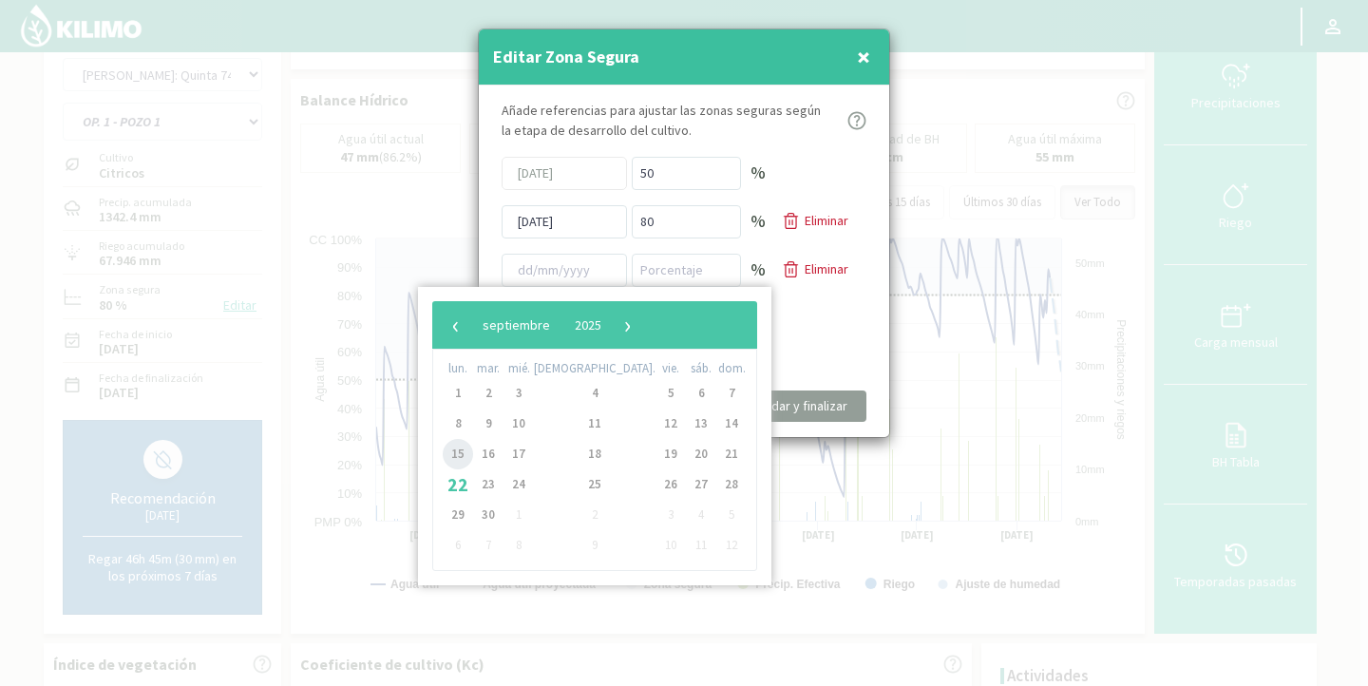
click at [462, 460] on span "15" at bounding box center [458, 454] width 30 height 30
type input "[DATE]"
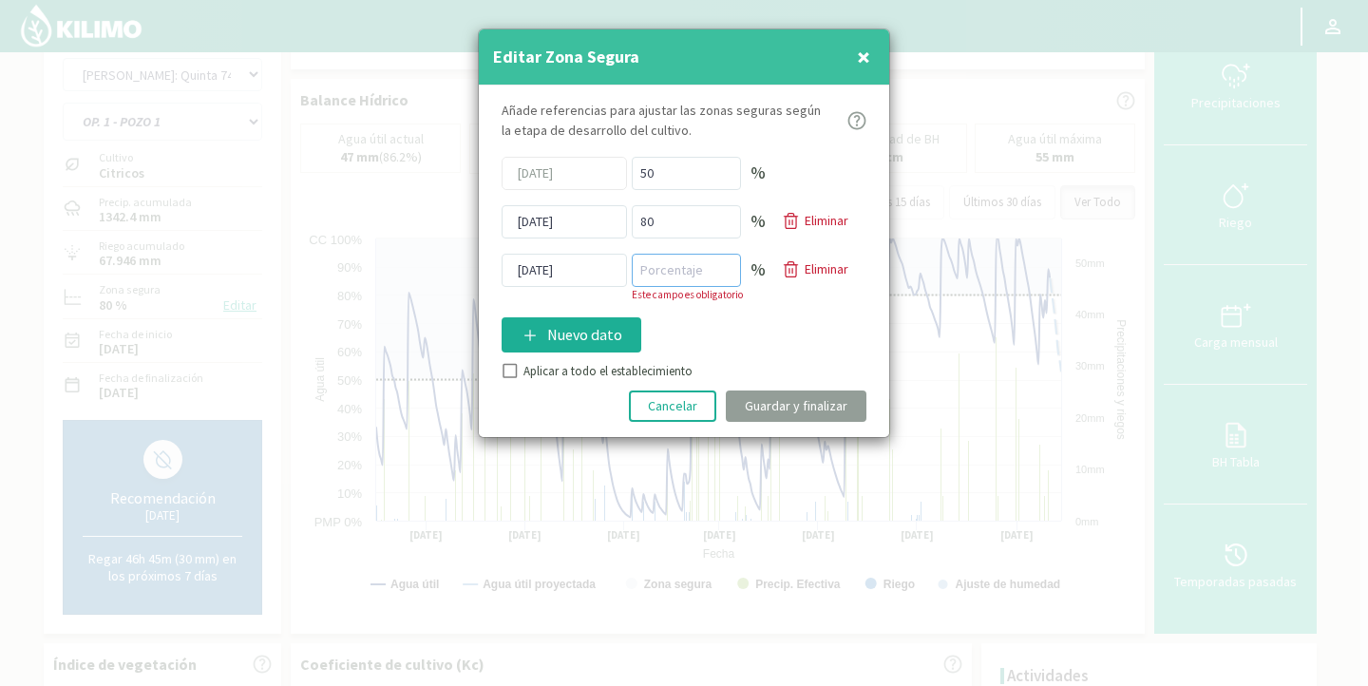
click at [659, 272] on input "number" at bounding box center [686, 270] width 109 height 33
type input "70"
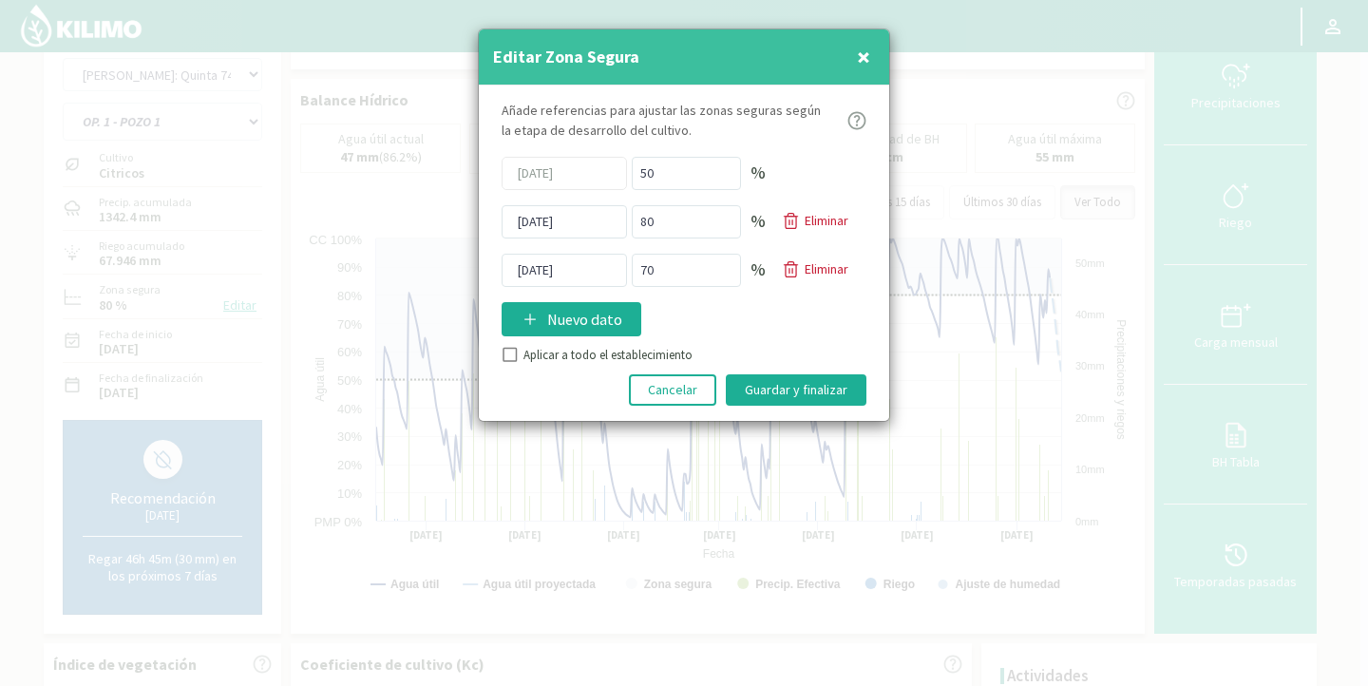
click at [512, 369] on div "Añade referencias para ajustar las zonas seguras según la etapa de desarrollo d…" at bounding box center [684, 252] width 410 height 335
click at [800, 407] on div "Añade referencias para ajustar las zonas seguras según la etapa de desarrollo d…" at bounding box center [684, 252] width 410 height 335
click at [805, 397] on button "Guardar y finalizar" at bounding box center [796, 389] width 141 height 31
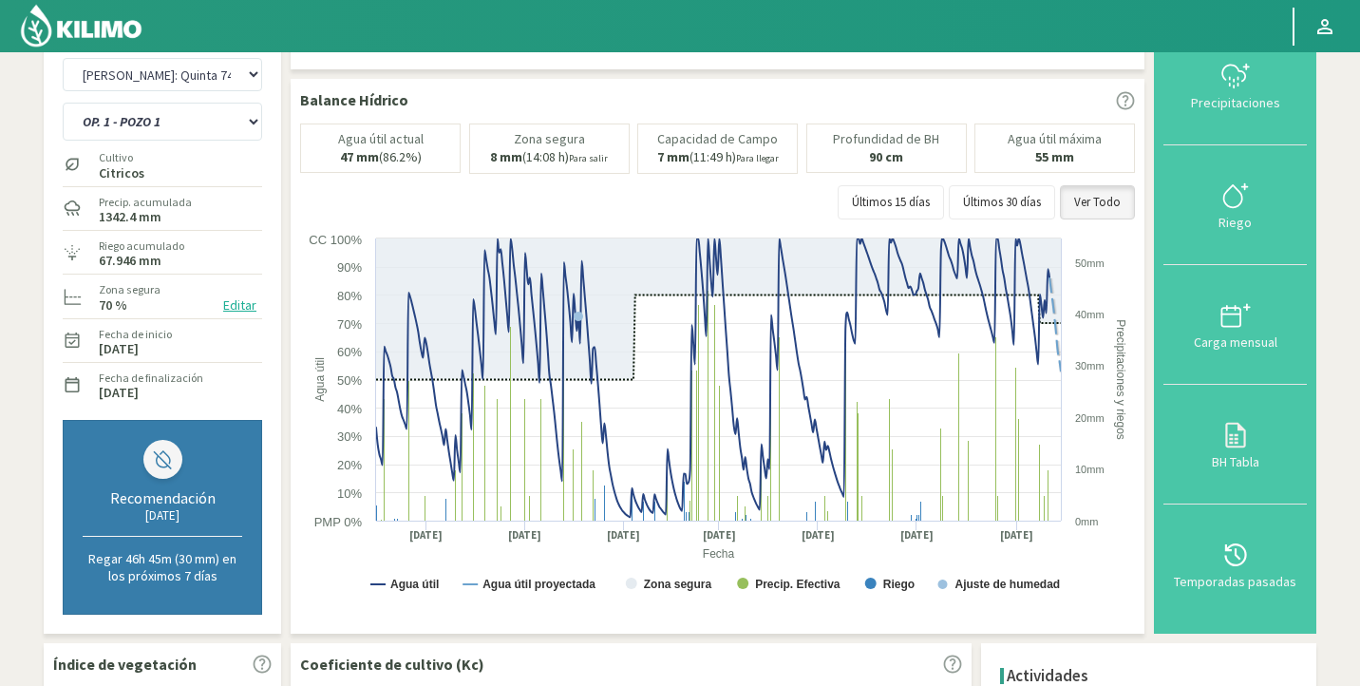
click at [238, 306] on button "Editar" at bounding box center [240, 305] width 45 height 22
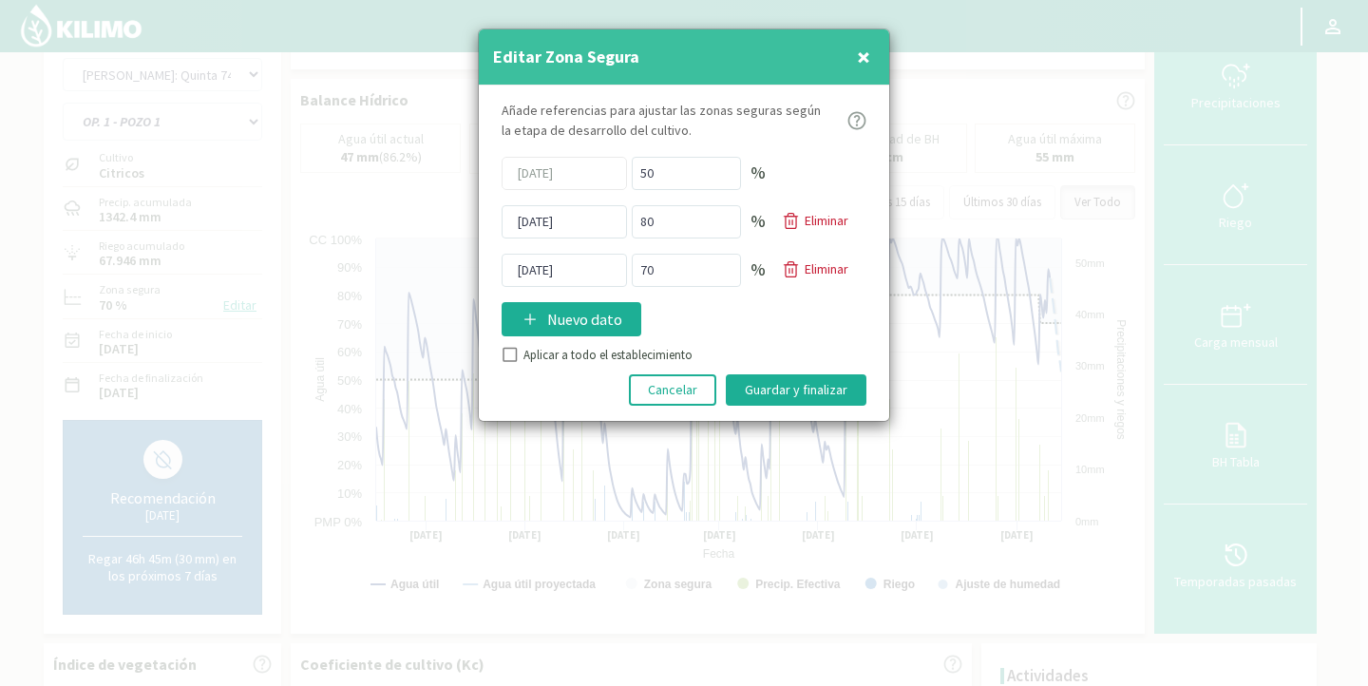
click at [773, 313] on div "Añade referencias para ajustar las zonas seguras según la etapa de desarrollo d…" at bounding box center [684, 252] width 410 height 335
click at [509, 357] on input "Aplicar a todo el establecimiento" at bounding box center [508, 357] width 19 height 19
checkbox input "true"
click at [779, 387] on button "Guardar y finalizar" at bounding box center [796, 389] width 141 height 31
